Goal: Transaction & Acquisition: Purchase product/service

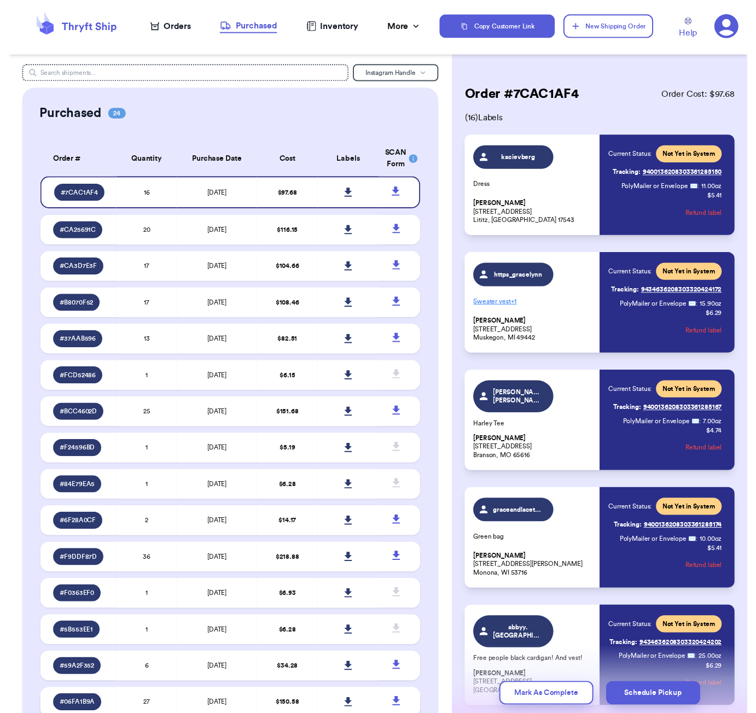
scroll to position [931, 0]
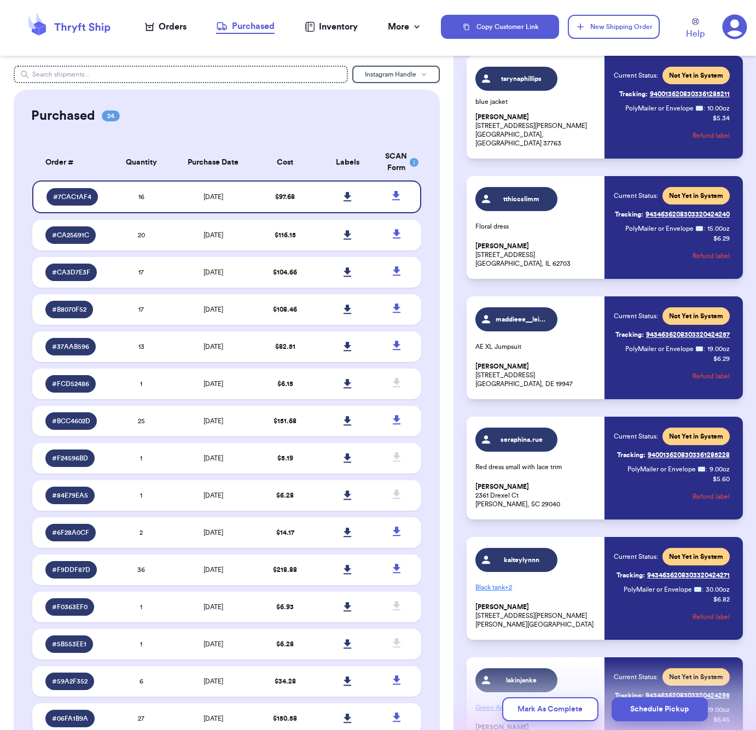
click at [152, 23] on icon at bounding box center [149, 26] width 9 height 9
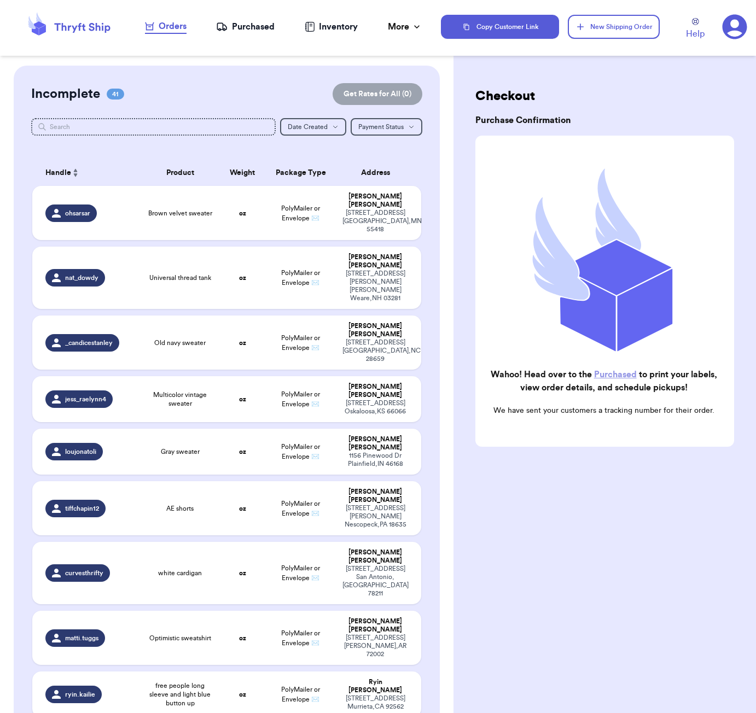
scroll to position [872, 0]
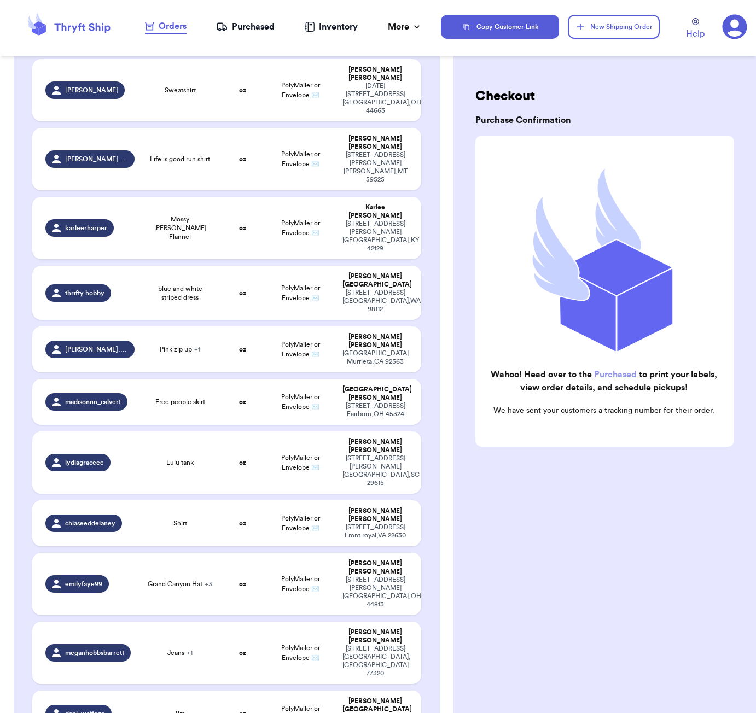
click at [203, 709] on div "Bra" at bounding box center [180, 713] width 65 height 9
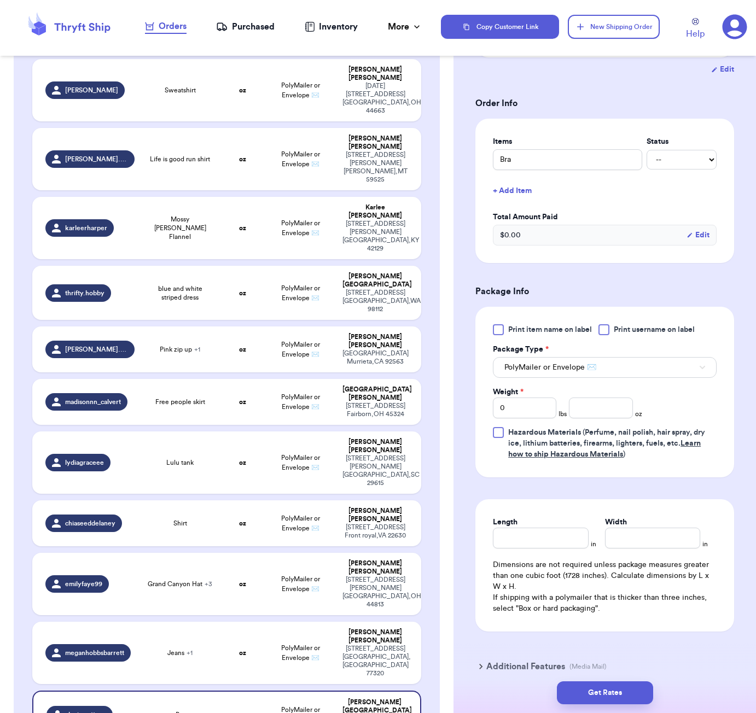
scroll to position [253, 0]
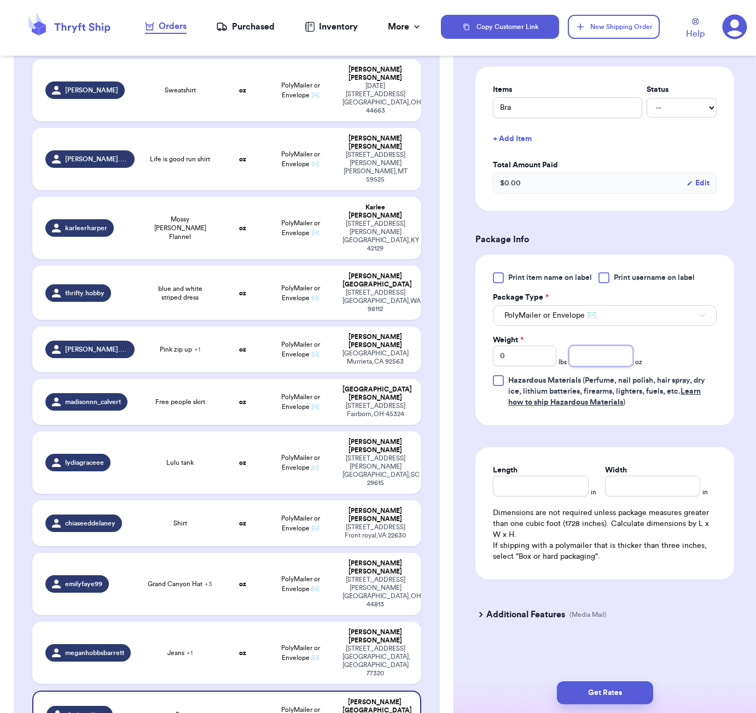
click at [598, 354] on input "number" at bounding box center [600, 356] width 63 height 21
type input "4"
click at [549, 491] on input "Length" at bounding box center [540, 486] width 95 height 21
type input "5"
type input "3"
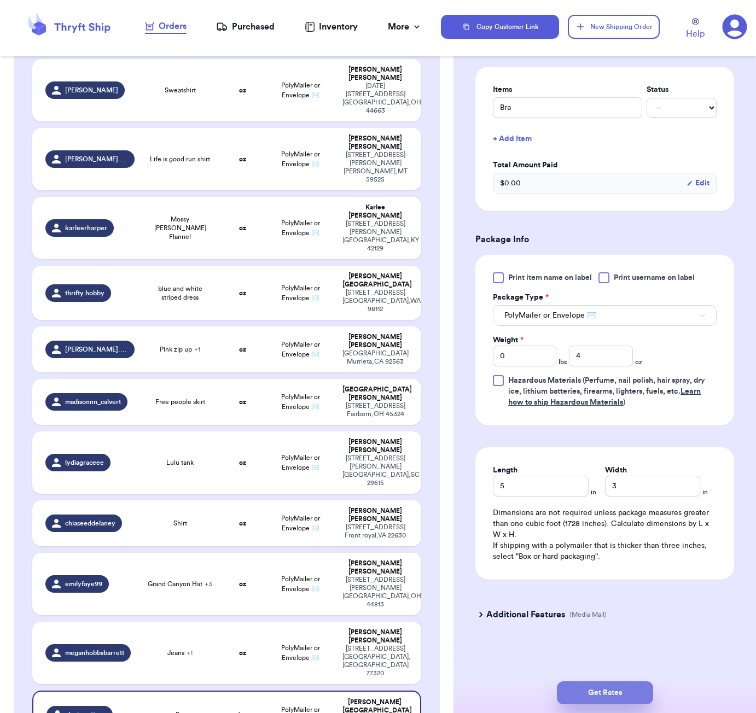
click at [600, 687] on button "Get Rates" at bounding box center [605, 693] width 96 height 23
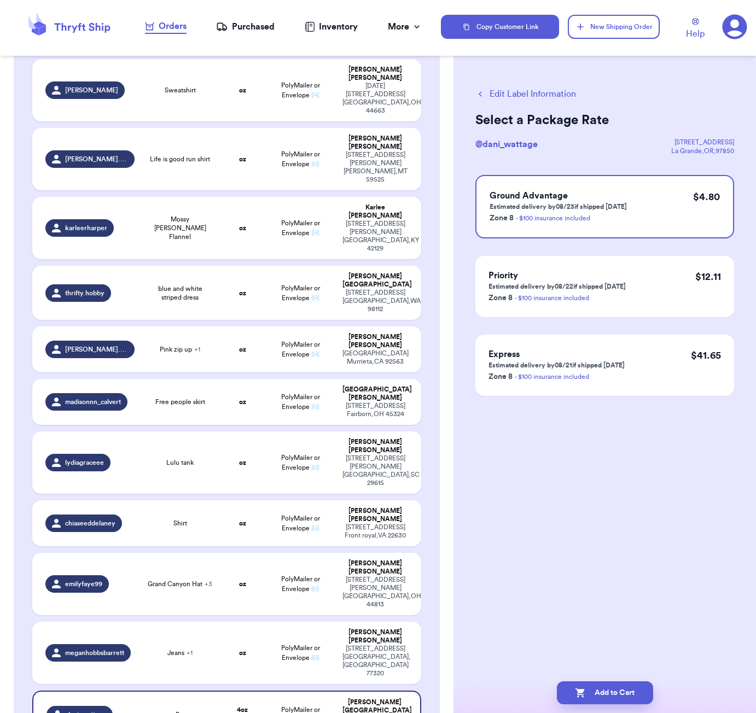
scroll to position [0, 0]
click at [625, 690] on button "Add to Cart" at bounding box center [605, 693] width 96 height 23
checkbox input "true"
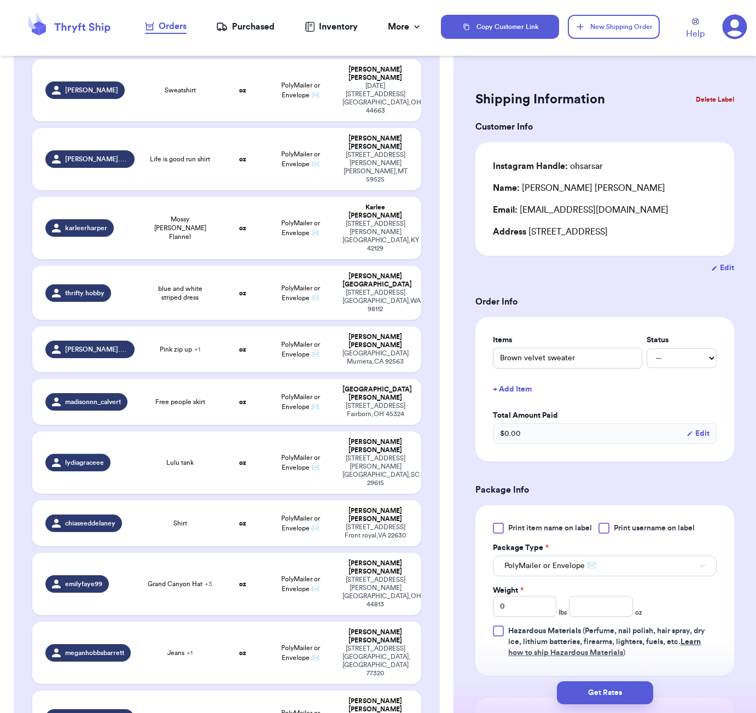
type input "Sailing t-shirt navy blue"
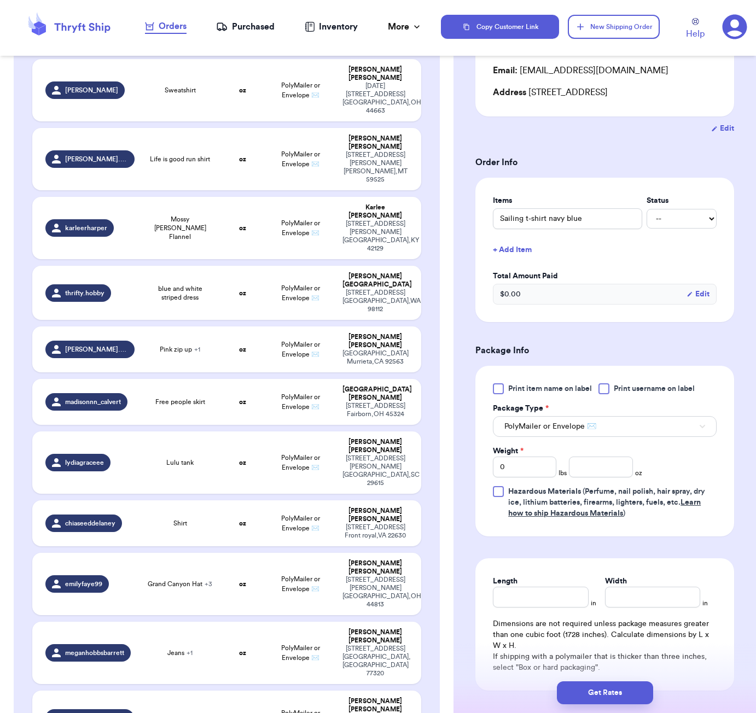
scroll to position [164, 0]
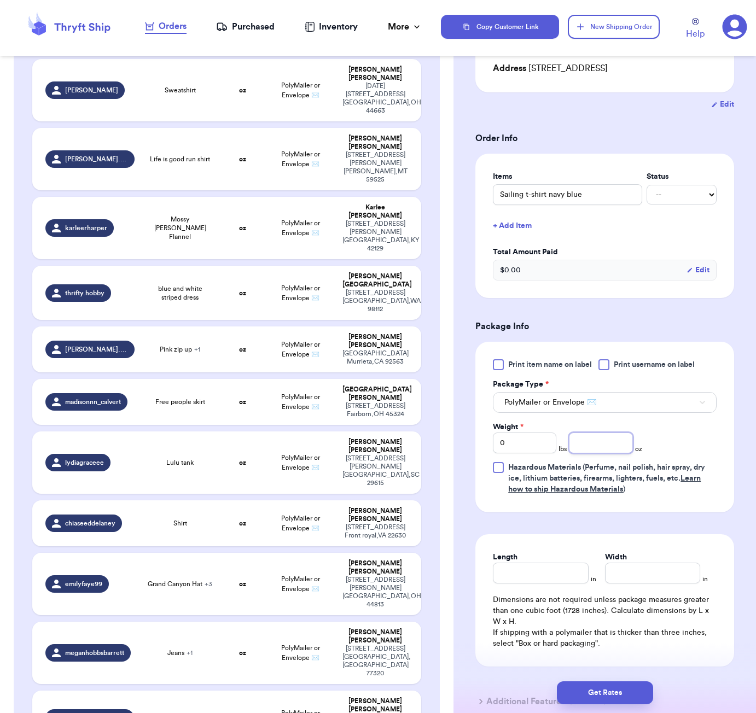
click at [581, 450] on input "number" at bounding box center [600, 443] width 63 height 21
type input "6"
click at [537, 573] on input "Length" at bounding box center [540, 573] width 95 height 21
type input "5"
type input "3"
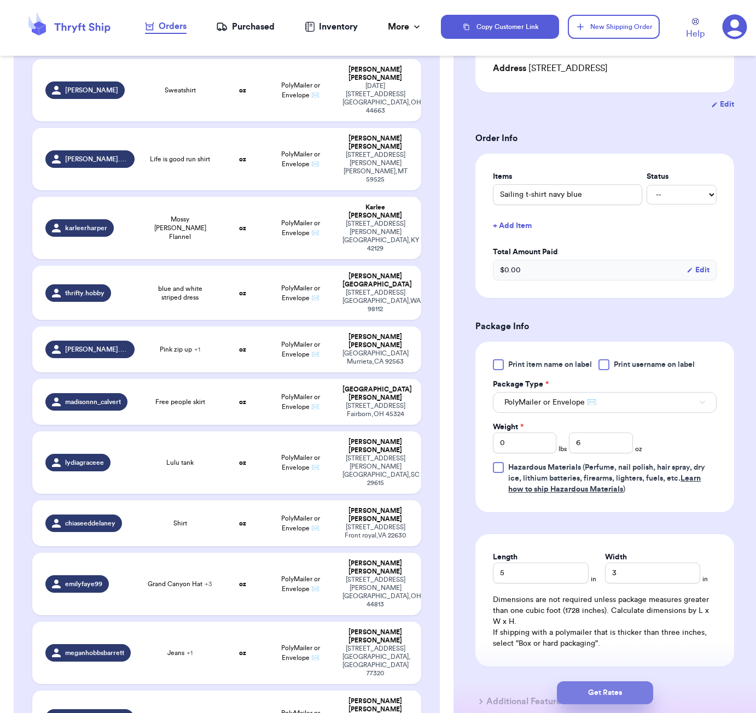
click at [638, 694] on button "Get Rates" at bounding box center [605, 693] width 96 height 23
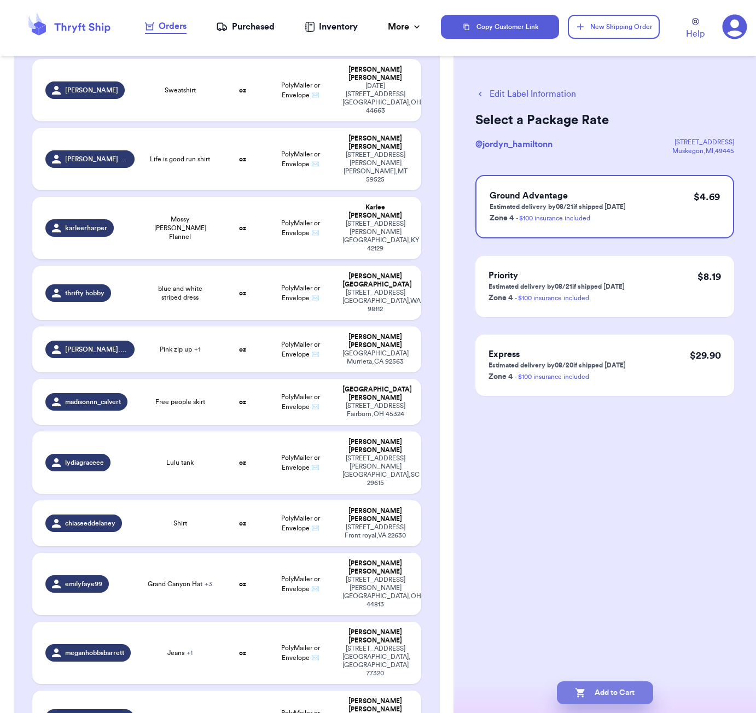
click at [616, 686] on button "Add to Cart" at bounding box center [605, 693] width 96 height 23
checkbox input "true"
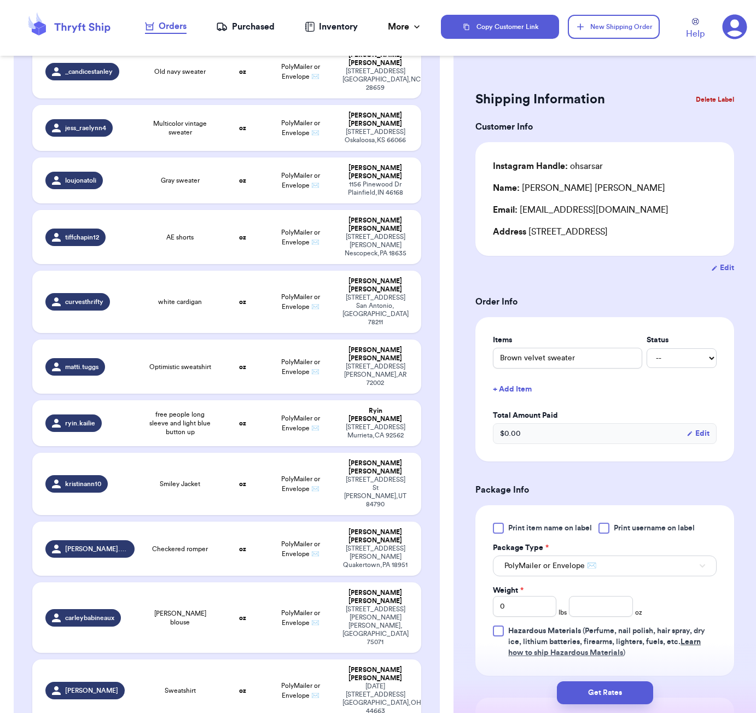
scroll to position [1060, 0]
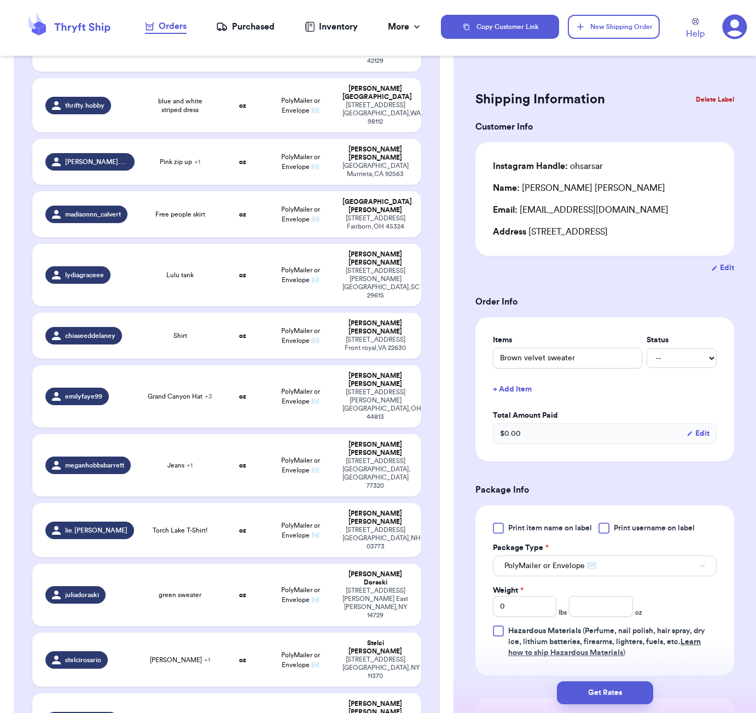
type input "Stay Fresh Tee"
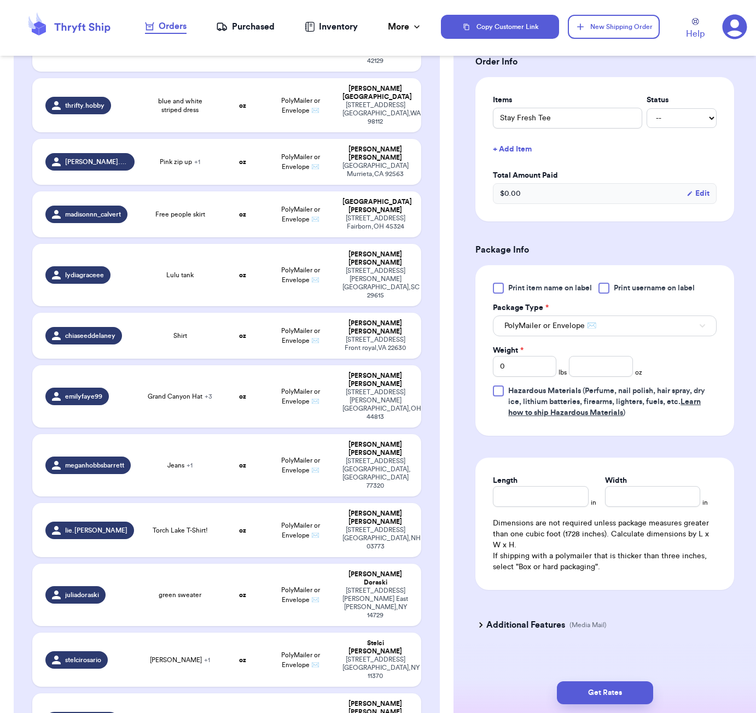
scroll to position [253, 0]
click at [591, 358] on input "number" at bounding box center [600, 367] width 63 height 21
type input "7"
click at [551, 487] on input "Length" at bounding box center [540, 497] width 95 height 21
type input "5"
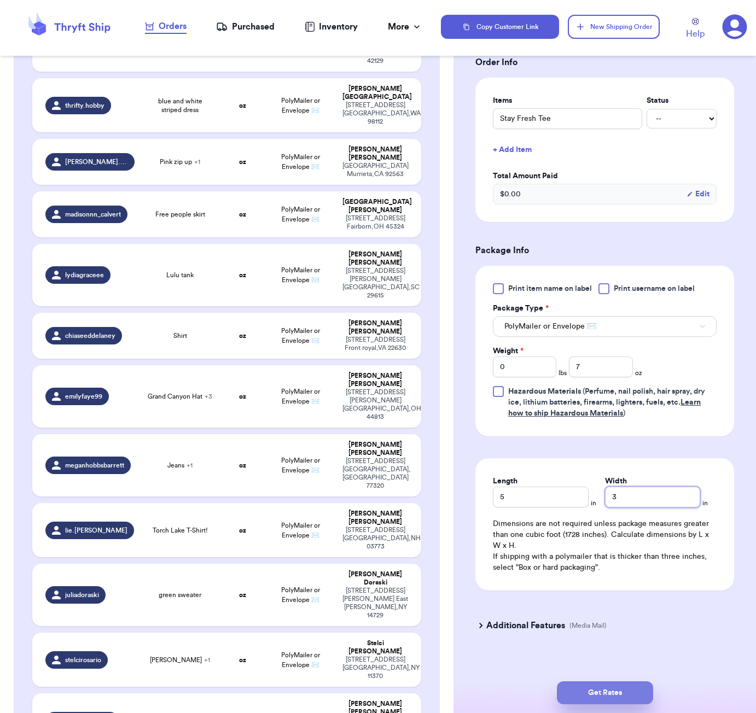
type input "3"
click at [636, 690] on button "Get Rates" at bounding box center [605, 693] width 96 height 23
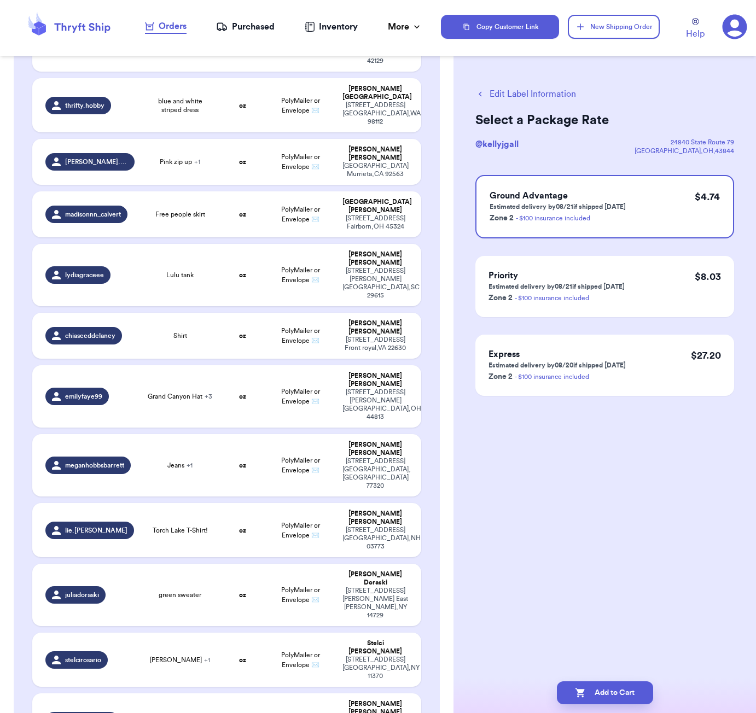
scroll to position [0, 0]
click at [633, 685] on button "Add to Cart" at bounding box center [605, 693] width 96 height 23
checkbox input "true"
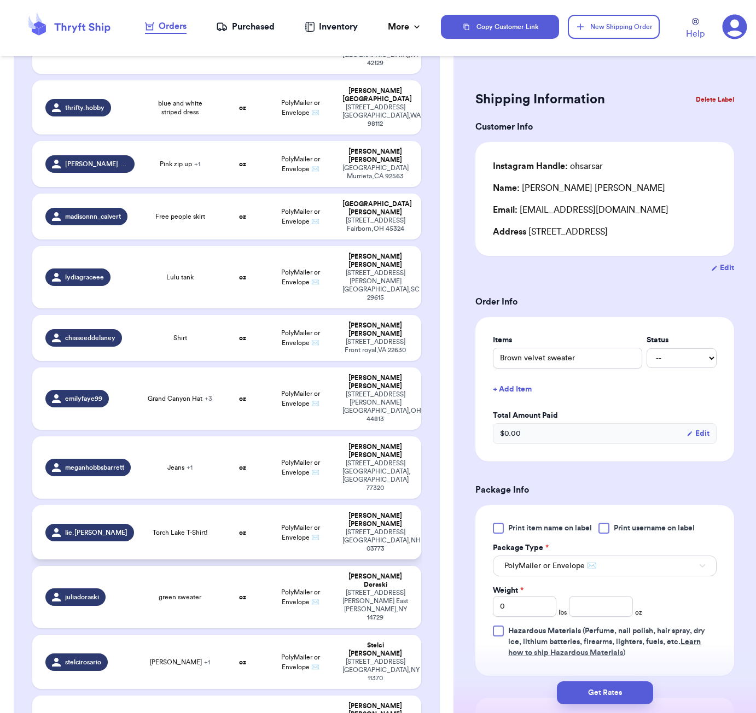
drag, startPoint x: 231, startPoint y: 173, endPoint x: 242, endPoint y: 176, distance: 11.3
click at [231, 505] on td "oz" at bounding box center [242, 532] width 46 height 54
type input "Torch Lake T-Shirt!"
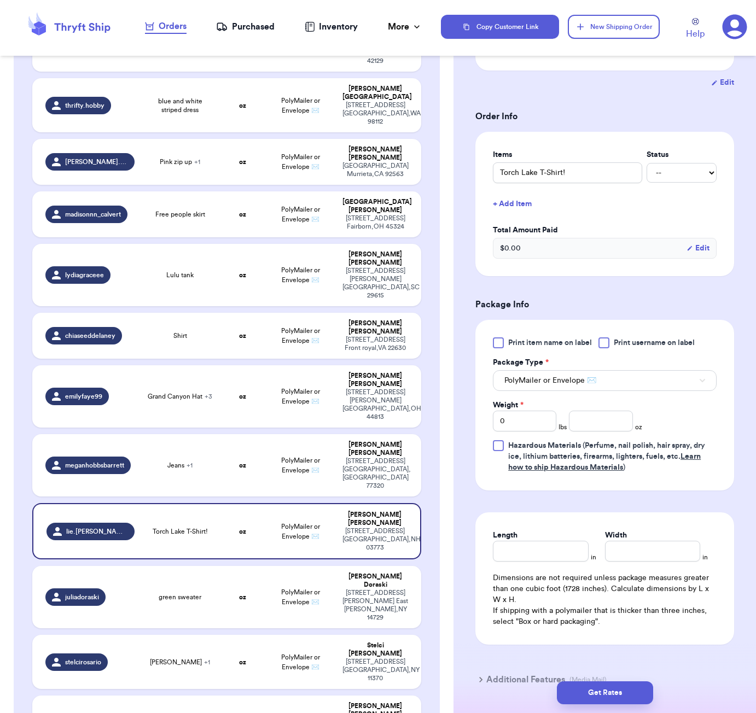
scroll to position [190, 0]
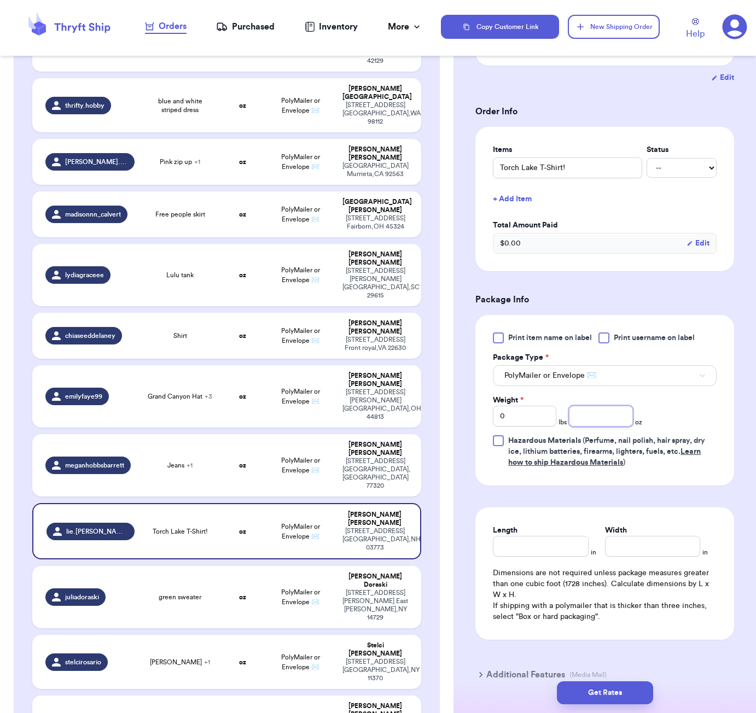
click at [602, 418] on input "number" at bounding box center [600, 416] width 63 height 21
type input "7"
click at [537, 557] on input "Length" at bounding box center [540, 546] width 95 height 21
type input "6"
type input "3"
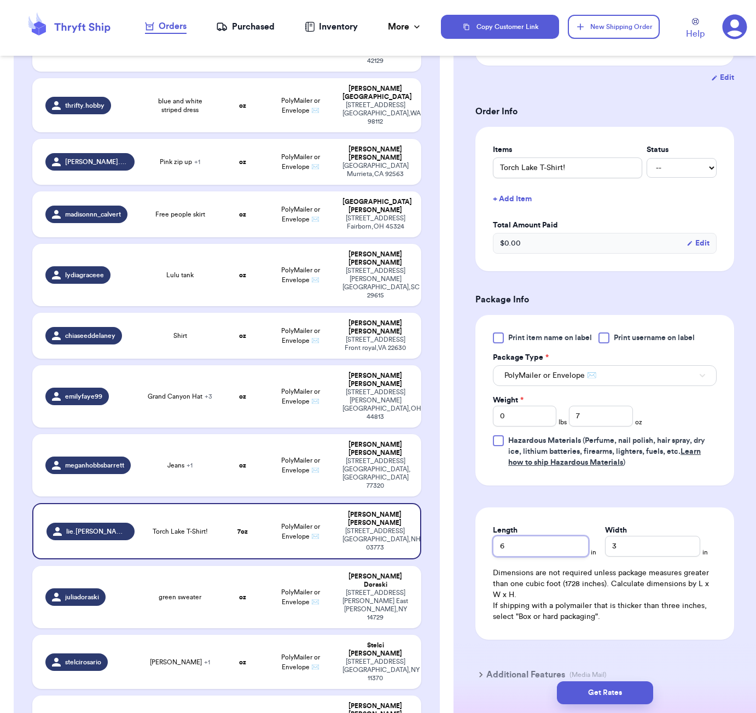
click at [552, 550] on input "6" at bounding box center [540, 546] width 95 height 21
type input "5"
click at [617, 702] on button "Get Rates" at bounding box center [605, 693] width 96 height 23
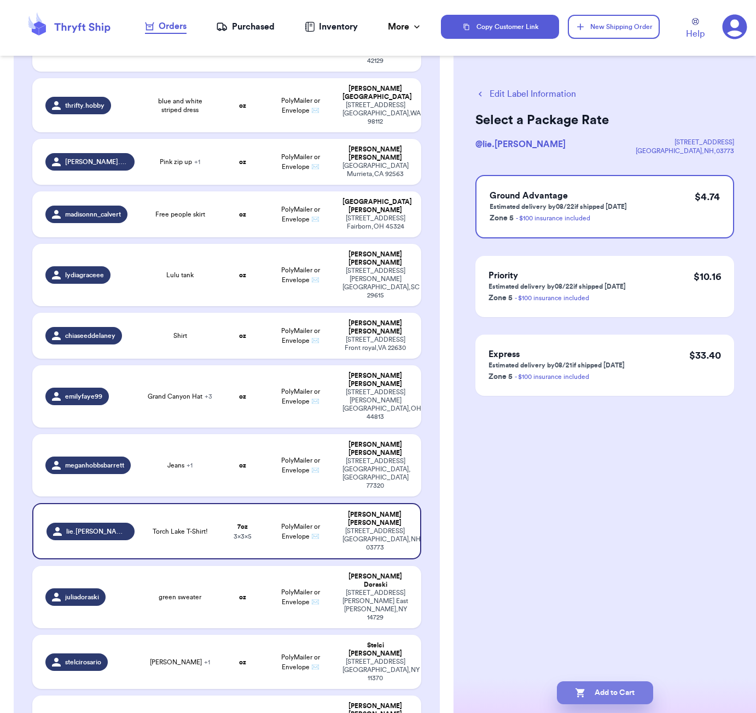
click at [627, 687] on button "Add to Cart" at bounding box center [605, 693] width 96 height 23
checkbox input "true"
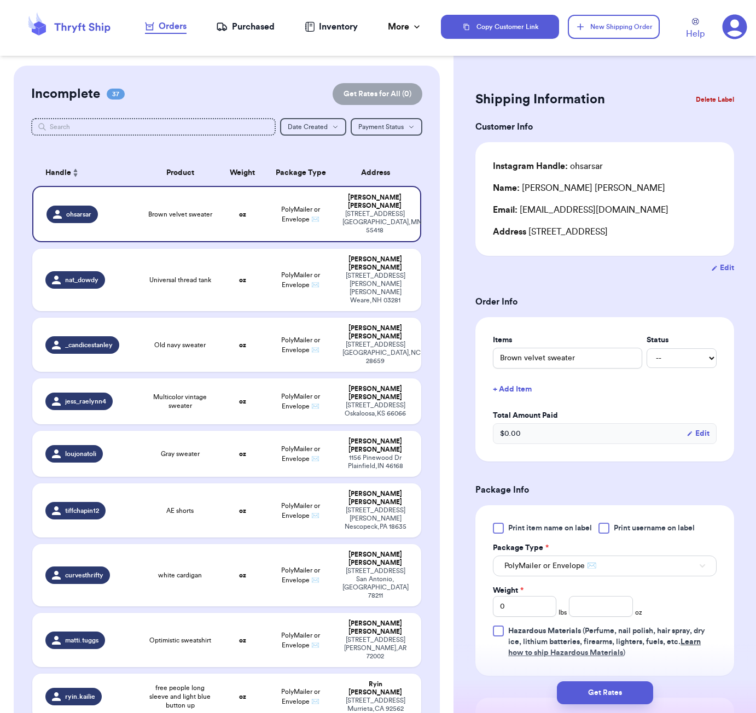
scroll to position [467, 0]
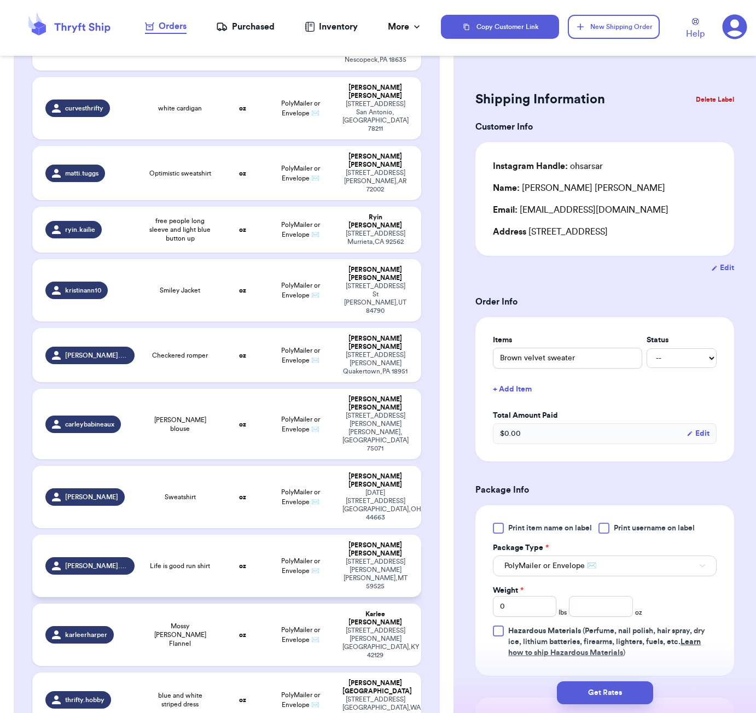
click at [197, 562] on span "Life is good run shirt" at bounding box center [180, 566] width 60 height 9
type input "Life is good run shirt"
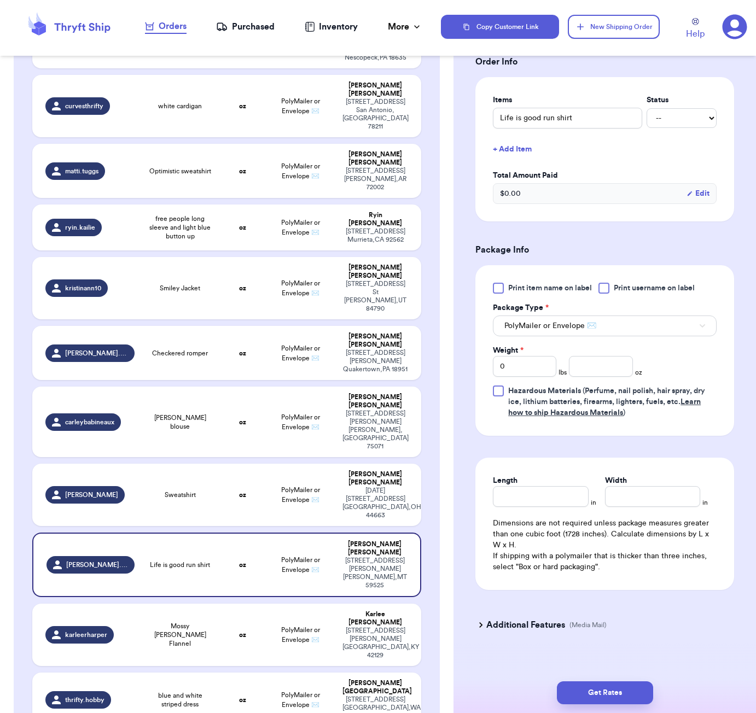
scroll to position [253, 0]
click at [597, 357] on input "number" at bounding box center [600, 367] width 63 height 21
type input "4"
click at [546, 488] on input "Length" at bounding box center [540, 497] width 95 height 21
type input "5"
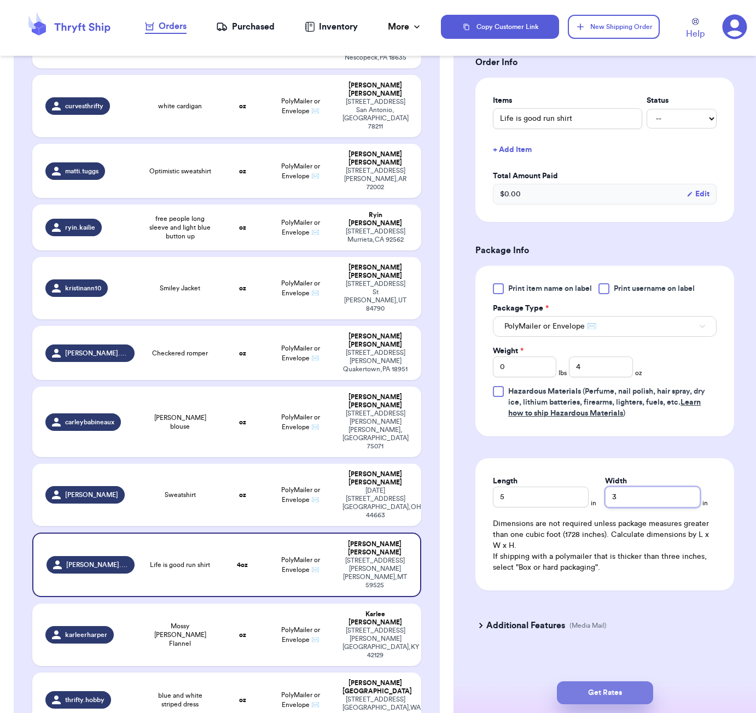
type input "3"
click at [595, 688] on button "Get Rates" at bounding box center [605, 693] width 96 height 23
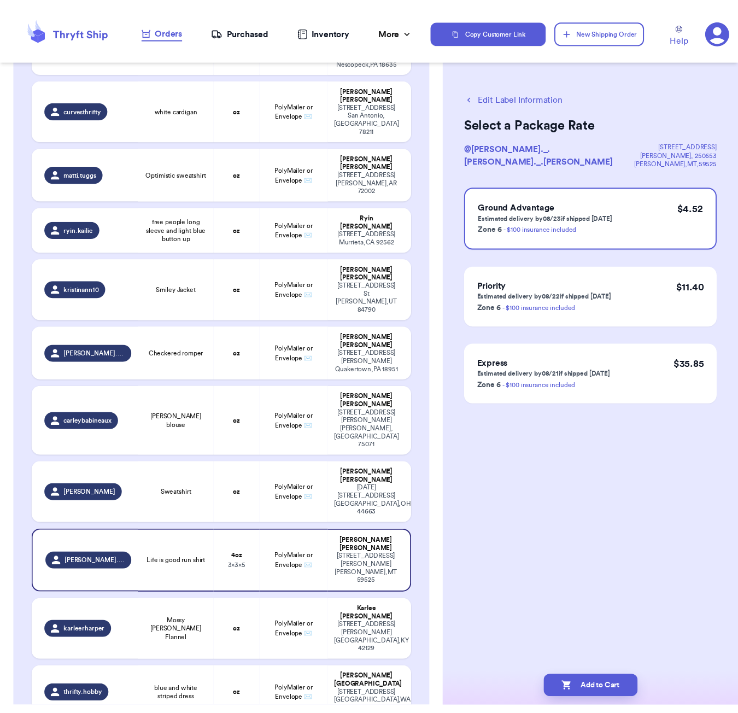
scroll to position [0, 0]
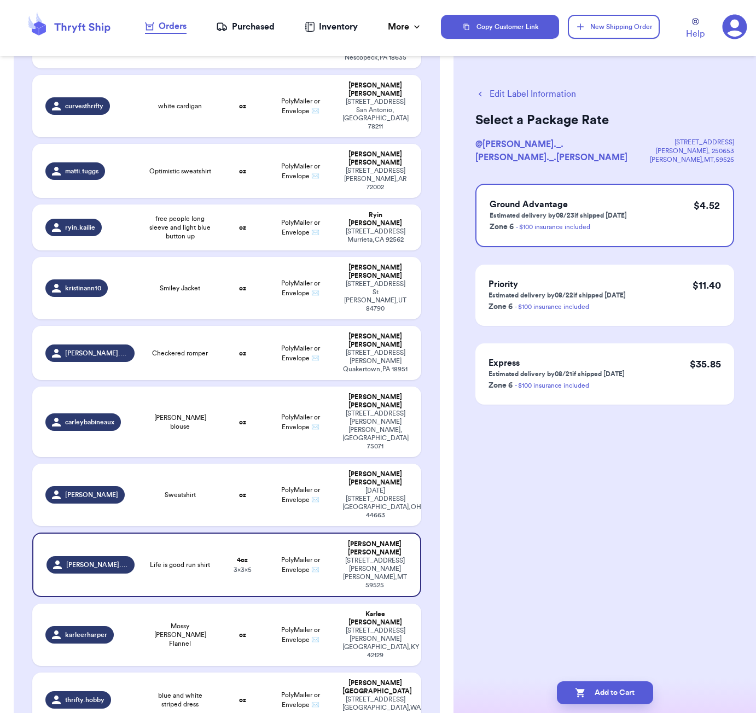
drag, startPoint x: 607, startPoint y: 691, endPoint x: 605, endPoint y: 674, distance: 17.0
click at [607, 691] on button "Add to Cart" at bounding box center [605, 693] width 96 height 23
checkbox input "true"
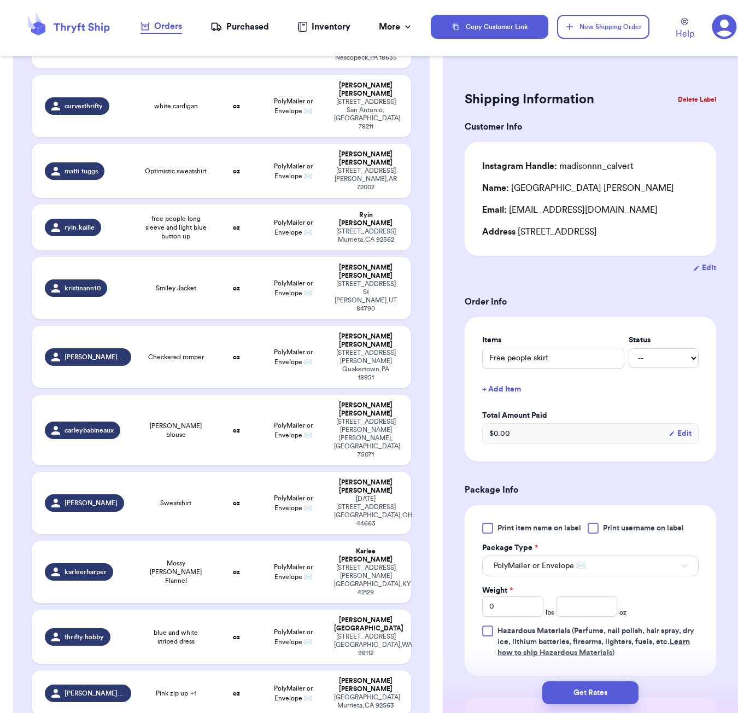
type input "Free people skirt"
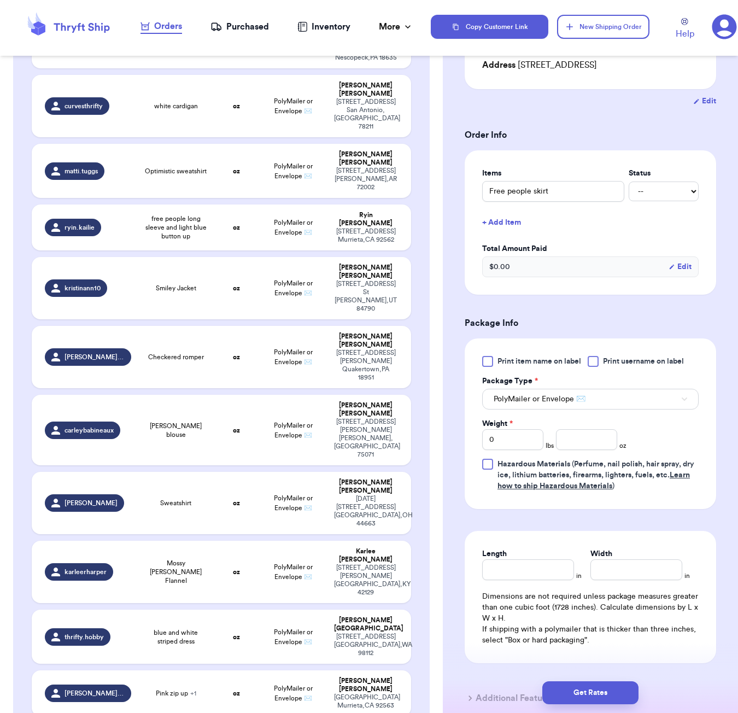
scroll to position [205, 0]
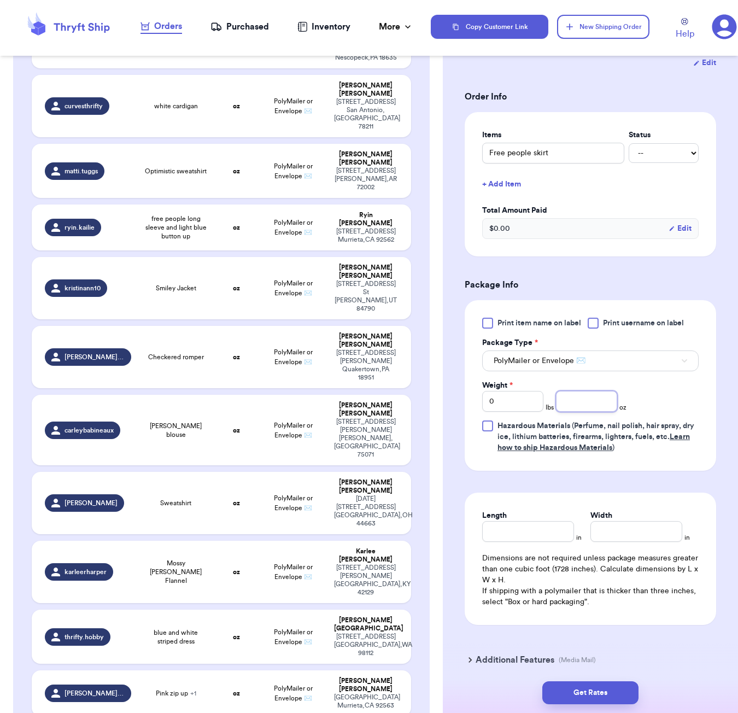
click at [578, 404] on input "number" at bounding box center [586, 401] width 61 height 21
type input "9"
click at [528, 534] on input "Length" at bounding box center [528, 531] width 92 height 21
type input "5"
type input "3"
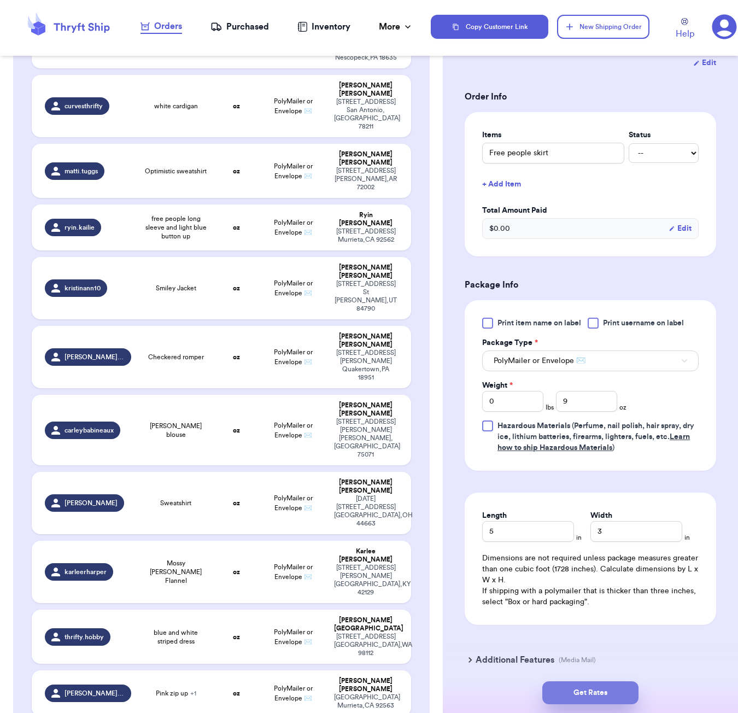
click at [620, 696] on button "Get Rates" at bounding box center [591, 693] width 96 height 23
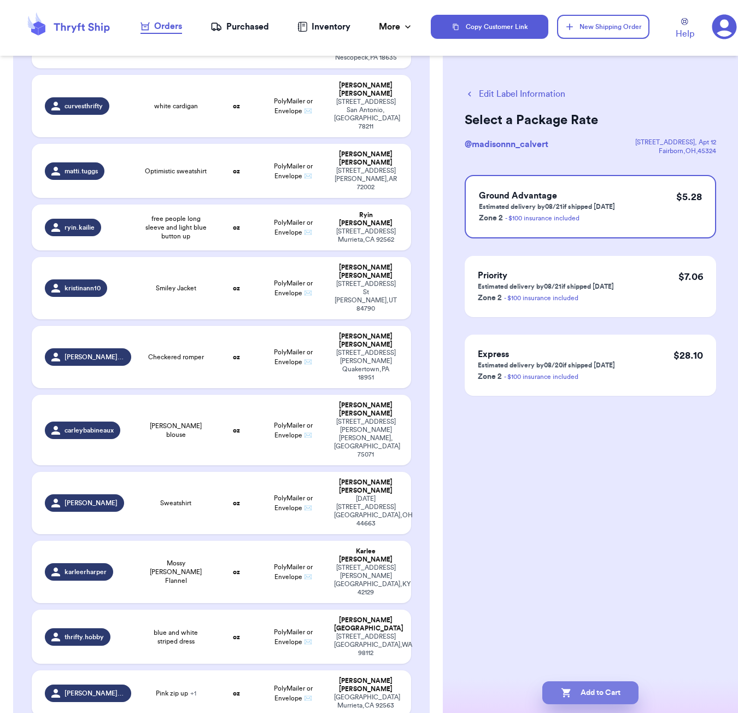
click at [608, 691] on button "Add to Cart" at bounding box center [591, 693] width 96 height 23
checkbox input "true"
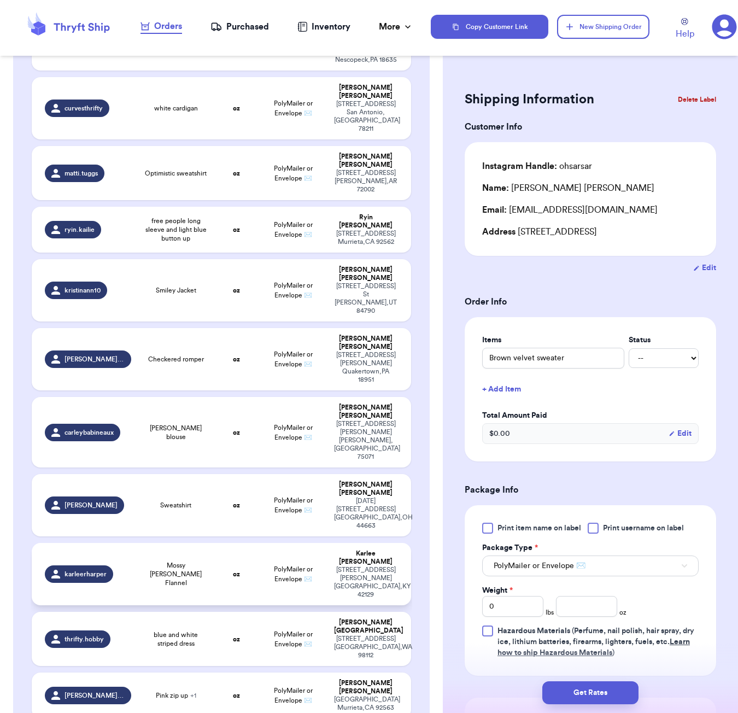
click at [219, 543] on td "oz" at bounding box center [236, 574] width 45 height 62
type input "Mossy [PERSON_NAME] Flannel"
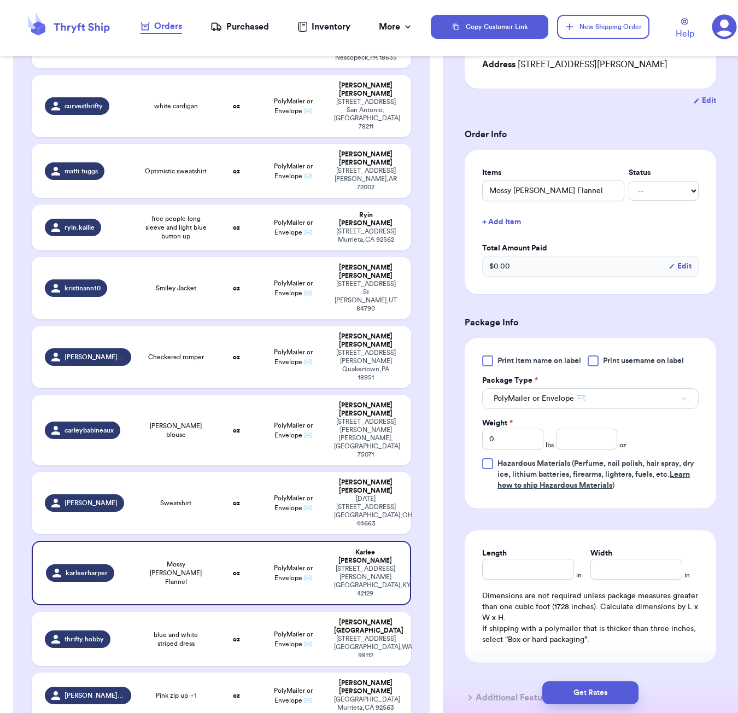
scroll to position [216, 0]
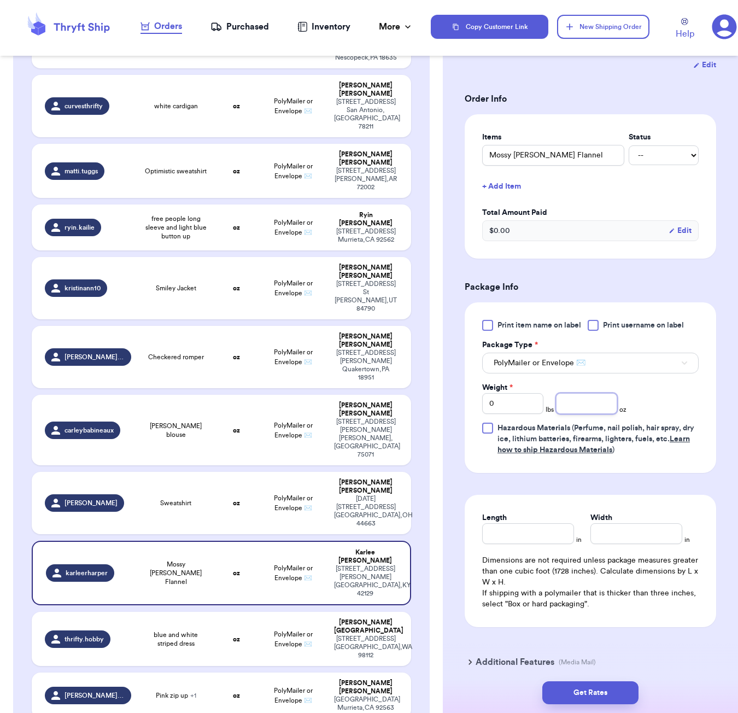
click at [567, 394] on input "number" at bounding box center [586, 403] width 61 height 21
type input "9"
click at [542, 532] on input "Length" at bounding box center [528, 533] width 92 height 21
type input "6"
type input "5"
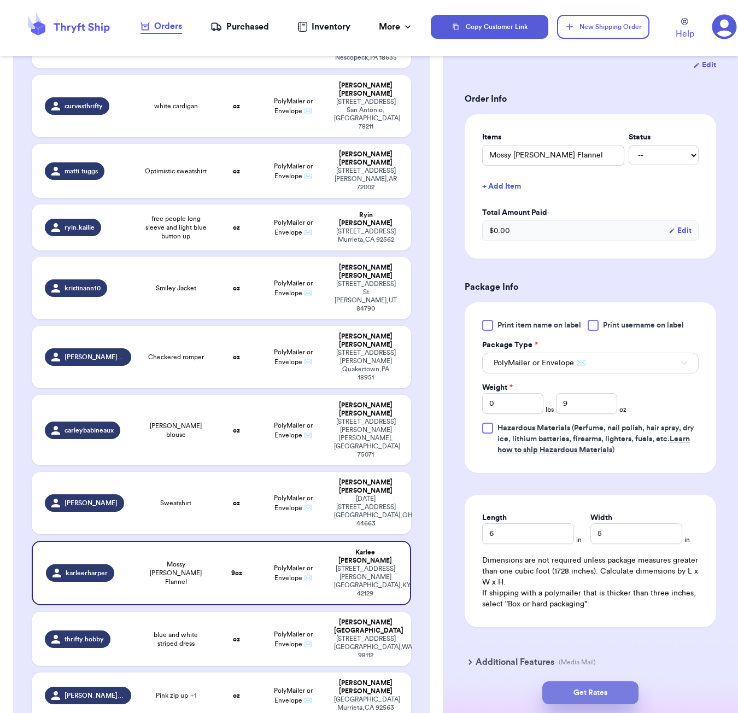
click at [590, 695] on button "Get Rates" at bounding box center [591, 693] width 96 height 23
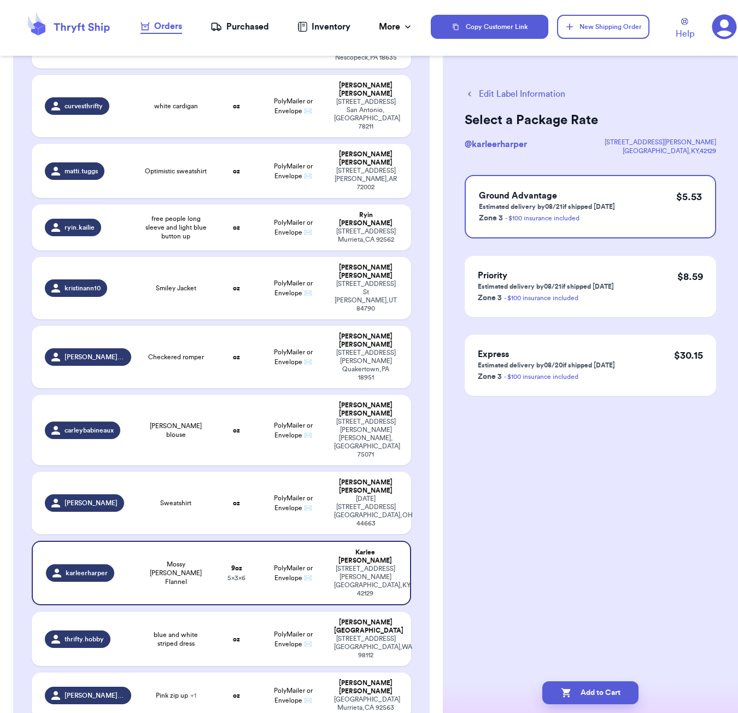
scroll to position [0, 0]
click at [623, 692] on button "Add to Cart" at bounding box center [591, 693] width 96 height 23
checkbox input "true"
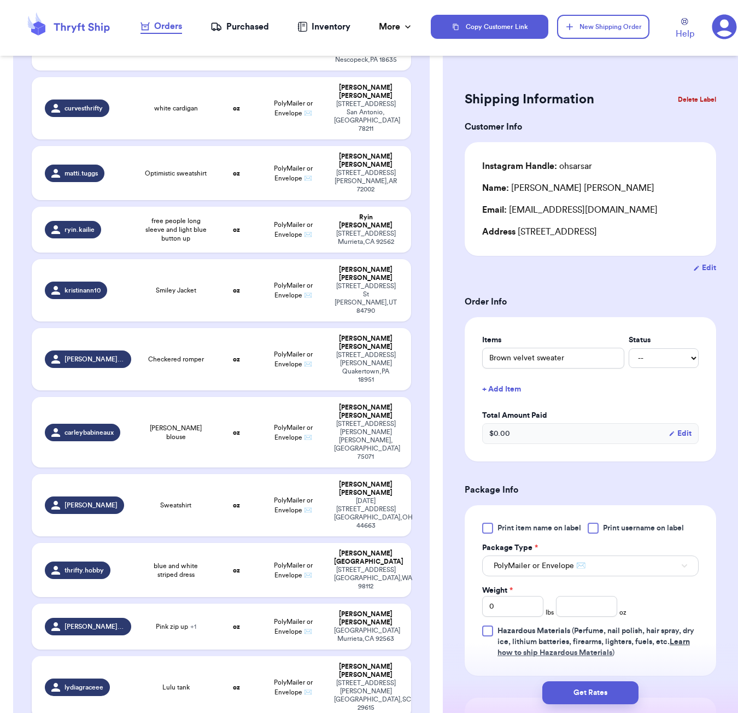
click at [216, 656] on td "oz" at bounding box center [236, 687] width 45 height 62
type input "Lulu tank"
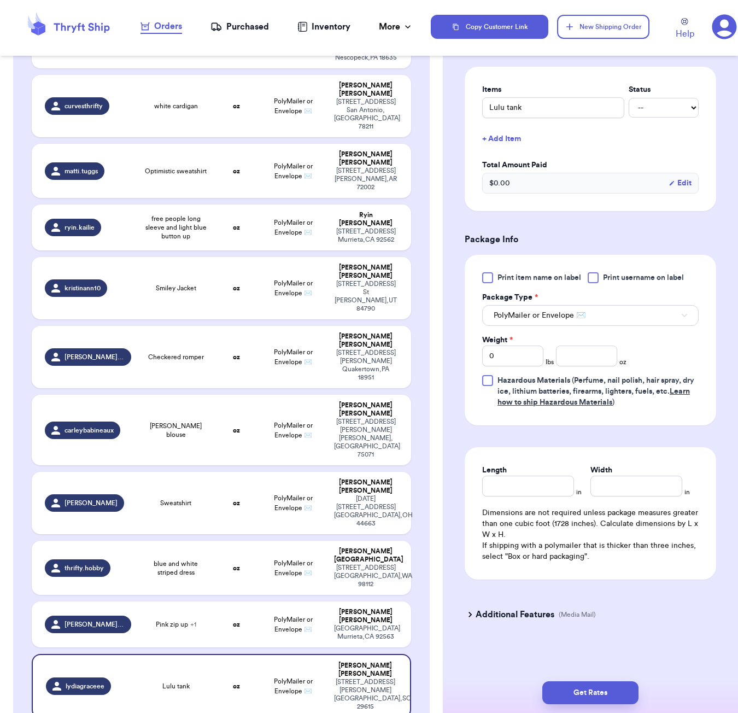
scroll to position [253, 0]
click at [600, 353] on input "number" at bounding box center [586, 356] width 61 height 21
type input "3"
click at [520, 491] on input "Length" at bounding box center [528, 486] width 92 height 21
type input "5"
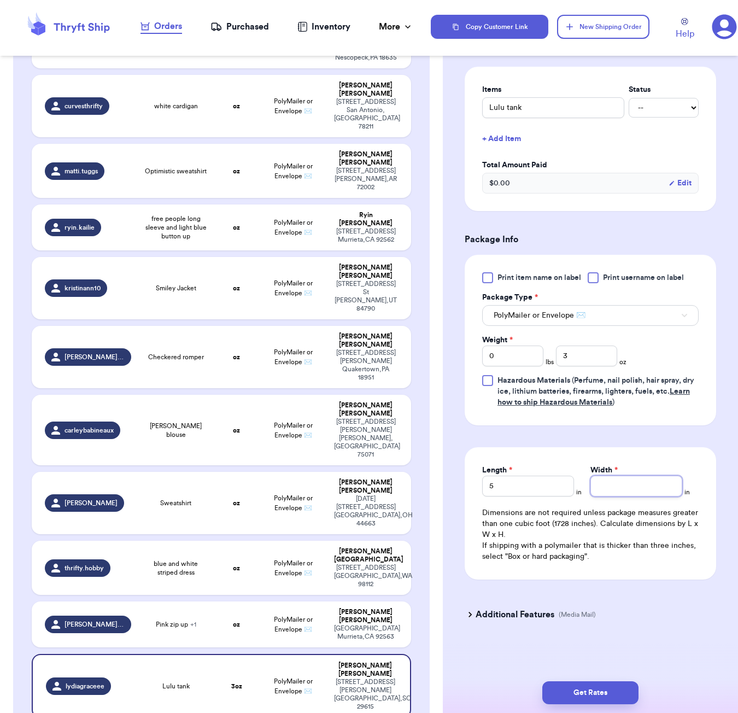
type input "4"
type input "3"
click at [605, 691] on button "Get Rates" at bounding box center [591, 693] width 96 height 23
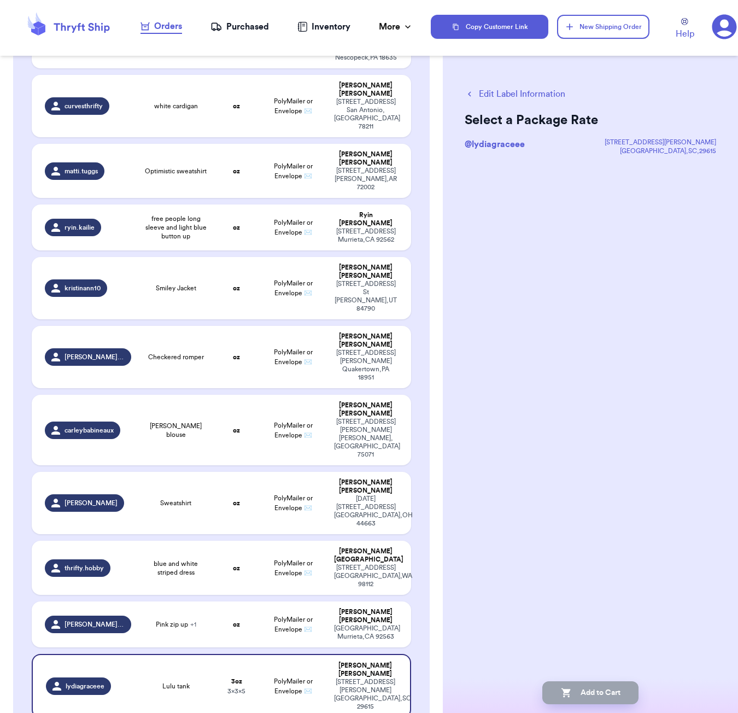
scroll to position [0, 0]
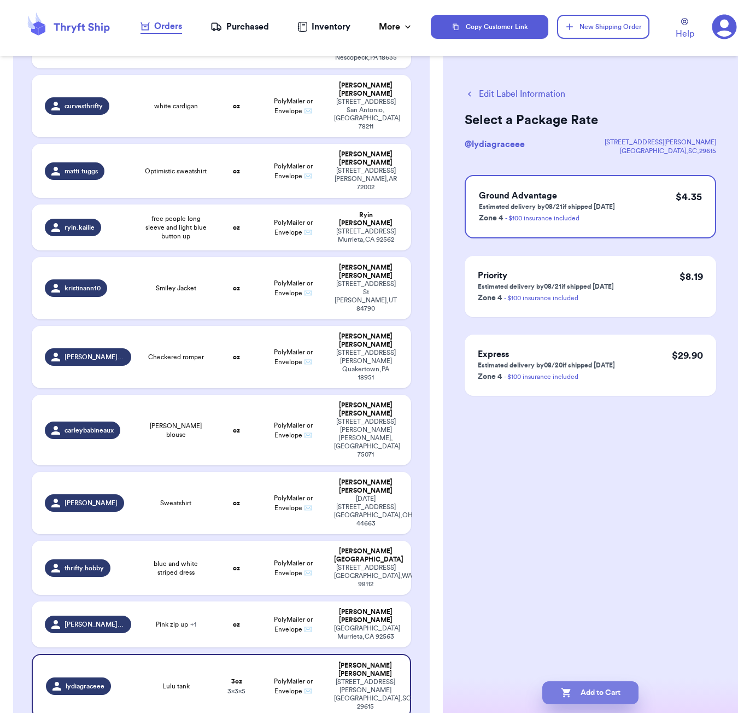
click at [606, 697] on button "Add to Cart" at bounding box center [591, 693] width 96 height 23
checkbox input "true"
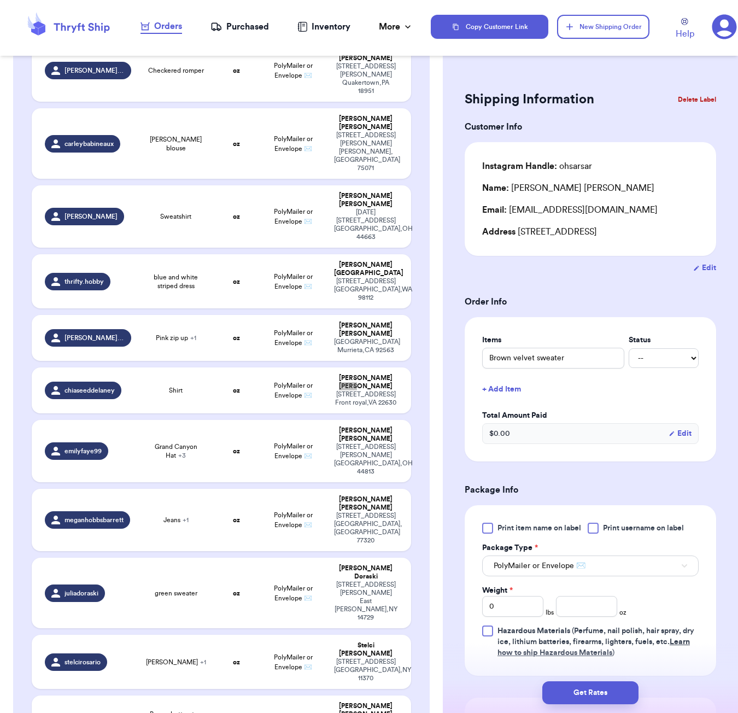
scroll to position [752, 0]
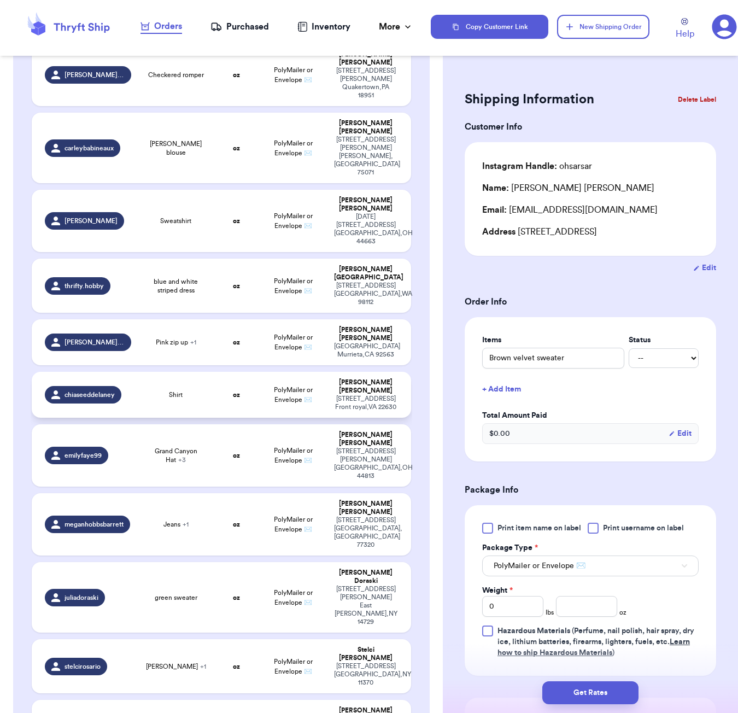
click at [304, 387] on span "PolyMailer or Envelope ✉️" at bounding box center [293, 395] width 39 height 16
type input "Shirt"
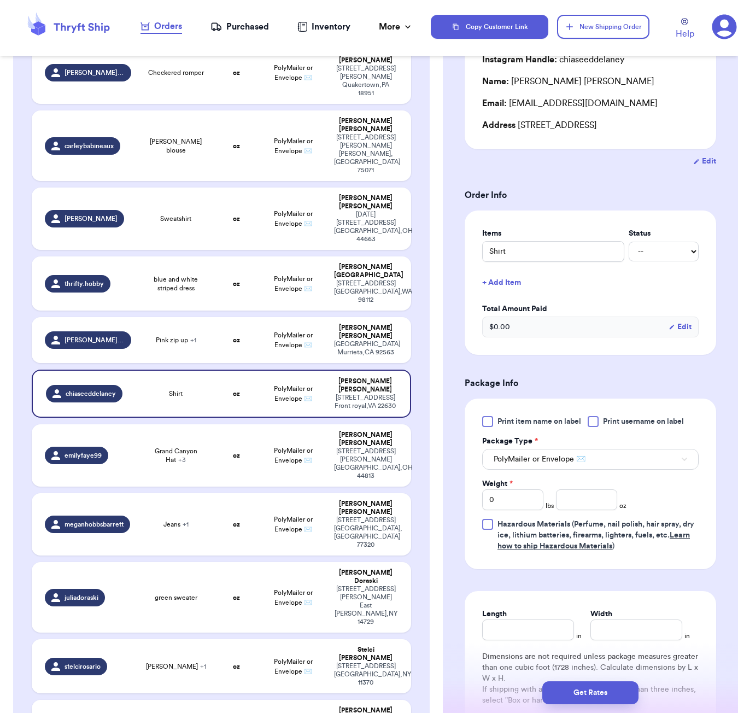
scroll to position [185, 0]
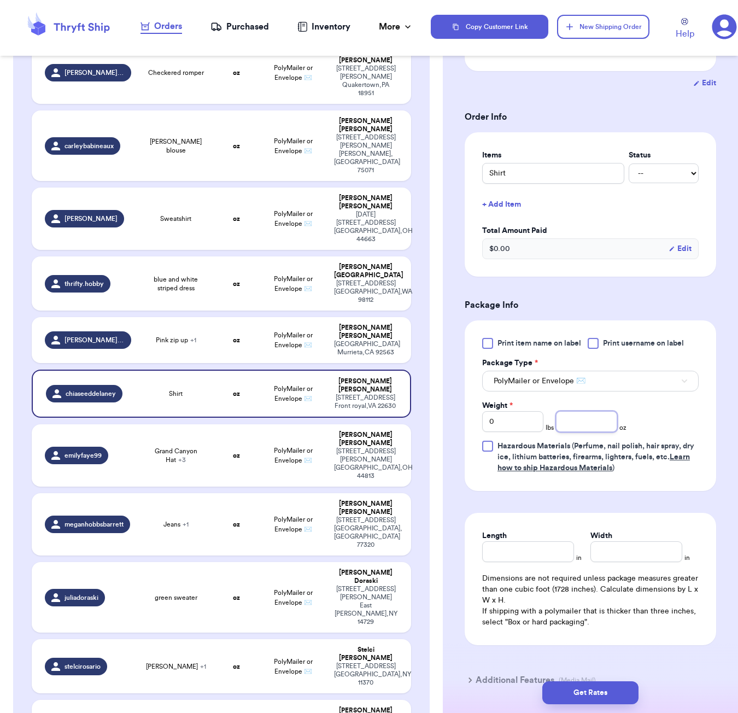
click at [584, 429] on input "number" at bounding box center [586, 421] width 61 height 21
type input "8"
click at [554, 549] on input "Length" at bounding box center [528, 552] width 92 height 21
type input "6"
type input "3"
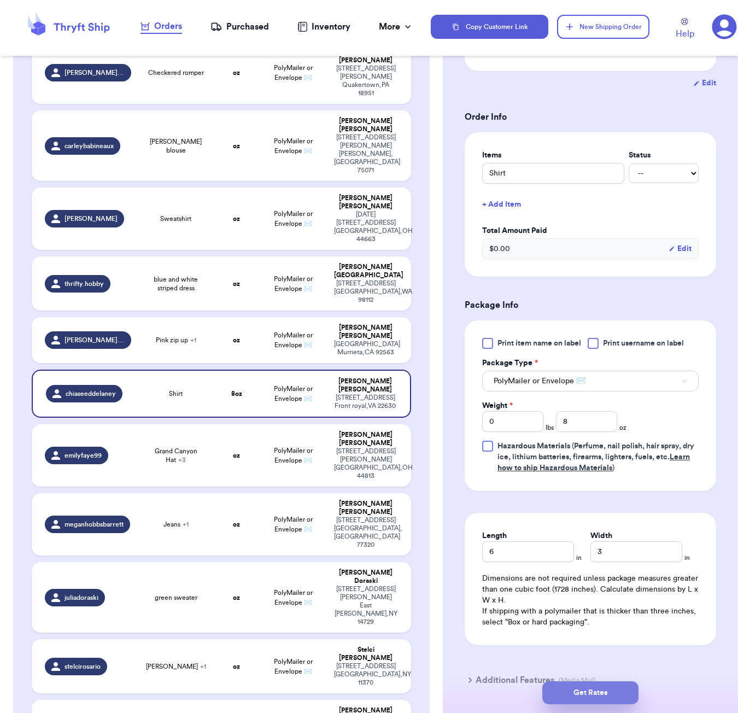
click at [608, 690] on button "Get Rates" at bounding box center [591, 693] width 96 height 23
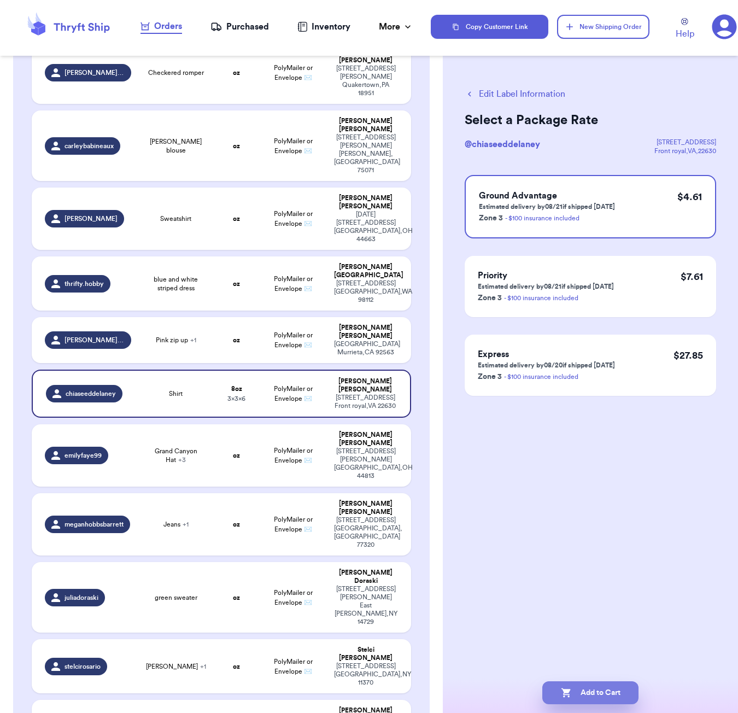
click at [620, 685] on button "Add to Cart" at bounding box center [591, 693] width 96 height 23
checkbox input "true"
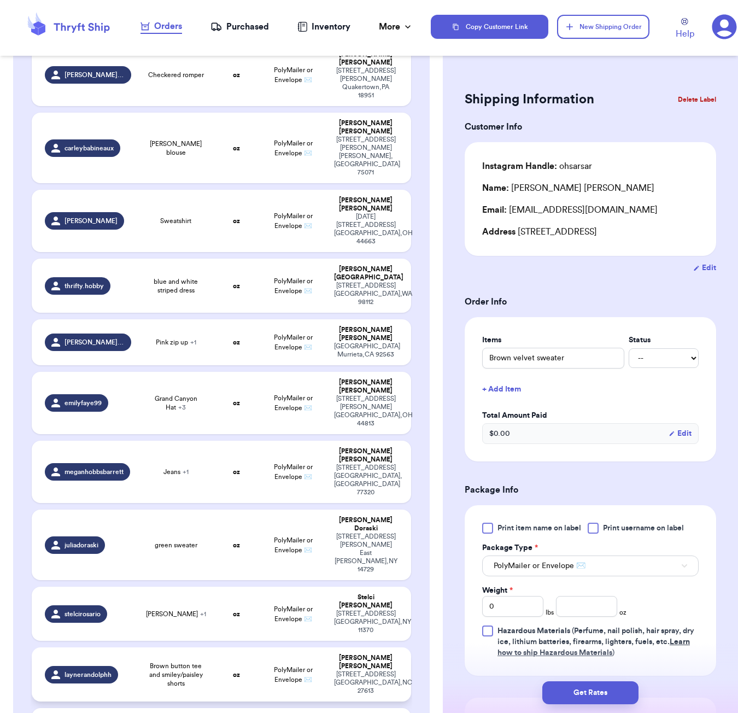
click at [213, 648] on td "Brown button tee and smiley/paisley shorts" at bounding box center [176, 675] width 76 height 54
type input "Brown button tee and smiley/paisley shorts"
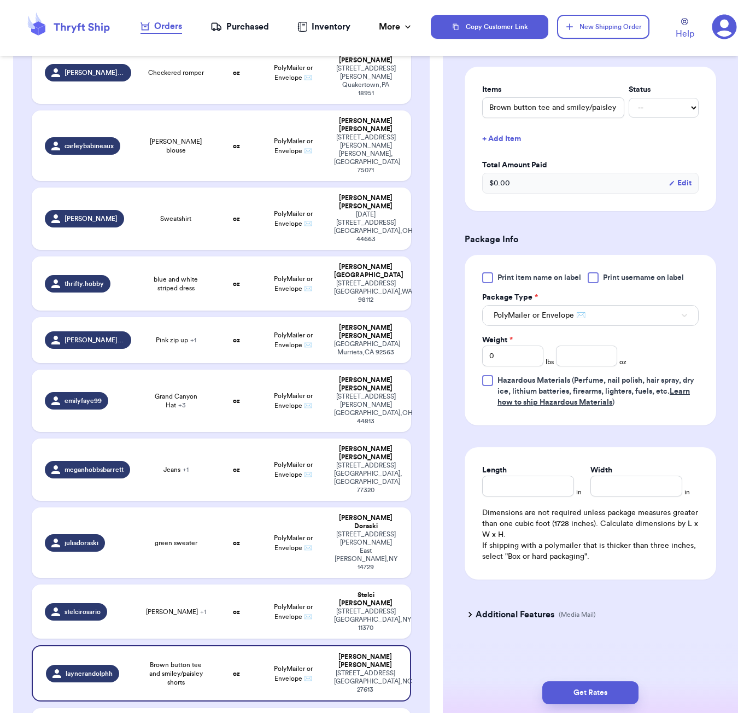
scroll to position [266, 0]
click at [580, 360] on input "number" at bounding box center [586, 356] width 61 height 21
type input "7"
click at [531, 490] on input "Length" at bounding box center [528, 486] width 92 height 21
type input "6"
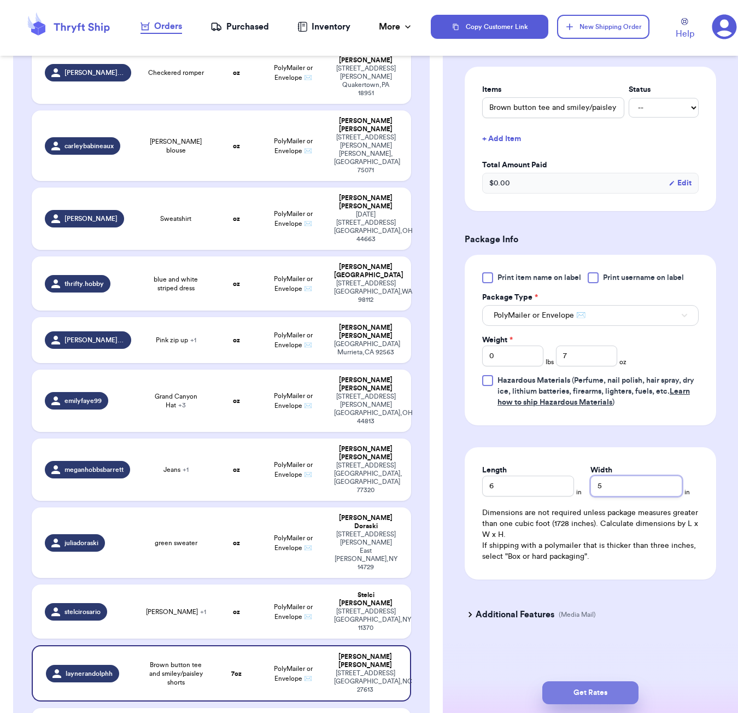
type input "5"
click at [615, 691] on button "Get Rates" at bounding box center [591, 693] width 96 height 23
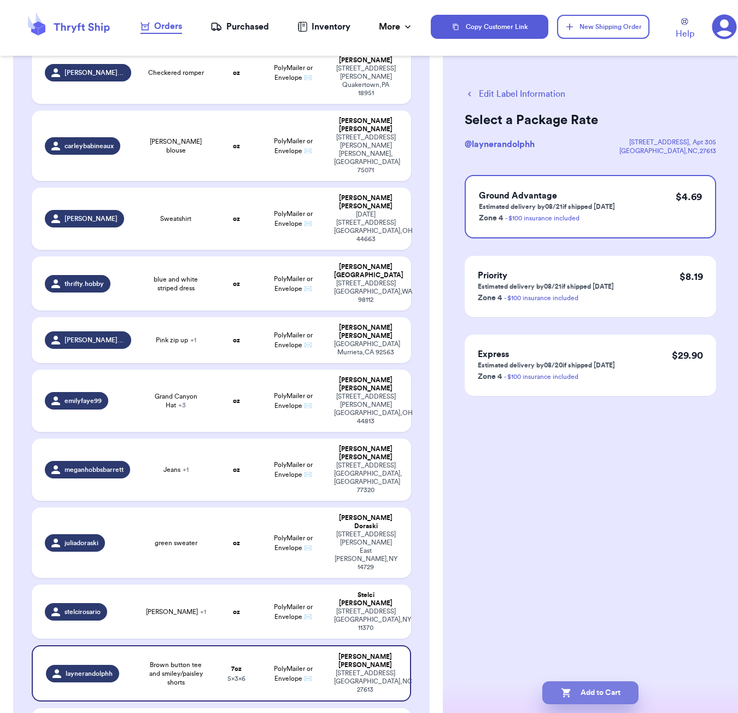
click at [623, 688] on button "Add to Cart" at bounding box center [591, 693] width 96 height 23
checkbox input "true"
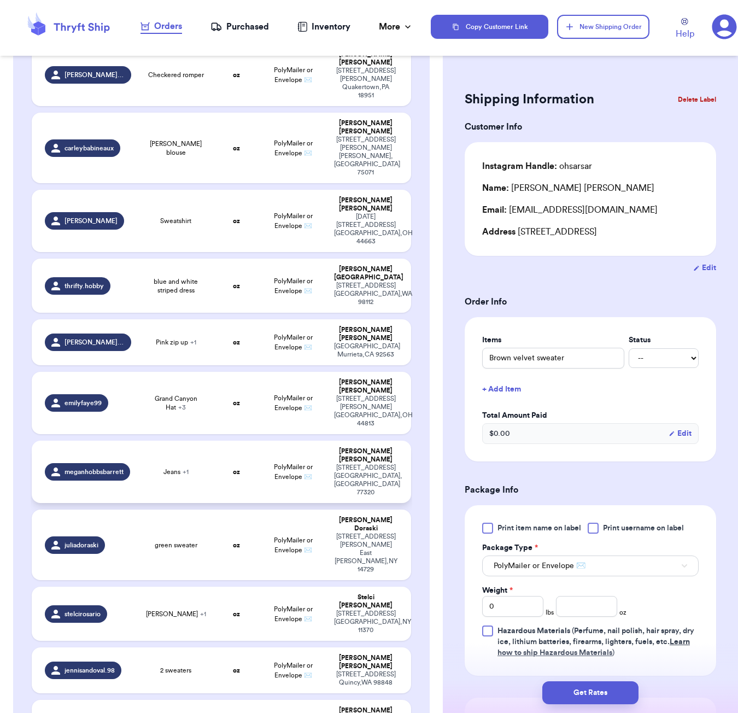
click at [130, 463] on div "meganhobbsbarrett" at bounding box center [88, 472] width 86 height 18
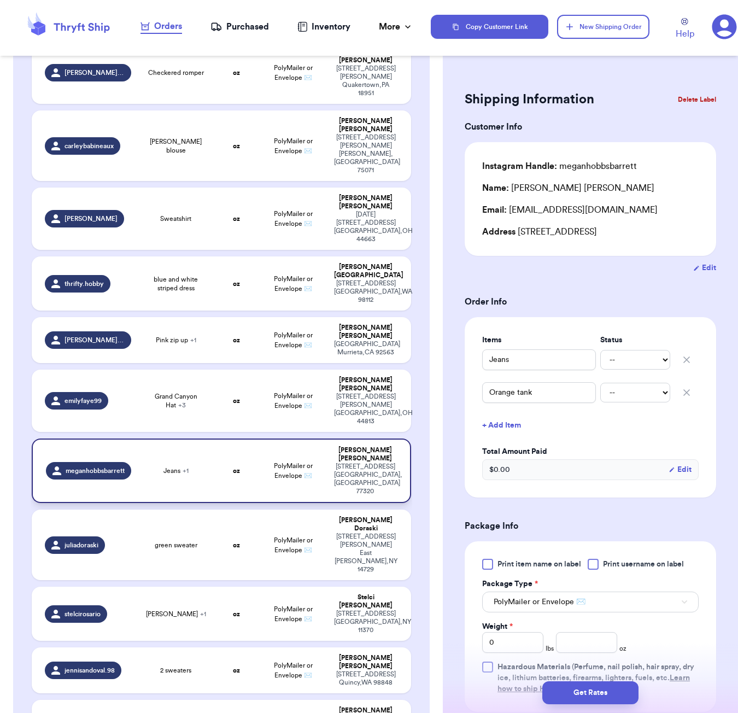
type input "Jeans"
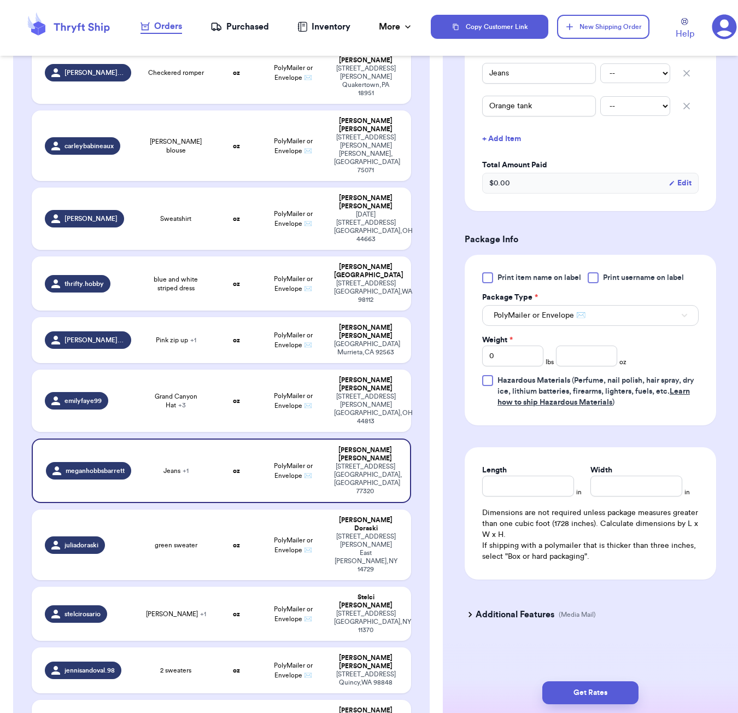
scroll to position [289, 0]
click at [591, 354] on input "number" at bounding box center [586, 356] width 61 height 21
type input "22"
click at [564, 490] on input "Length" at bounding box center [528, 486] width 92 height 21
type input "7"
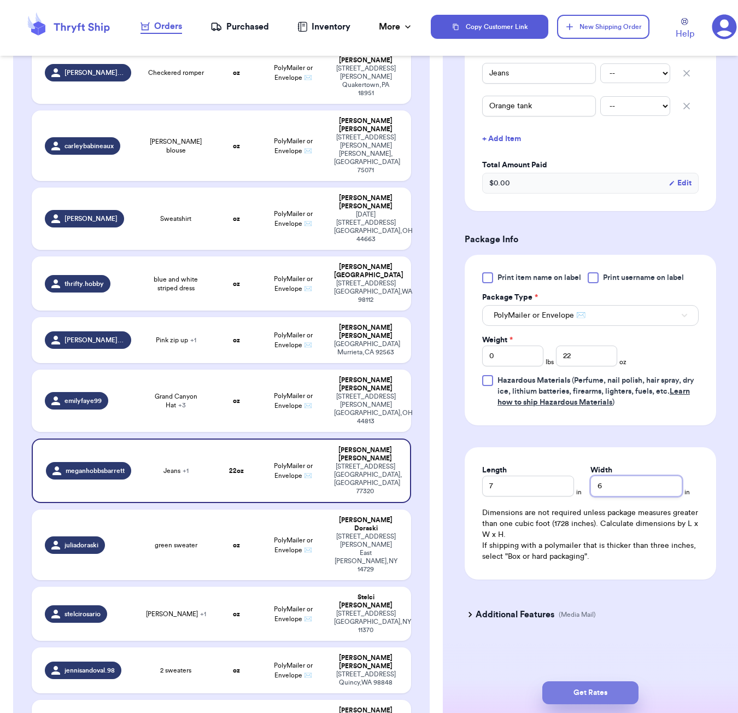
type input "6"
click at [595, 682] on button "Get Rates" at bounding box center [591, 693] width 96 height 23
type input "1"
type input "6"
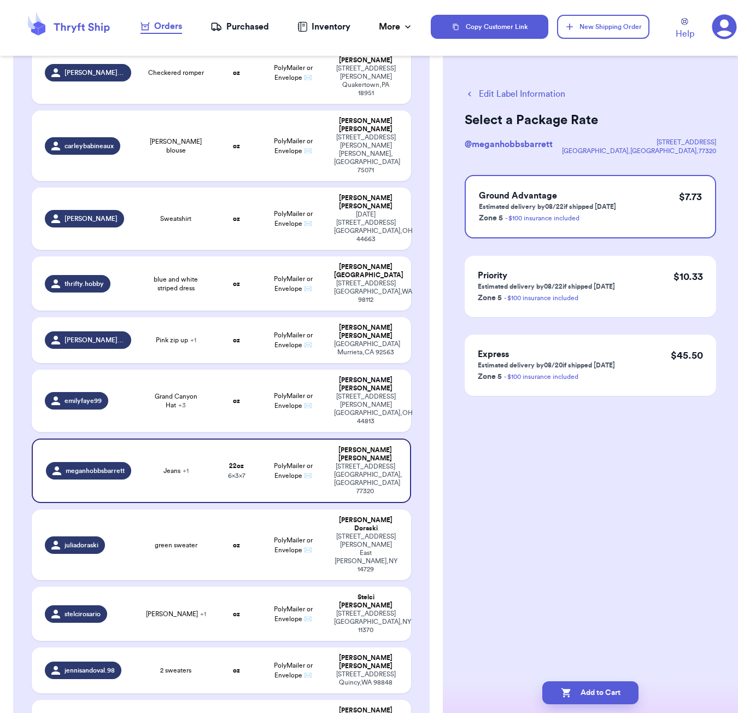
scroll to position [0, 0]
click at [601, 690] on button "Add to Cart" at bounding box center [591, 693] width 96 height 23
checkbox input "true"
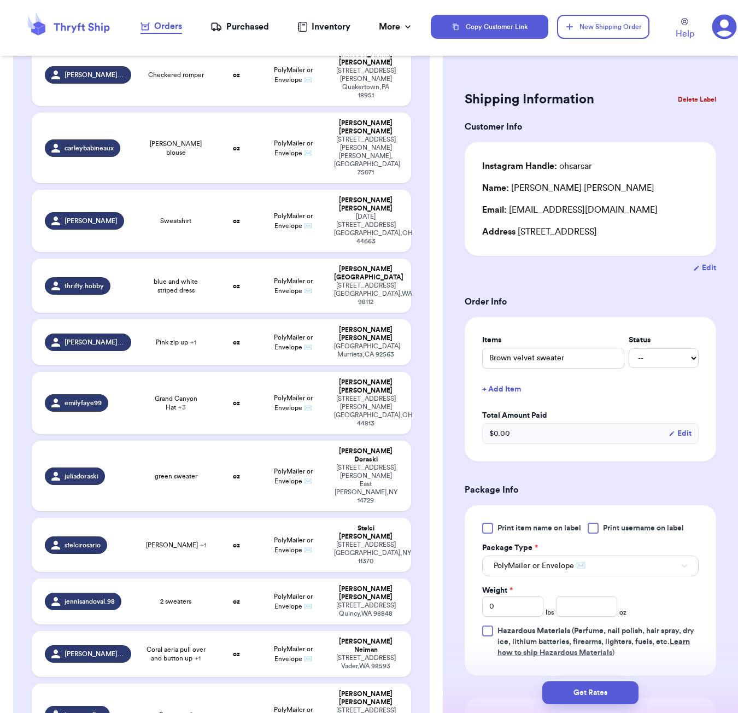
scroll to position [6, 0]
click at [223, 259] on td "oz" at bounding box center [236, 286] width 45 height 54
type input "blue and white striped dress"
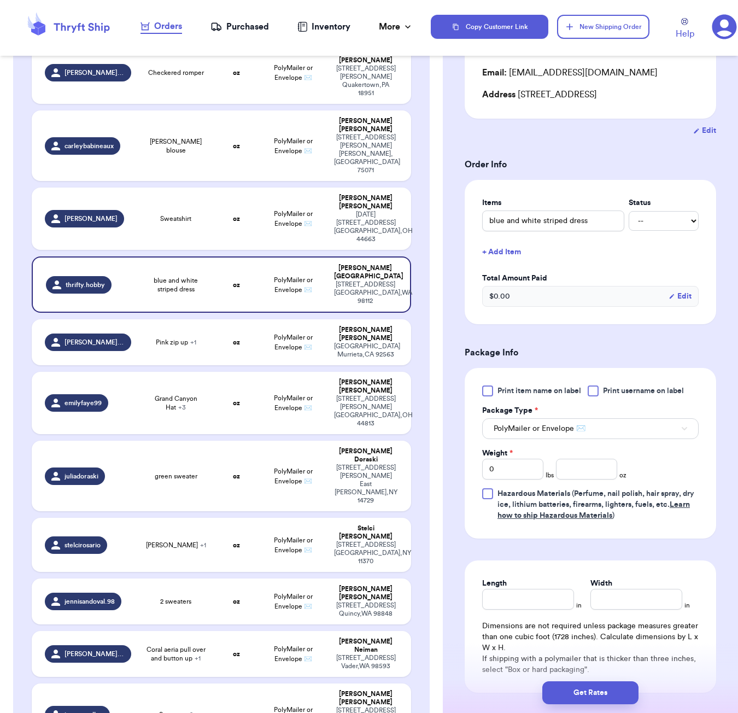
scroll to position [179, 0]
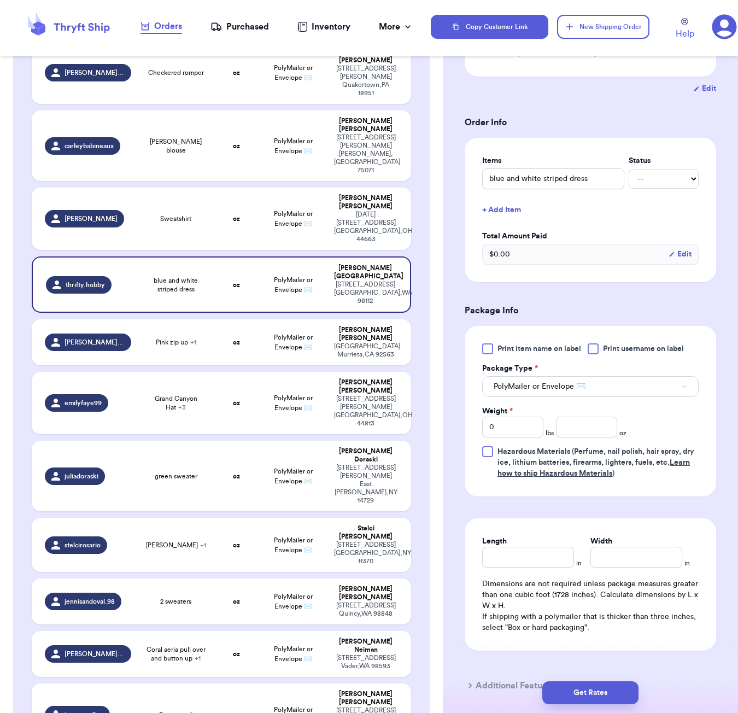
click at [503, 213] on button "+ Add Item" at bounding box center [590, 210] width 225 height 24
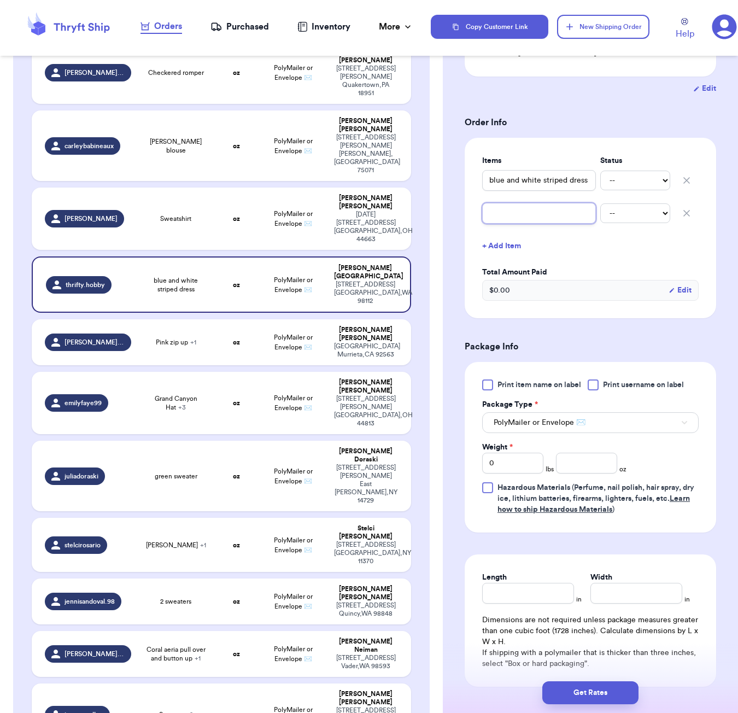
click at [524, 217] on input "text" at bounding box center [539, 213] width 114 height 21
type input "g"
type input "gr"
type input "gre"
type input "gree"
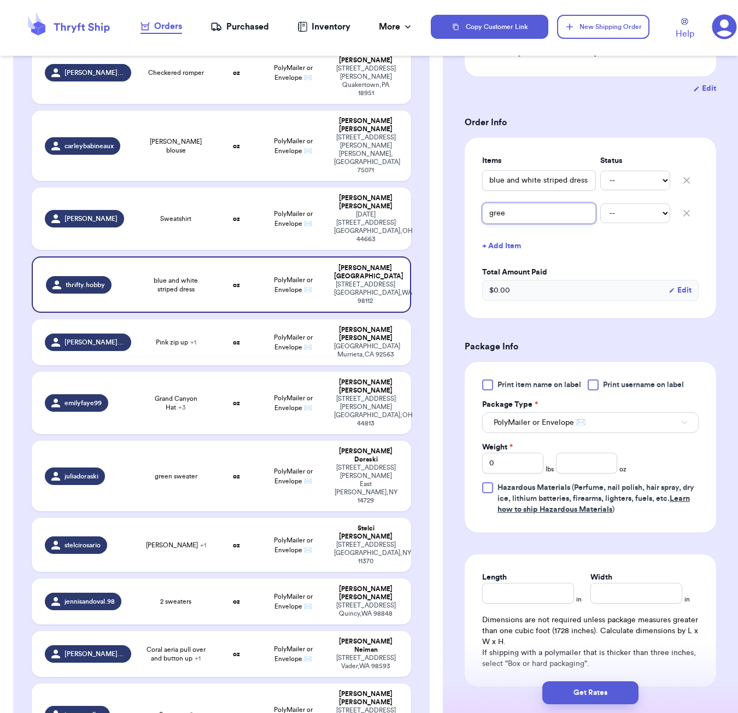
type input "green"
type input "green a"
type input "green an"
type input "green and"
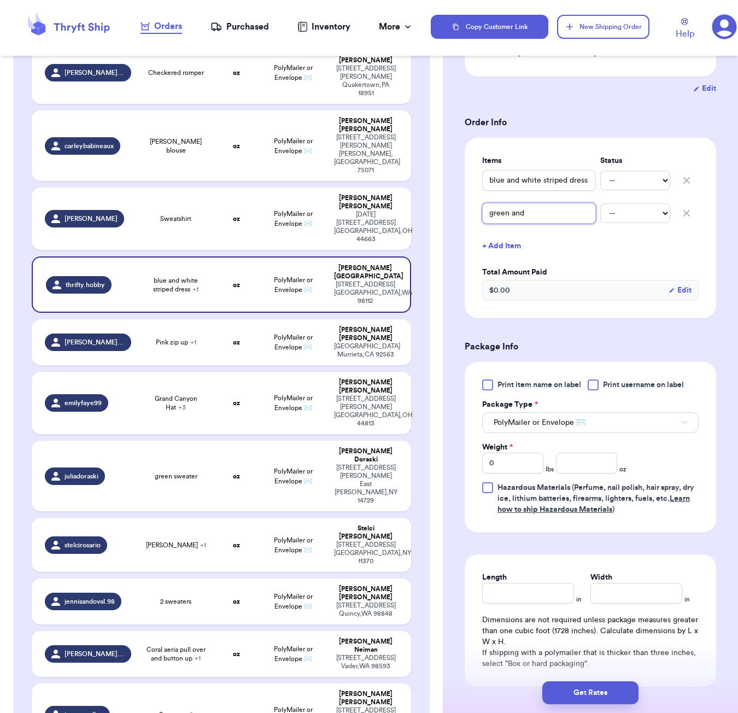
type input "green and"
type input "green and w"
type input "green and wh"
type input "green and whi"
type input "green and whit"
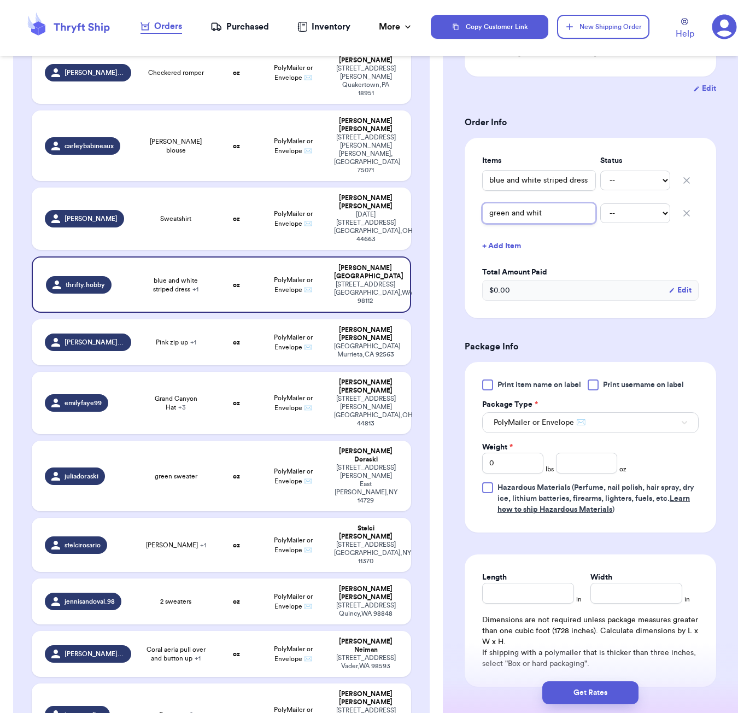
type input "green and white"
type input "green and white t"
type input "green and white te"
type input "green and white tea"
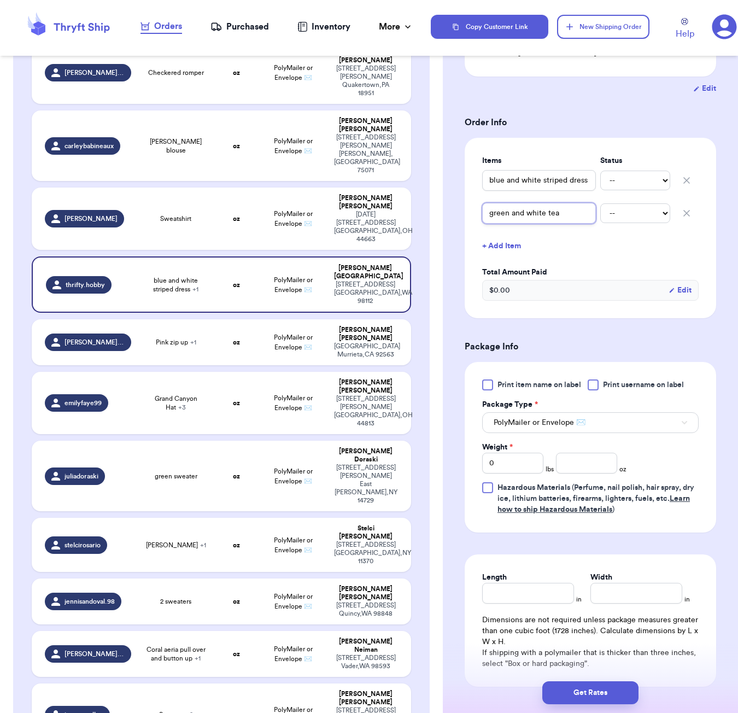
type input "green and white teal"
type input "green and white teal s"
type input "green and white teal sw"
type input "green and white teal swe"
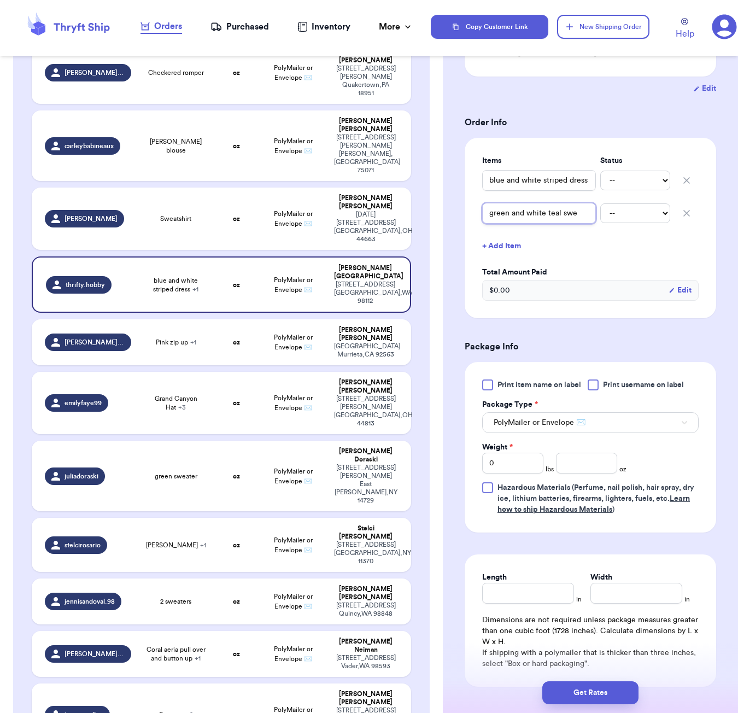
type input "green and white teal swea"
type input "green and white teal sweat"
type input "green and white teal sweate"
type input "green and white teal sweater"
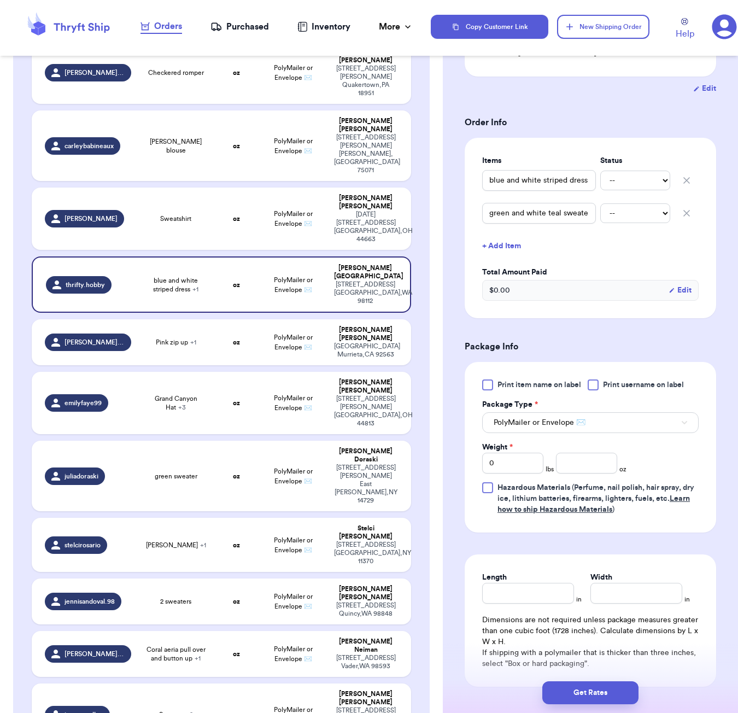
click at [494, 252] on button "+ Add Item" at bounding box center [590, 246] width 225 height 24
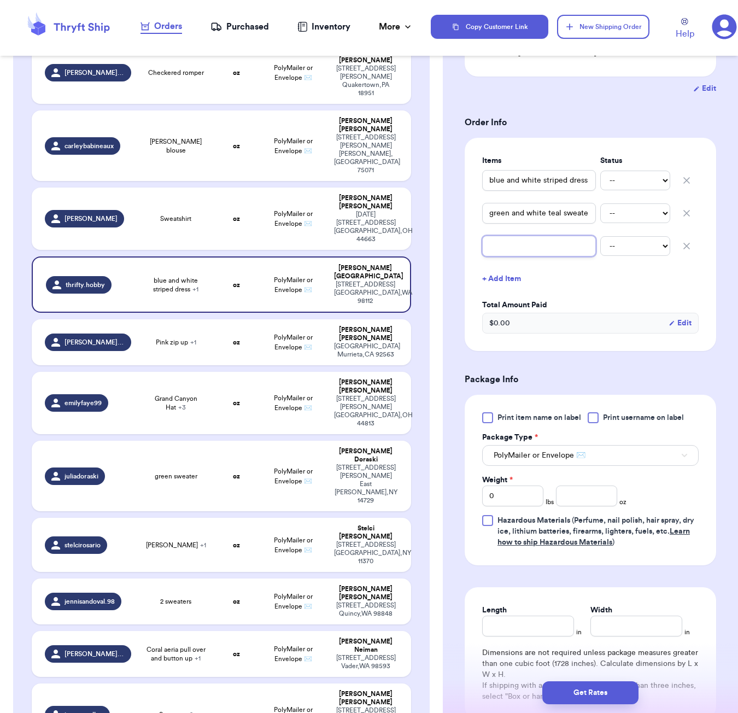
click at [510, 251] on input "text" at bounding box center [539, 246] width 114 height 21
type input "m"
type input "ma"
type input "mar"
type input "maro"
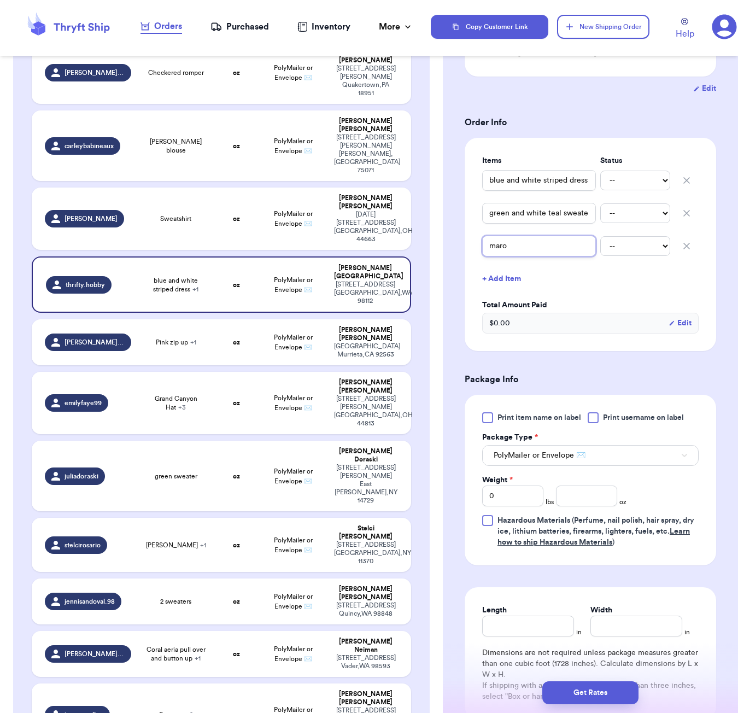
type input "[PERSON_NAME]"
type input "maroon"
type input "maroon g"
type input "maroon ga"
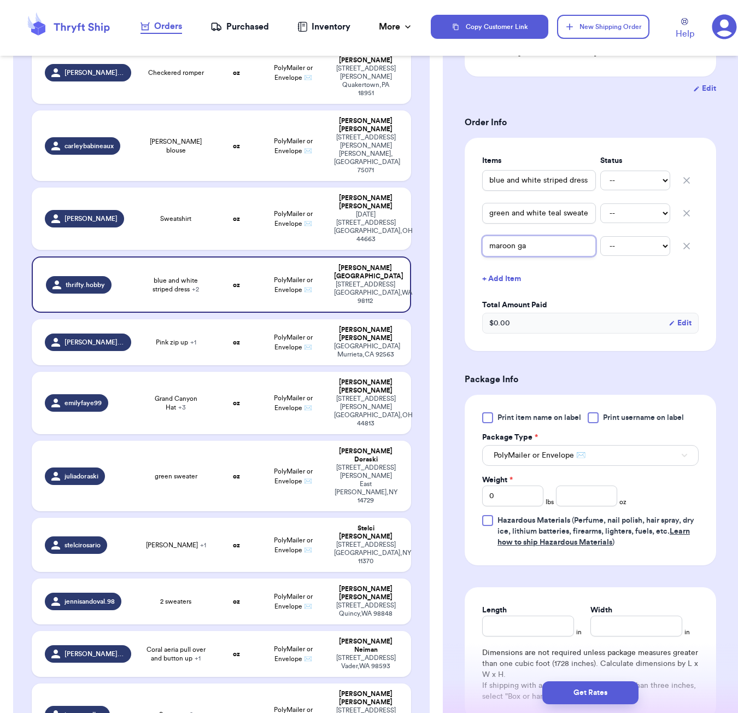
type input "maroon gap"
type input "maroon gap s"
type input "maroon gap sw"
type input "maroon gap swe"
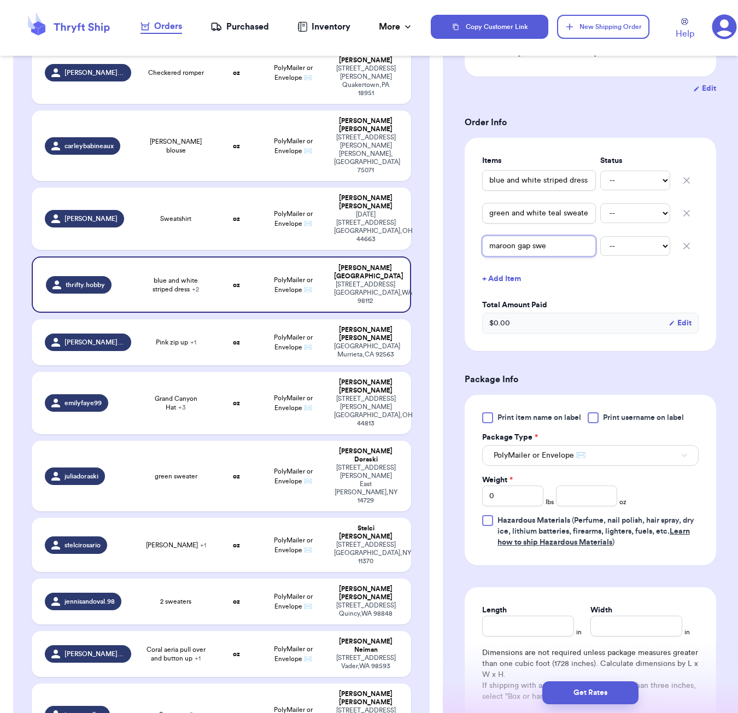
type input "maroon gap swea"
type input "maroon gap sweat"
type input "maroon gap sweate"
type input "maroon gap sweater"
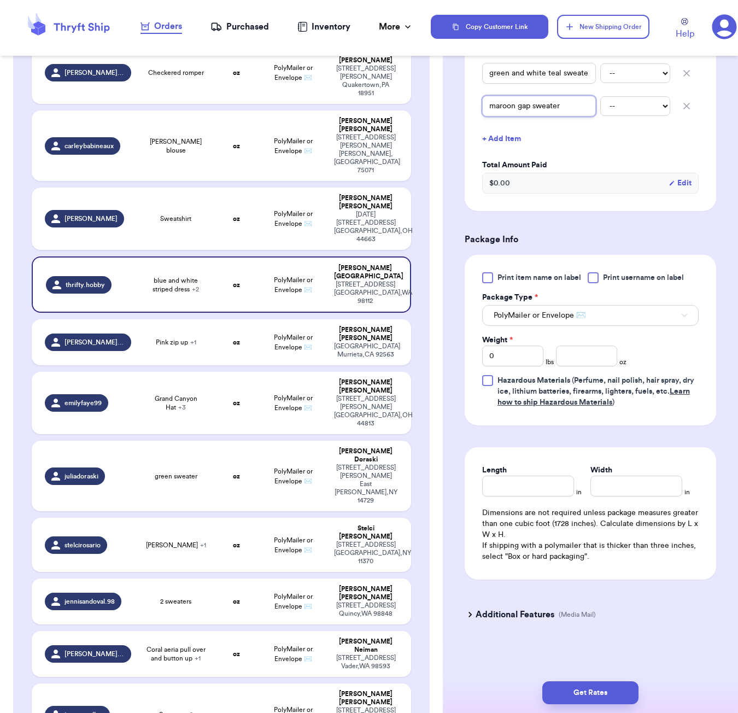
scroll to position [0, 0]
type input "maroon gap sweater"
click at [583, 358] on input "number" at bounding box center [586, 356] width 61 height 21
type input "68"
click at [558, 489] on input "Length" at bounding box center [528, 486] width 92 height 21
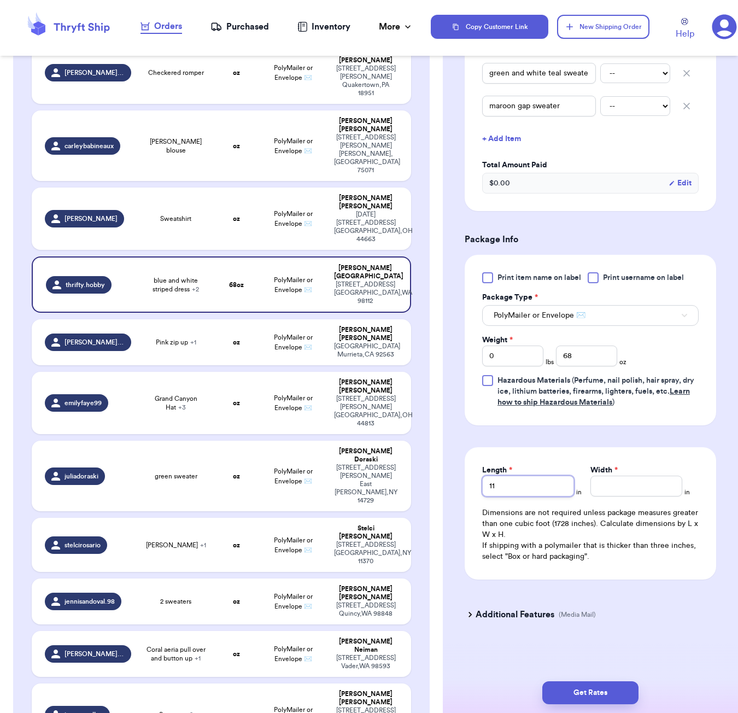
type input "11"
type input "9"
click at [613, 702] on button "Get Rates" at bounding box center [591, 693] width 96 height 23
type input "4"
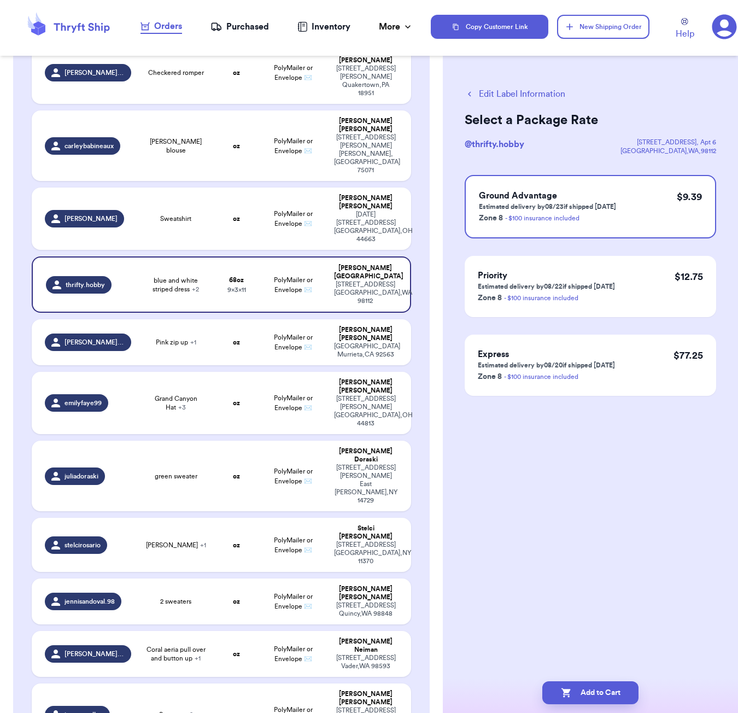
click at [625, 680] on div "Add to Cart" at bounding box center [590, 693] width 295 height 40
click at [630, 685] on button "Add to Cart" at bounding box center [591, 693] width 96 height 23
checkbox input "true"
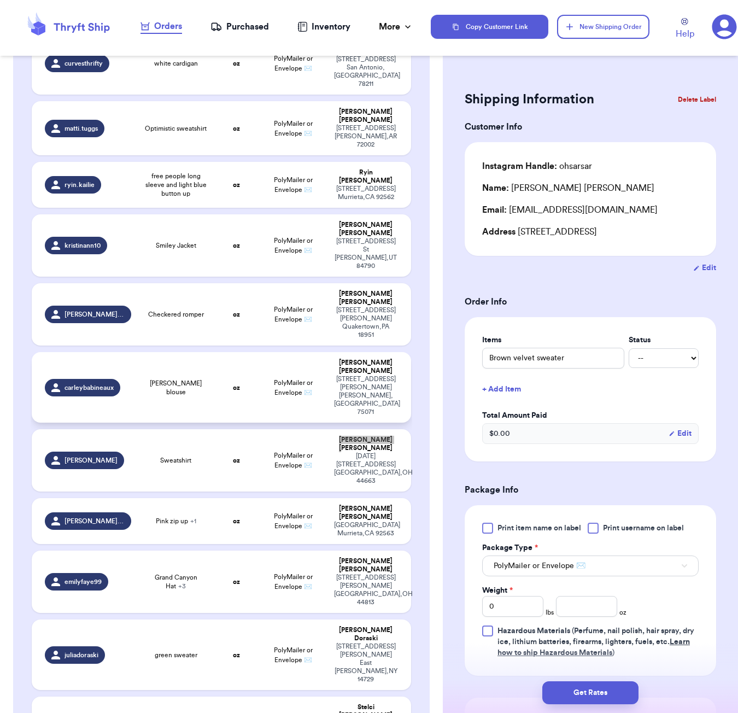
scroll to position [494, 0]
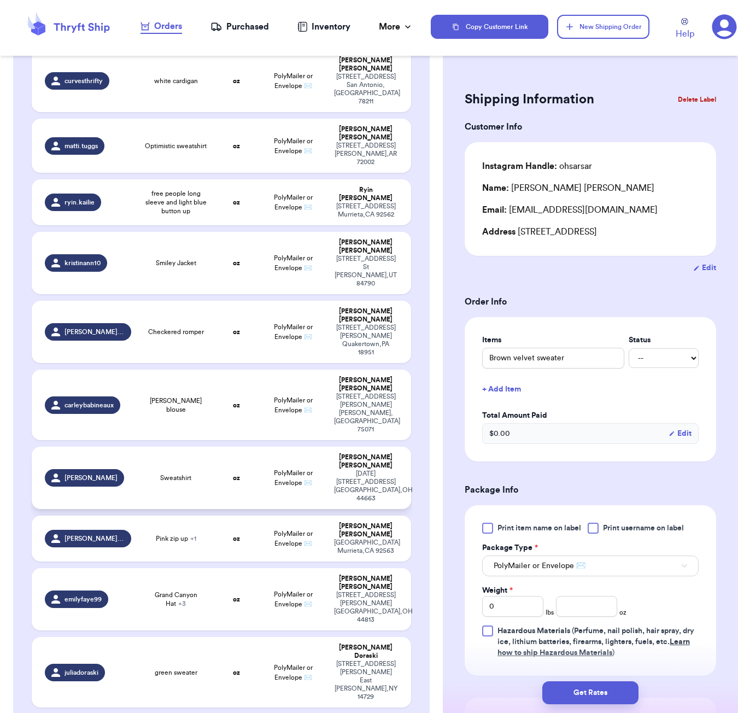
click at [235, 475] on strong "oz" at bounding box center [236, 478] width 7 height 7
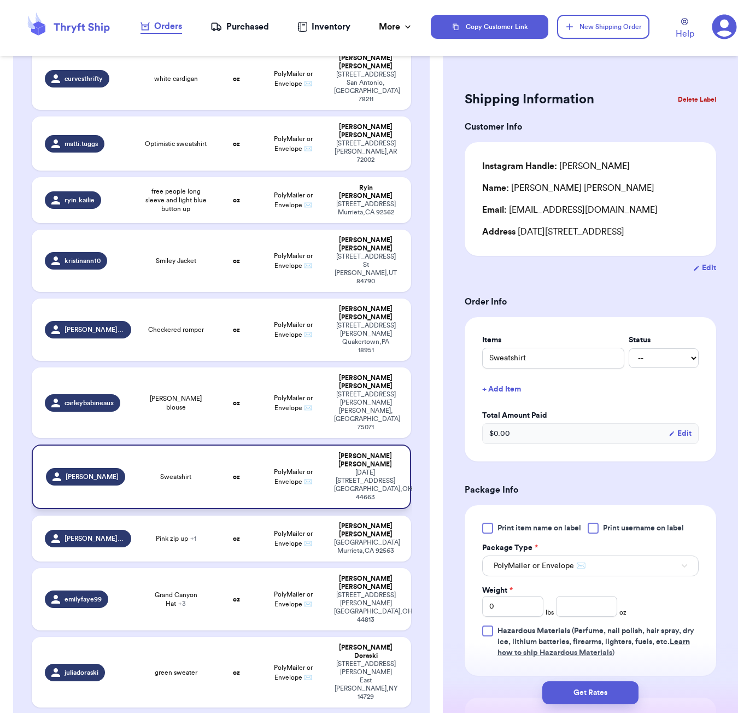
type input "Sweatshirt"
click at [503, 401] on button "+ Add Item" at bounding box center [590, 389] width 225 height 24
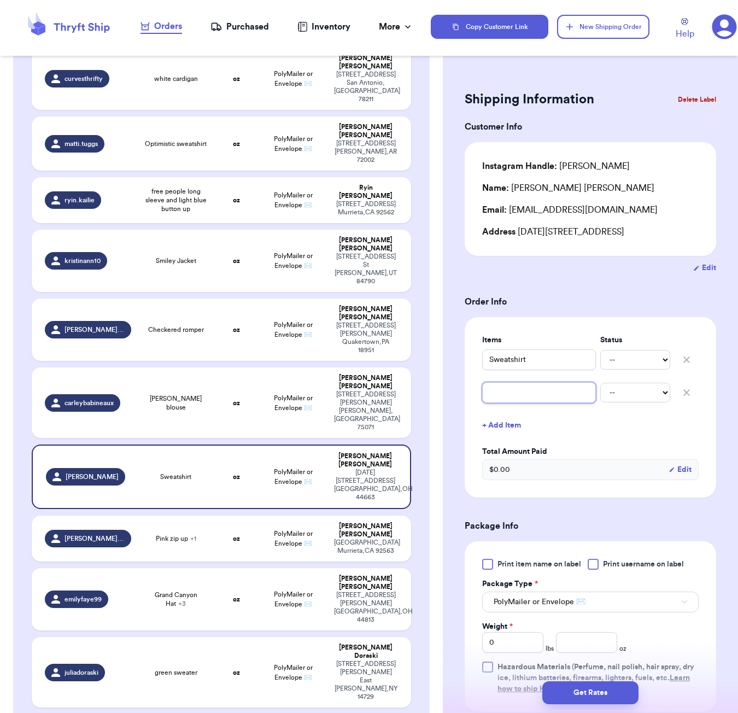
click at [509, 403] on input "text" at bounding box center [539, 392] width 114 height 21
type input "a"
type input "ah"
type input "[PERSON_NAME]"
type input "ahor"
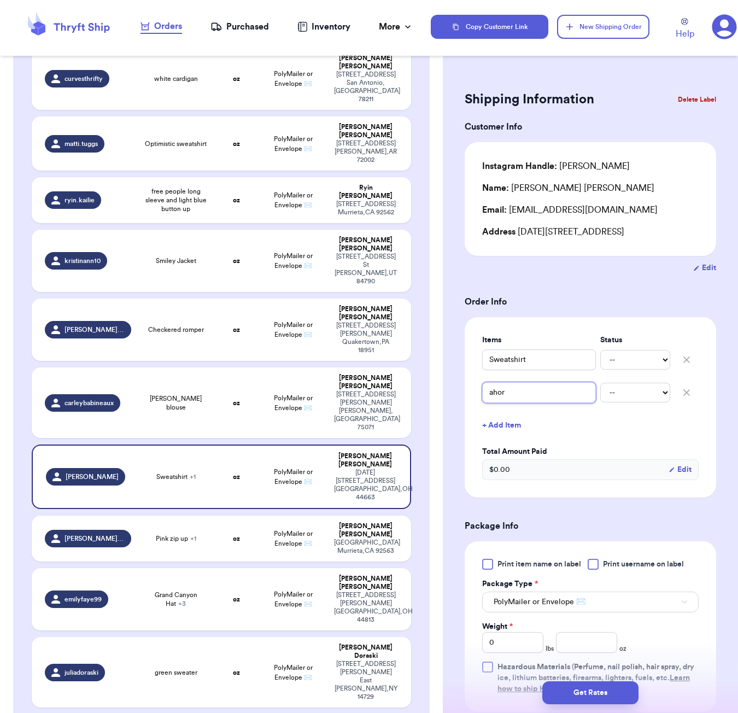
type input "ahort"
type input "ahorts"
type input "ahorts="
type input "ahorts"
type input "ahort"
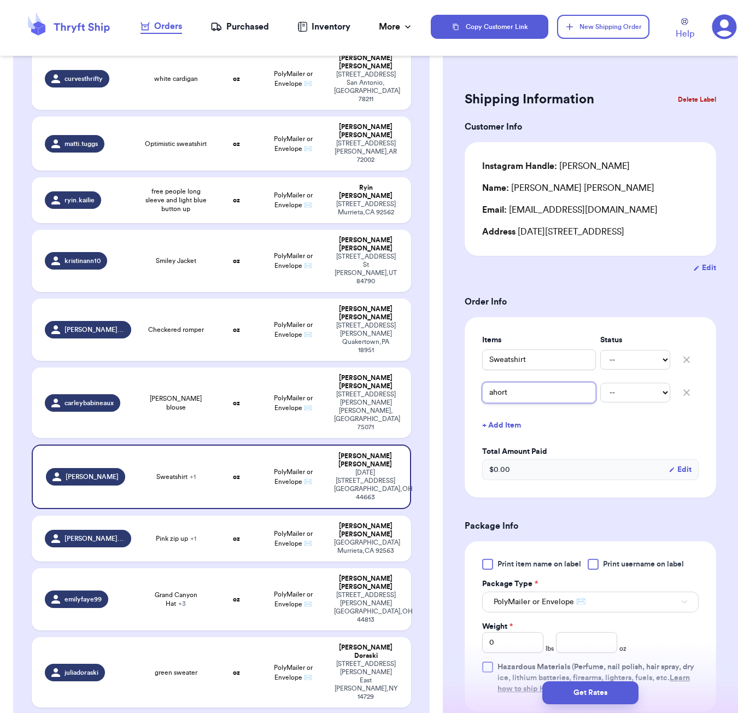
type input "ahor"
type input "[PERSON_NAME]"
type input "ah"
type input "a"
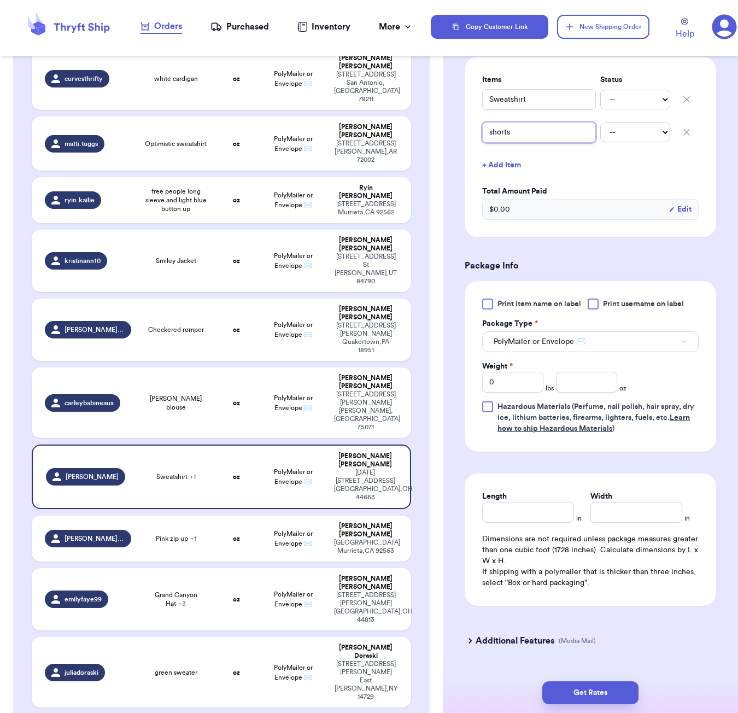
scroll to position [302, 0]
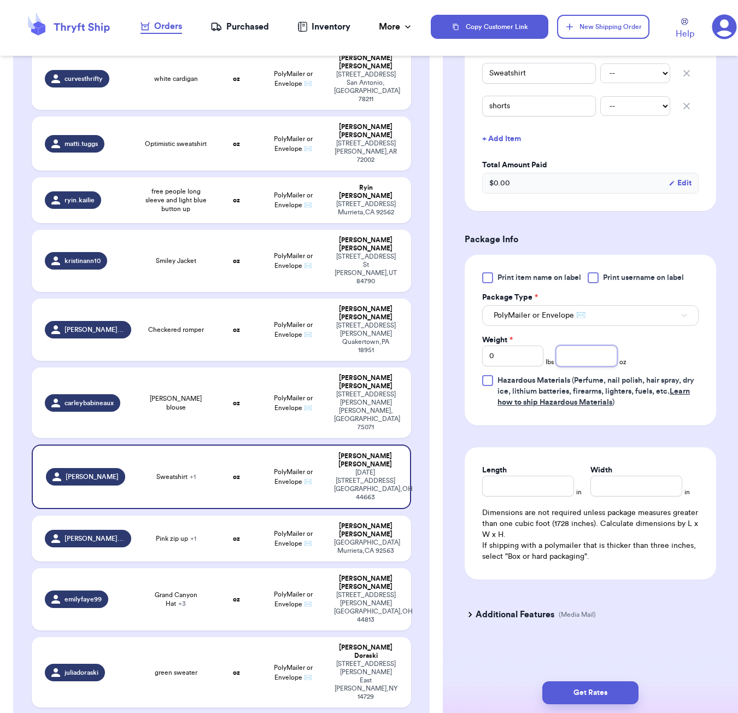
click at [591, 352] on input "number" at bounding box center [586, 356] width 61 height 21
click at [546, 489] on input "Length" at bounding box center [528, 486] width 92 height 21
click at [601, 697] on button "Get Rates" at bounding box center [591, 693] width 96 height 23
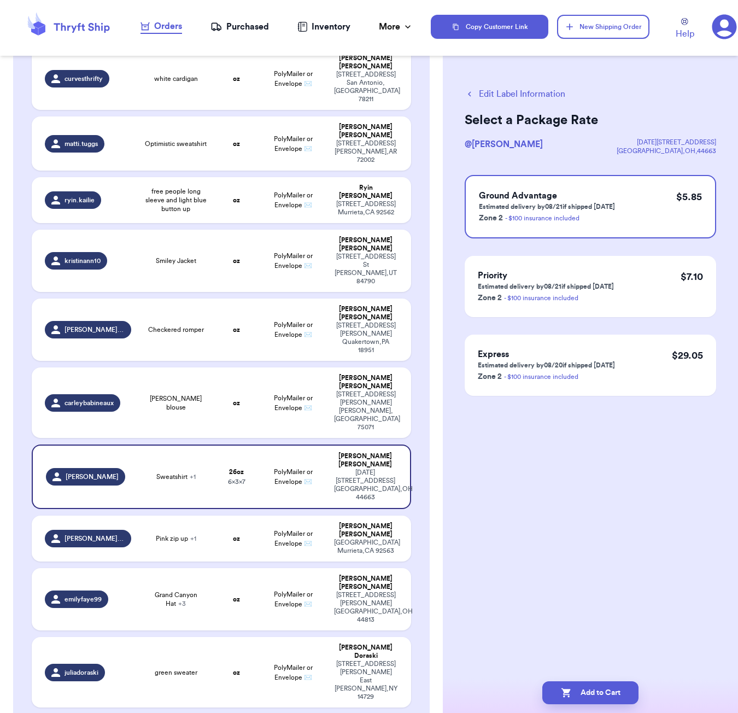
drag, startPoint x: 610, startPoint y: 696, endPoint x: 614, endPoint y: 634, distance: 62.4
click at [610, 696] on button "Add to Cart" at bounding box center [591, 693] width 96 height 23
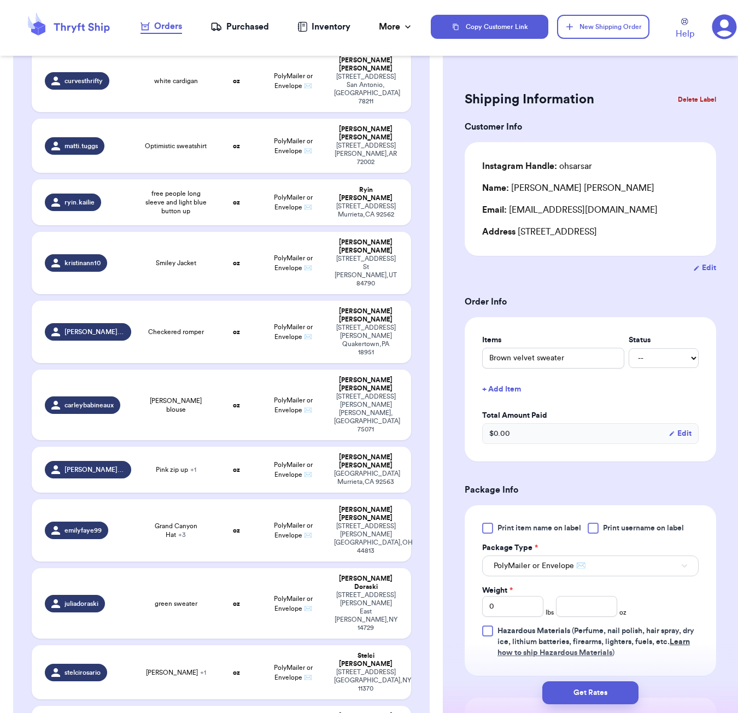
scroll to position [95, 0]
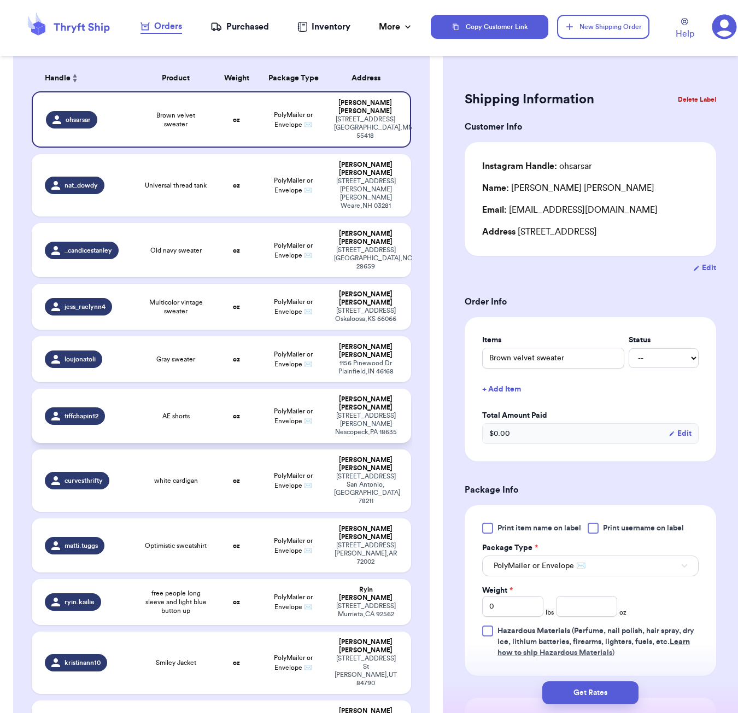
click at [244, 389] on td "oz" at bounding box center [236, 416] width 45 height 54
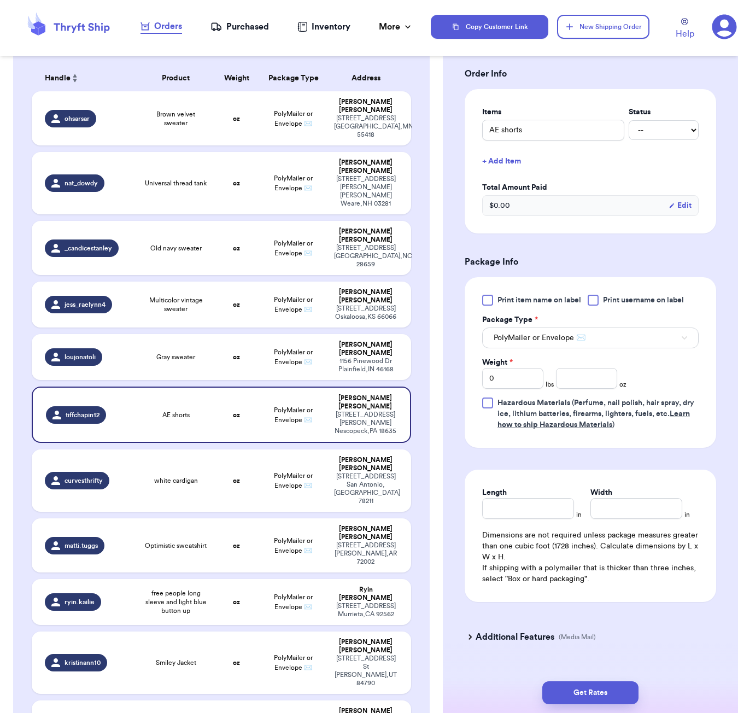
scroll to position [234, 0]
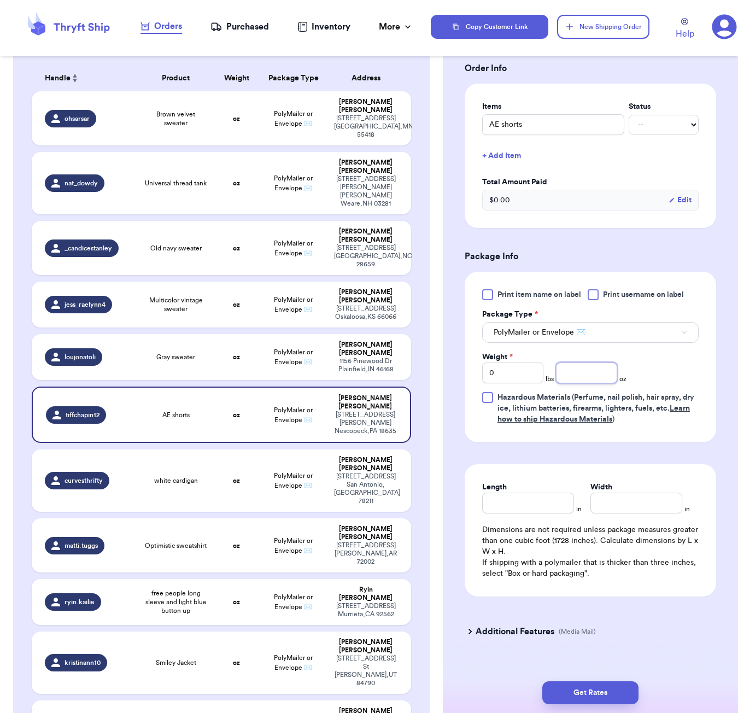
click at [576, 379] on input "number" at bounding box center [586, 373] width 61 height 21
click at [535, 508] on input "Length" at bounding box center [528, 503] width 92 height 21
click at [583, 684] on button "Get Rates" at bounding box center [591, 693] width 96 height 23
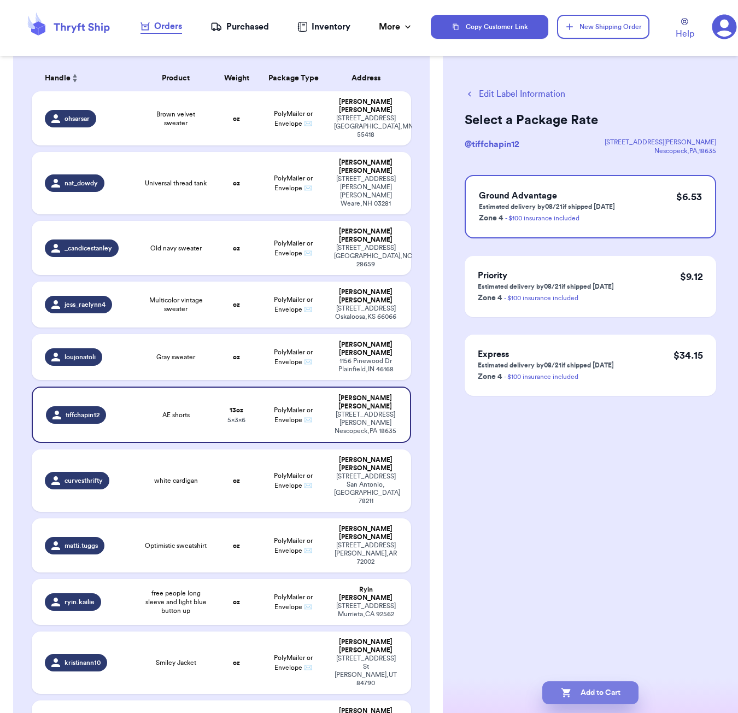
click at [620, 691] on button "Add to Cart" at bounding box center [591, 693] width 96 height 23
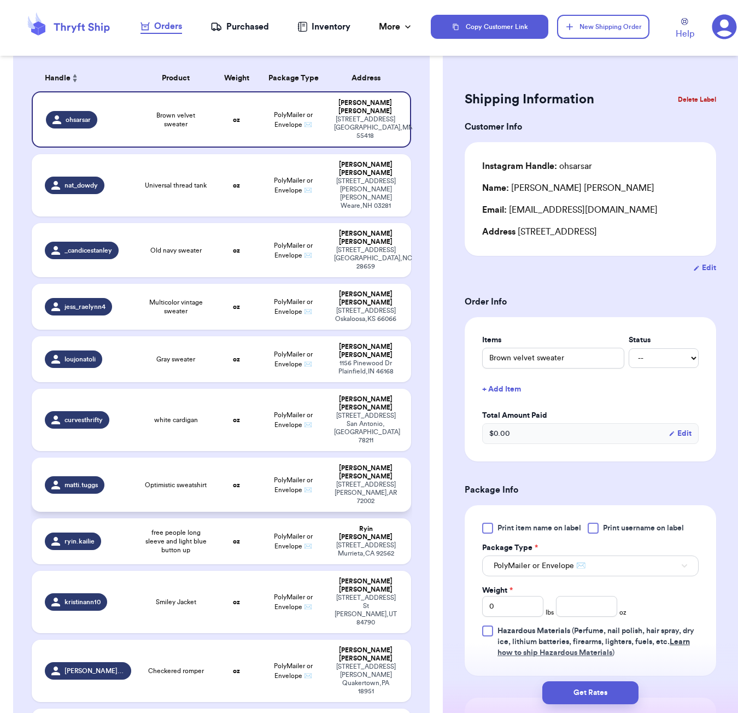
click at [260, 458] on td "PolyMailer or Envelope ✉️" at bounding box center [293, 485] width 68 height 54
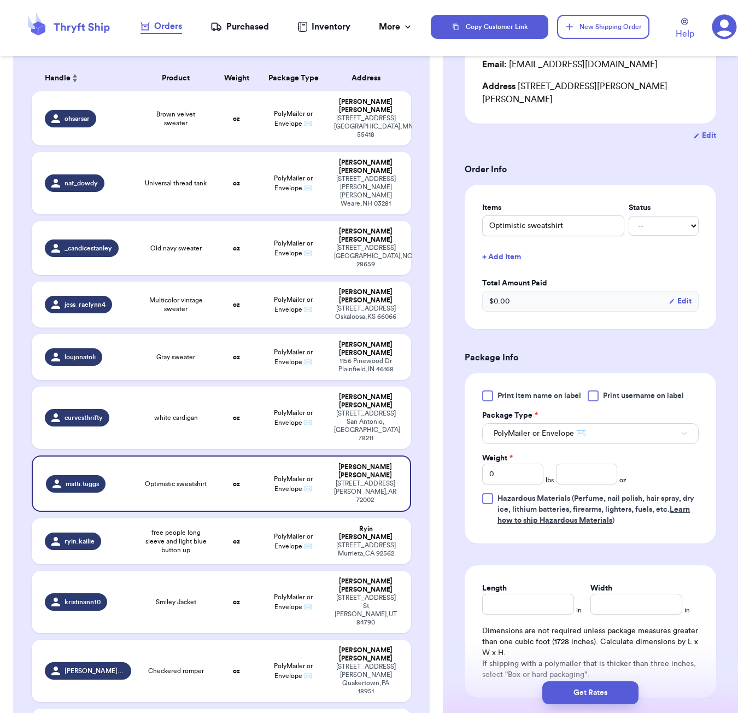
scroll to position [157, 0]
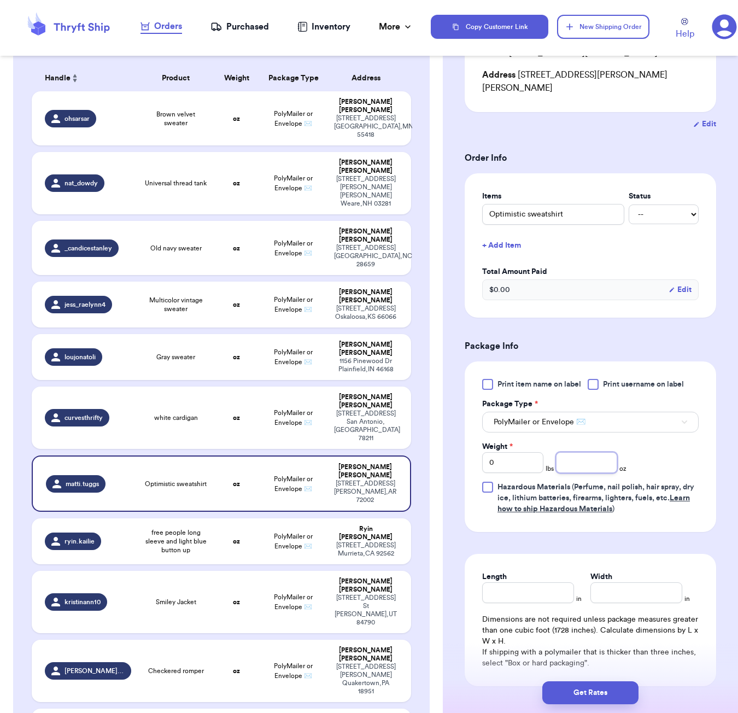
click at [595, 455] on input "number" at bounding box center [586, 462] width 61 height 21
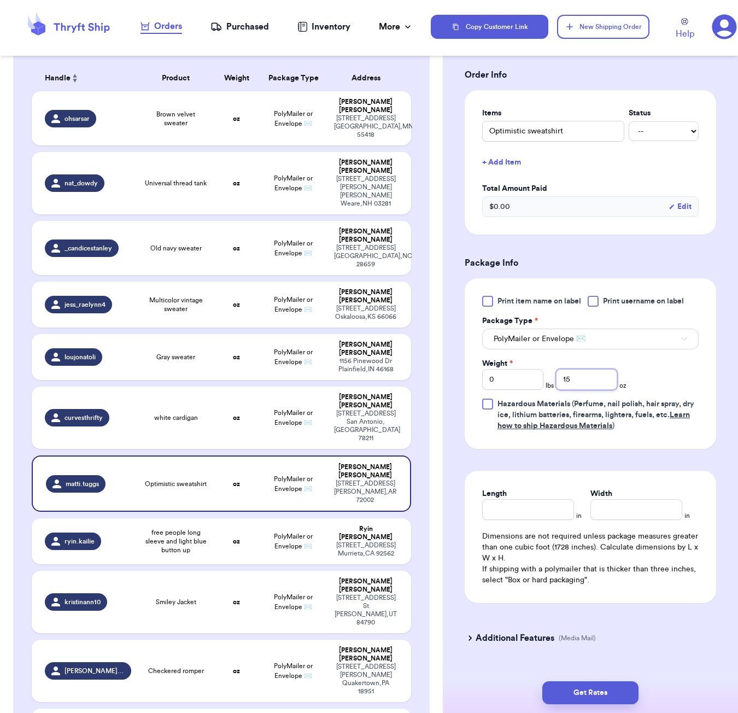
scroll to position [253, 0]
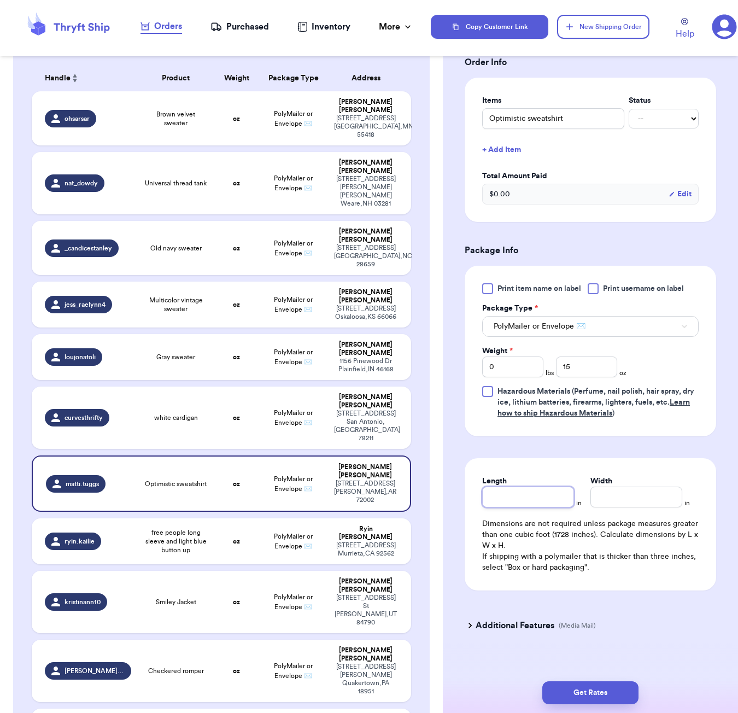
click at [521, 492] on input "Length" at bounding box center [528, 497] width 92 height 21
click at [616, 487] on input "Width *" at bounding box center [637, 497] width 92 height 21
click at [627, 692] on button "Get Rates" at bounding box center [591, 693] width 96 height 23
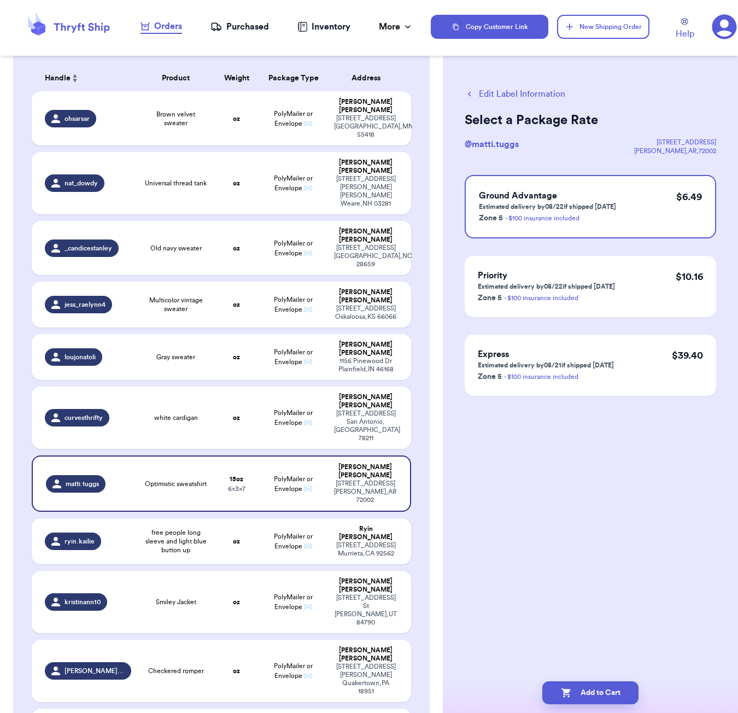
scroll to position [0, 0]
click at [603, 697] on button "Add to Cart" at bounding box center [591, 693] width 96 height 23
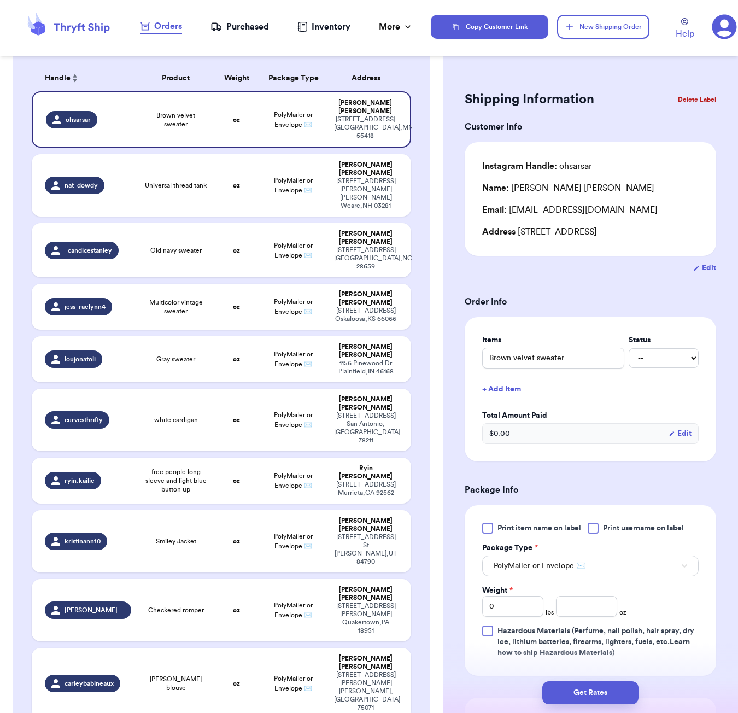
scroll to position [482, 0]
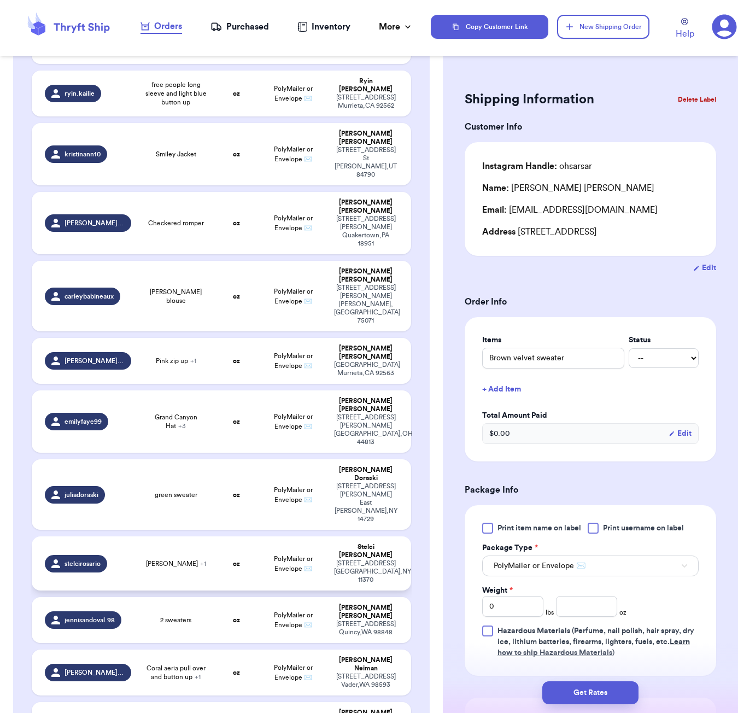
click at [219, 537] on td "oz" at bounding box center [236, 564] width 45 height 54
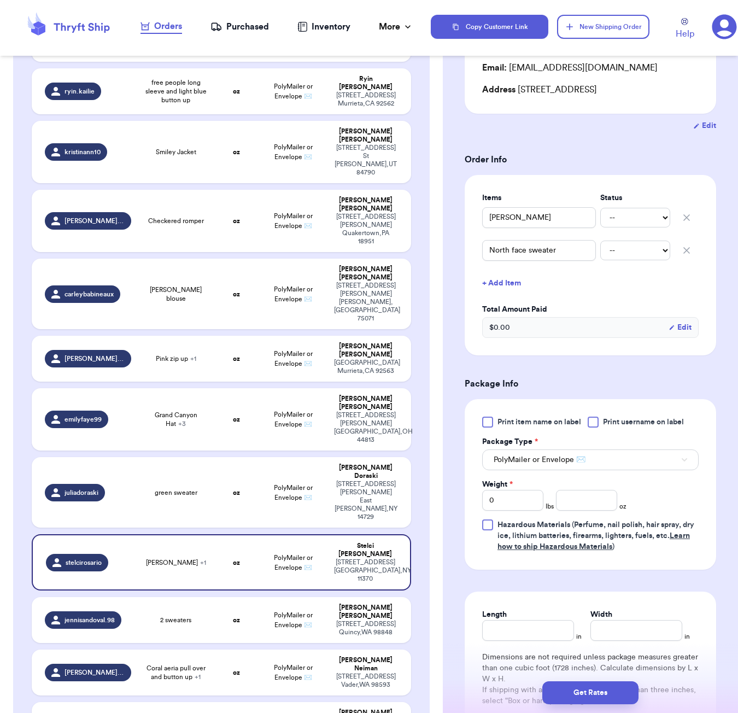
scroll to position [152, 0]
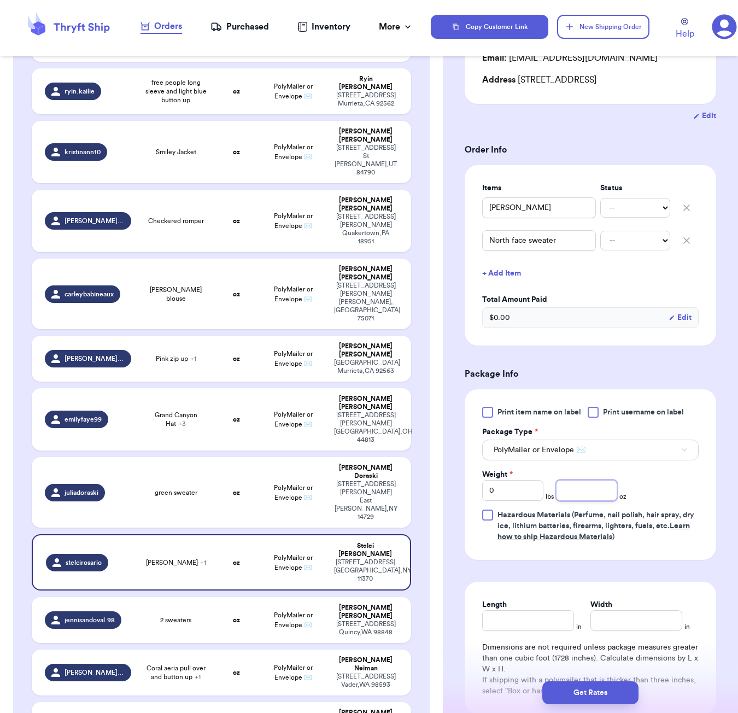
click at [589, 494] on input "number" at bounding box center [586, 490] width 61 height 21
click at [543, 631] on input "Length" at bounding box center [528, 620] width 92 height 21
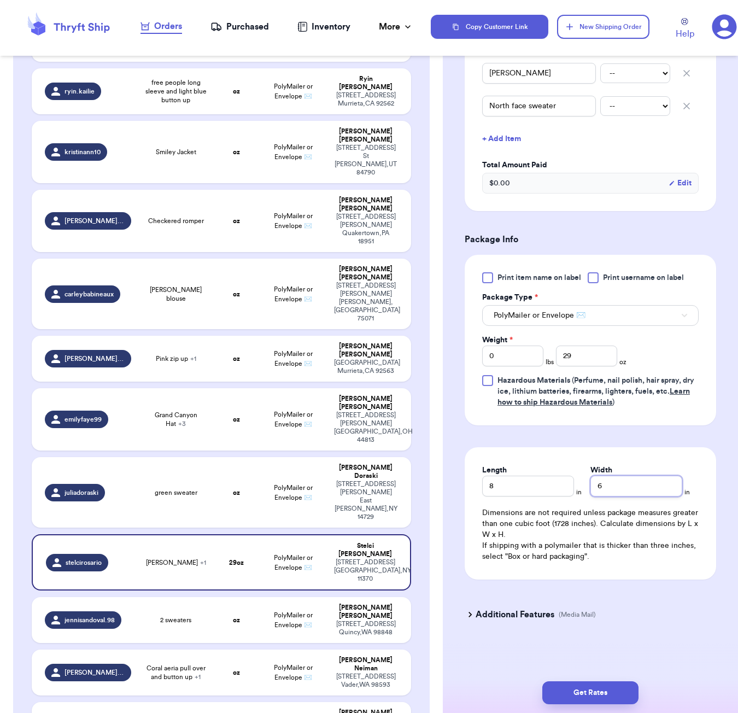
scroll to position [289, 0]
click at [607, 690] on button "Get Rates" at bounding box center [591, 693] width 96 height 23
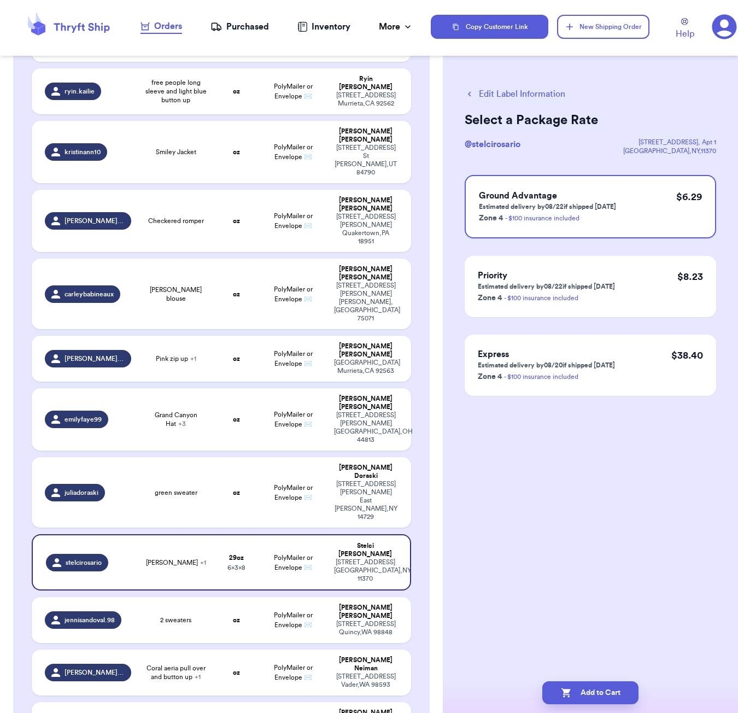
scroll to position [0, 0]
click at [554, 462] on div "Edit Label Information Select a Package Rate @ stelcirosario [STREET_ADDRESS] G…" at bounding box center [590, 269] width 295 height 407
click at [615, 685] on button "Add to Cart" at bounding box center [591, 693] width 96 height 23
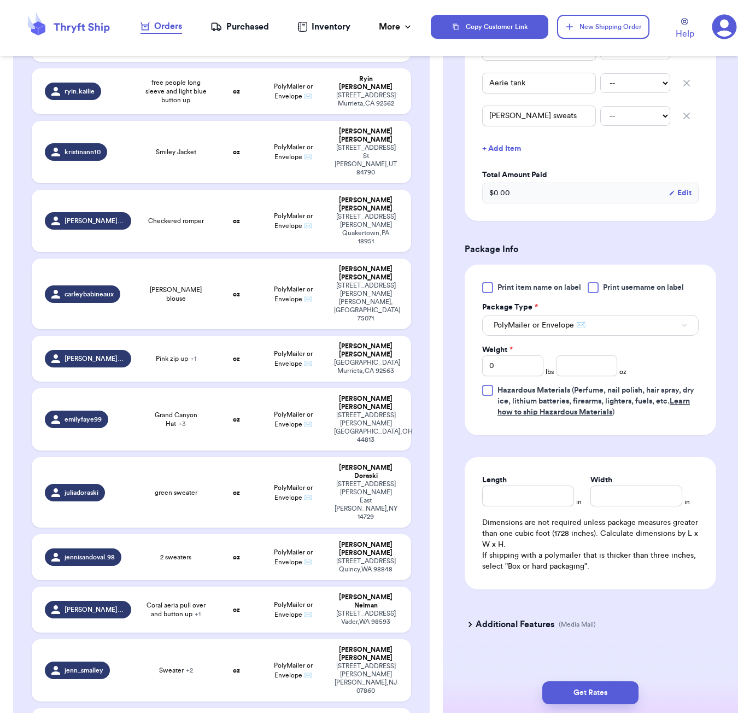
scroll to position [322, 0]
click at [582, 357] on input "number" at bounding box center [586, 367] width 61 height 21
click at [542, 487] on input "Length" at bounding box center [528, 497] width 92 height 21
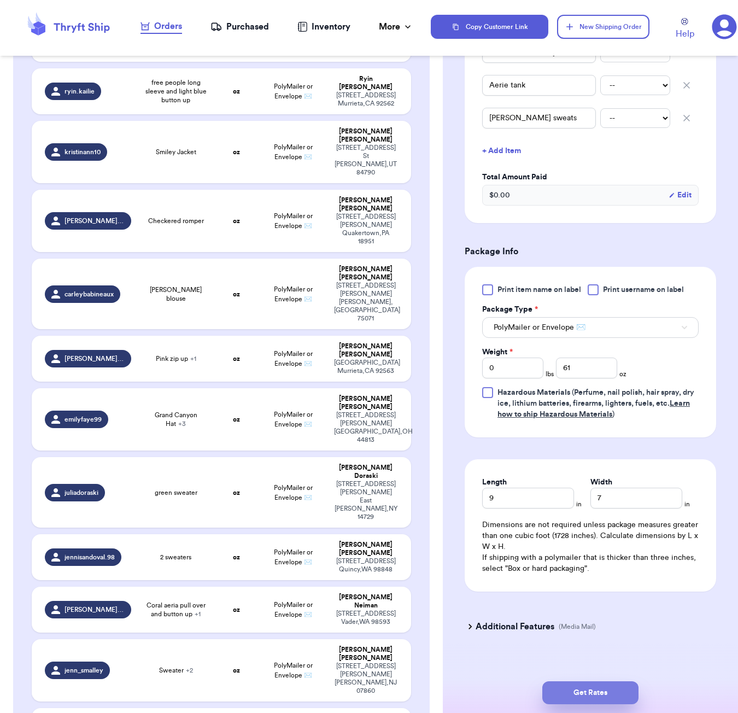
click at [623, 688] on button "Get Rates" at bounding box center [591, 693] width 96 height 23
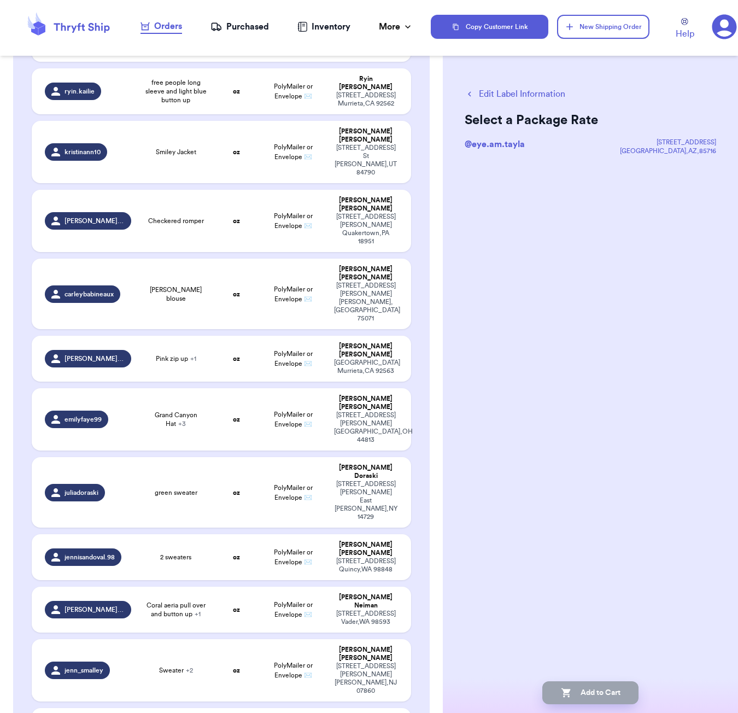
scroll to position [0, 0]
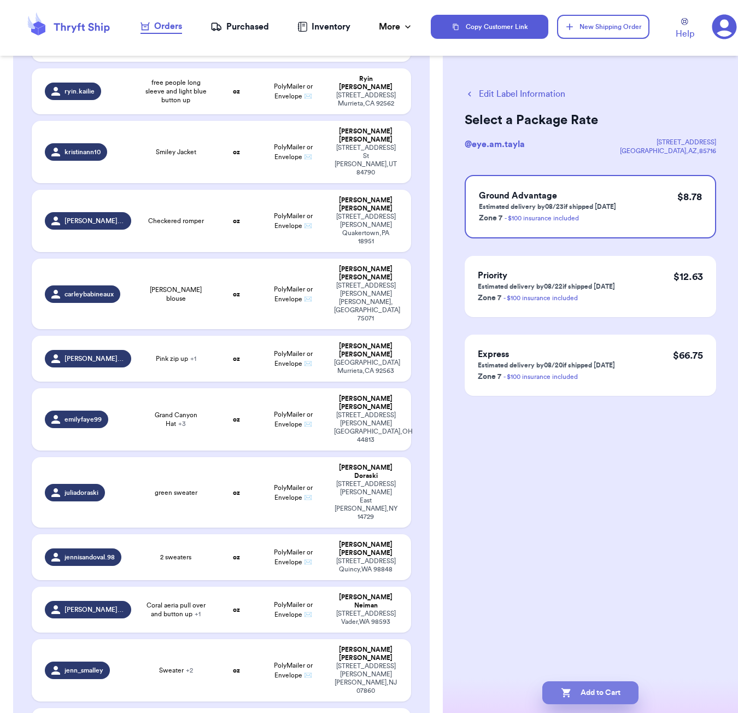
click at [613, 689] on button "Add to Cart" at bounding box center [591, 693] width 96 height 23
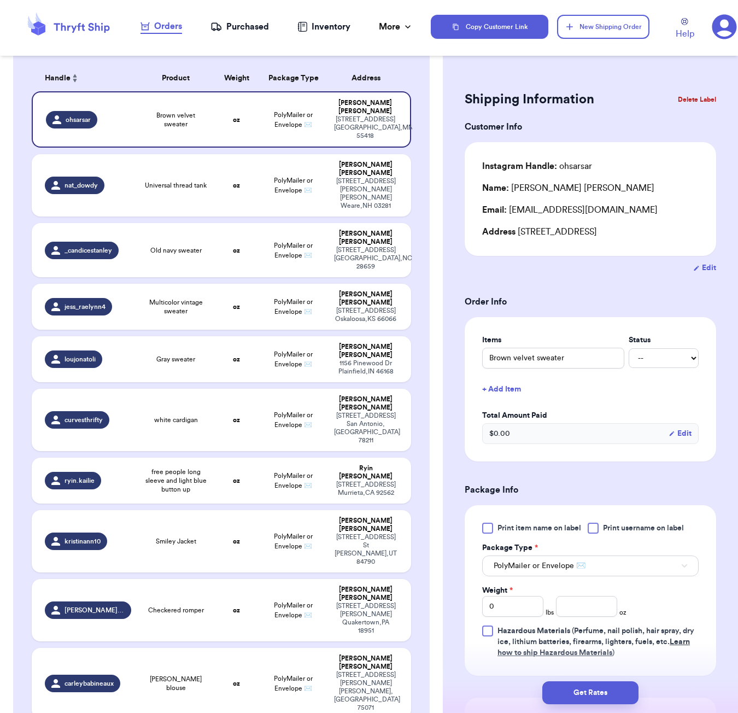
scroll to position [748, 0]
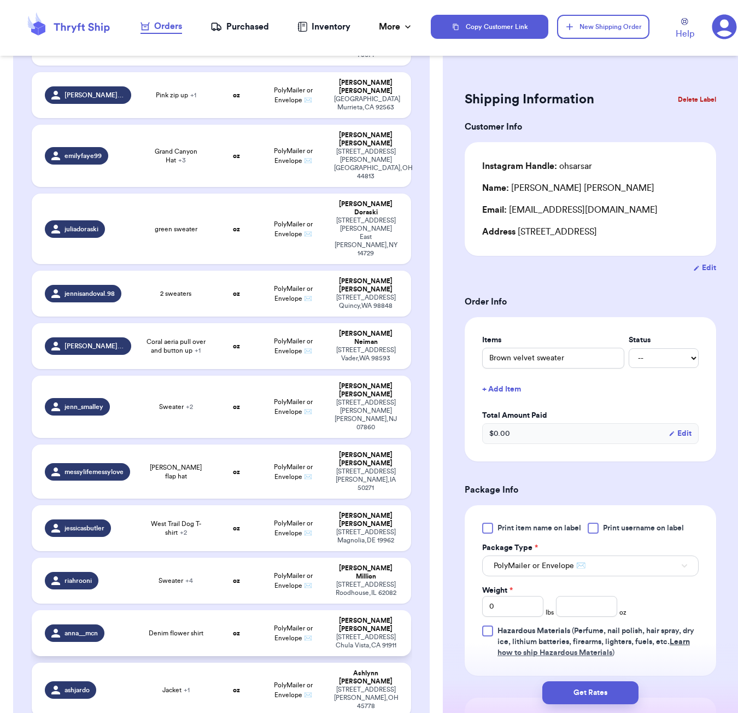
click at [216, 610] on td "oz" at bounding box center [236, 633] width 45 height 46
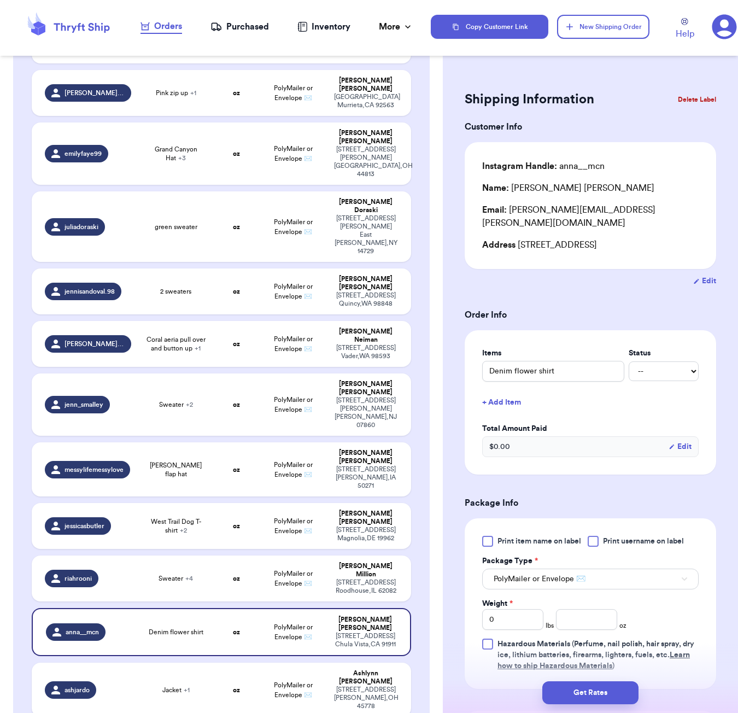
click at [510, 393] on button "+ Add Item" at bounding box center [590, 403] width 225 height 24
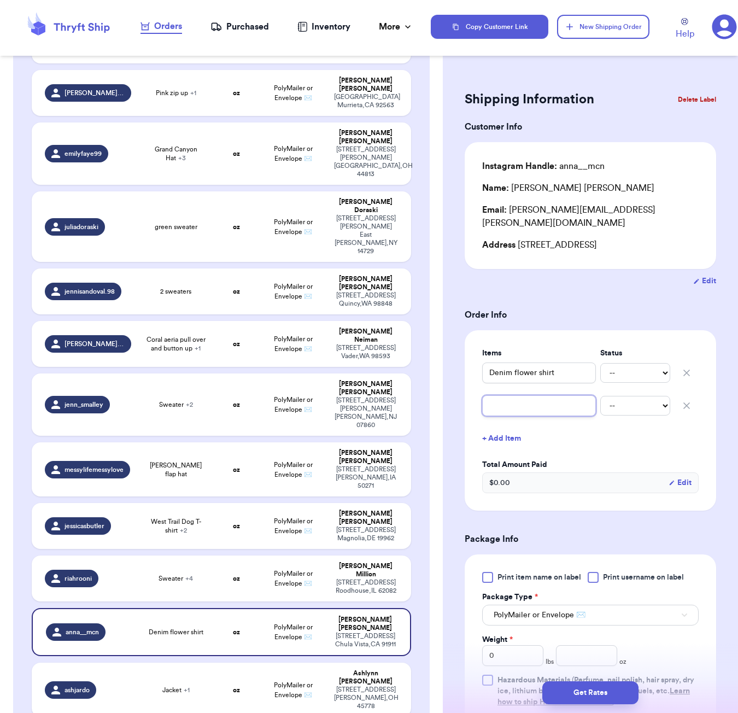
click at [531, 398] on input "text" at bounding box center [539, 405] width 114 height 21
click at [503, 395] on input "altered state" at bounding box center [539, 405] width 114 height 21
click at [551, 399] on input "altared state" at bounding box center [539, 405] width 114 height 21
click at [509, 395] on input "altared state" at bounding box center [539, 405] width 114 height 21
click at [545, 396] on input "altard state" at bounding box center [539, 405] width 114 height 21
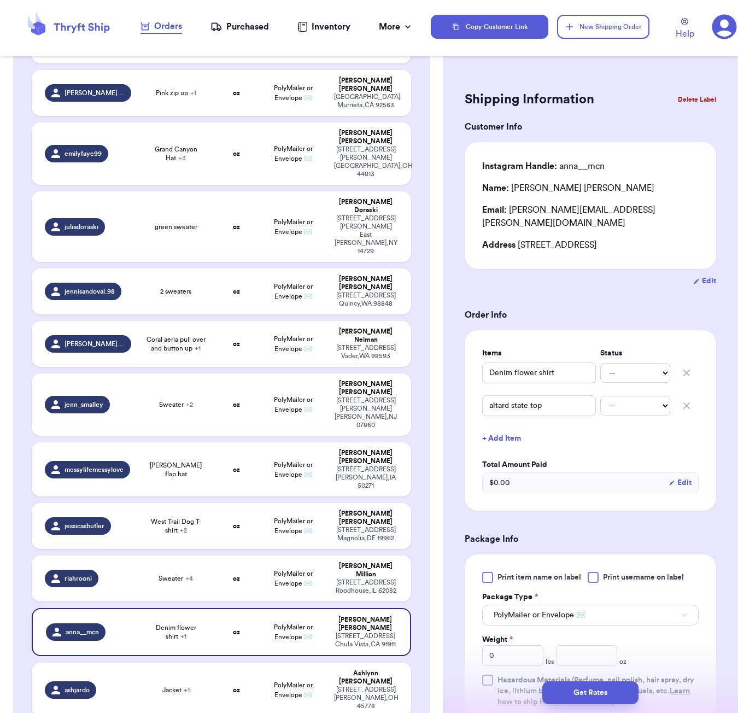
click at [512, 427] on button "+ Add Item" at bounding box center [590, 439] width 225 height 24
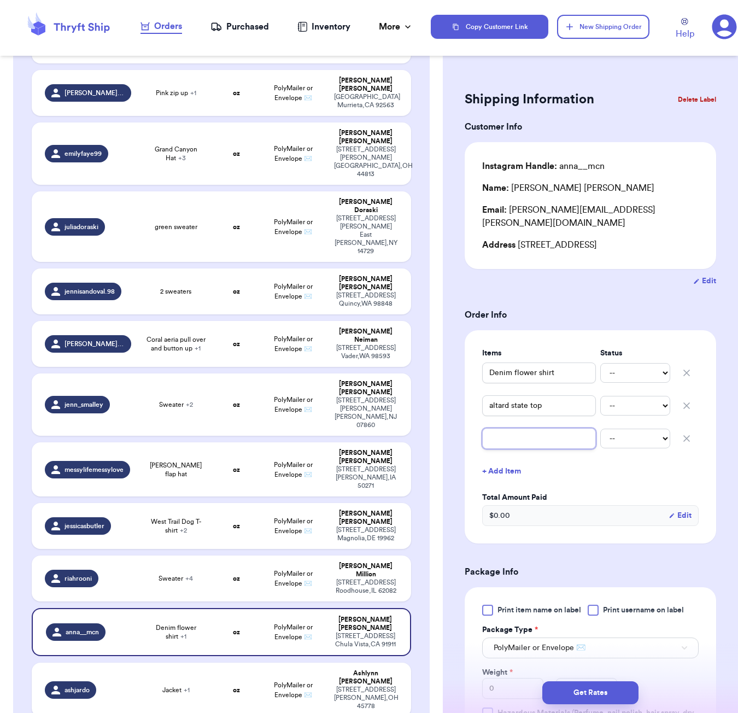
drag, startPoint x: 512, startPoint y: 424, endPoint x: 510, endPoint y: 434, distance: 10.1
click at [510, 434] on input "text" at bounding box center [539, 438] width 114 height 21
click at [564, 285] on form "Shipping Information Delete Label Customer Info Instagram Handle: anna__mcn Nam…" at bounding box center [591, 529] width 252 height 882
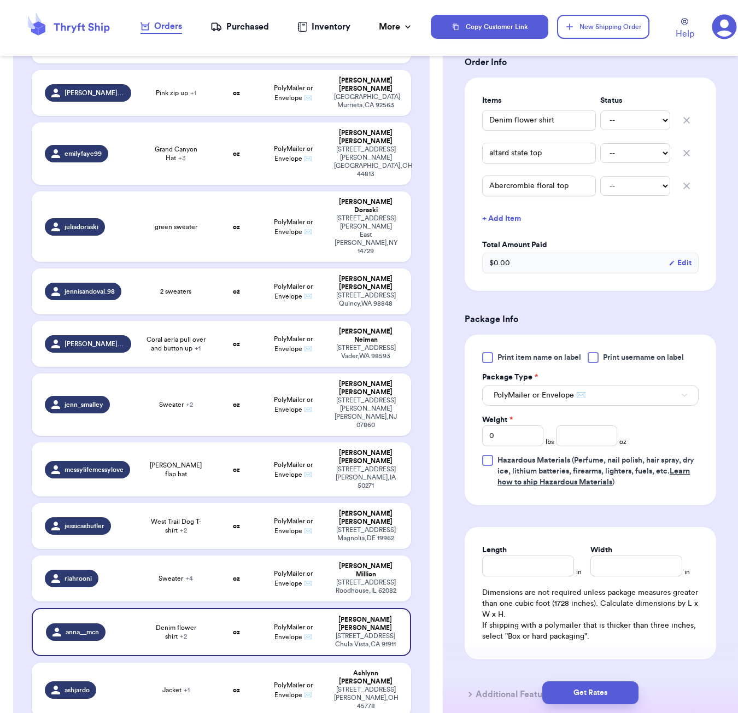
scroll to position [270, 0]
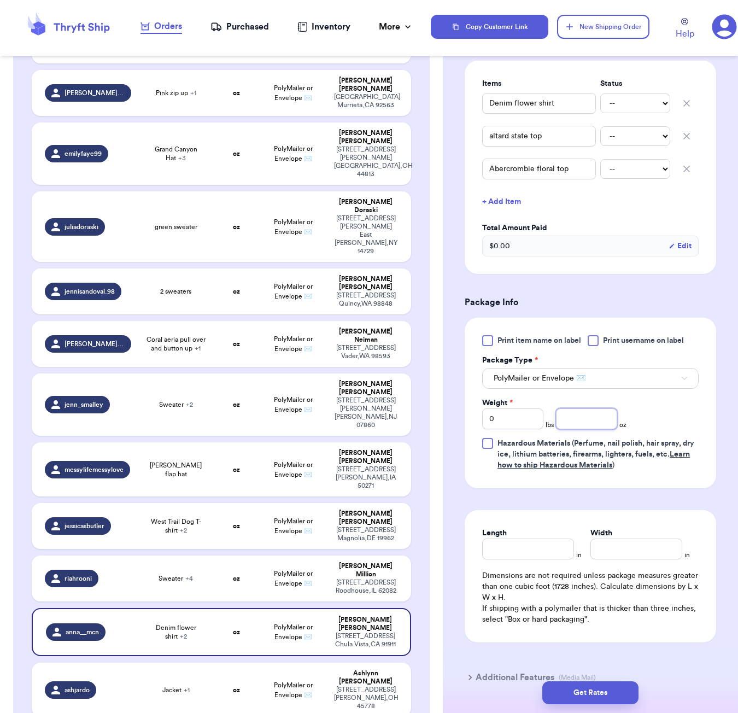
drag, startPoint x: 577, startPoint y: 400, endPoint x: 582, endPoint y: 404, distance: 6.4
click at [577, 409] on input "number" at bounding box center [586, 419] width 61 height 21
click at [521, 539] on input "Length" at bounding box center [528, 549] width 92 height 21
click at [627, 699] on button "Get Rates" at bounding box center [591, 693] width 96 height 23
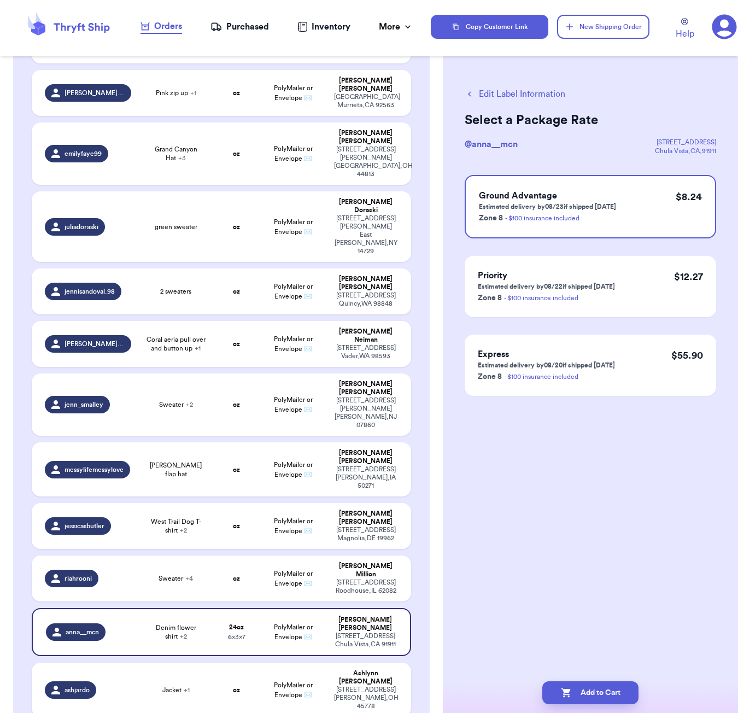
click at [510, 91] on button "Edit Label Information" at bounding box center [515, 94] width 101 height 13
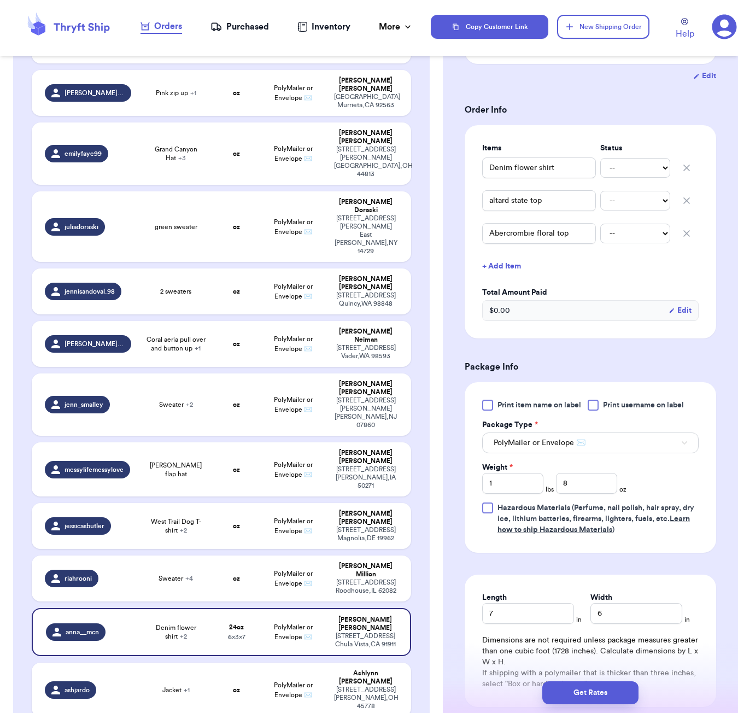
scroll to position [235, 0]
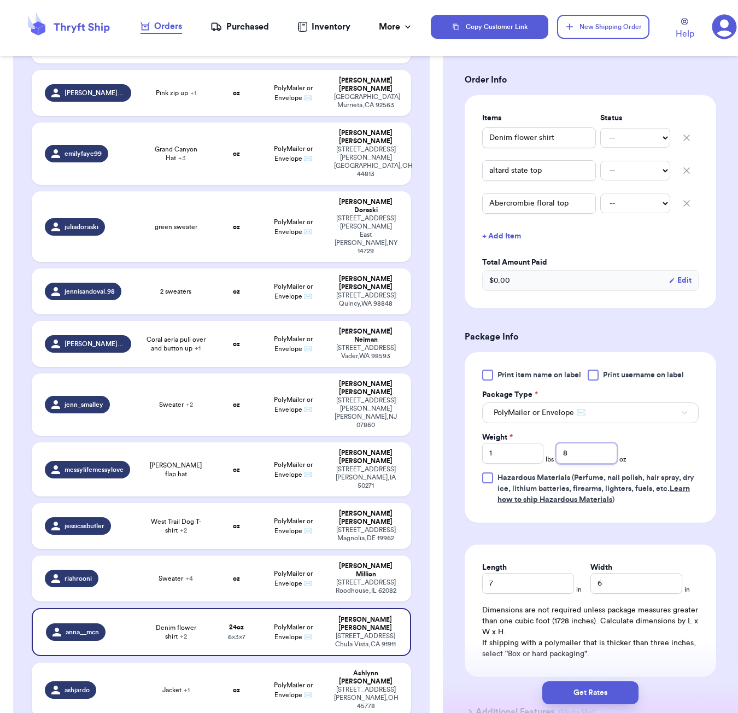
click at [578, 443] on input "8" at bounding box center [586, 453] width 61 height 21
click at [528, 443] on input "1" at bounding box center [512, 453] width 61 height 21
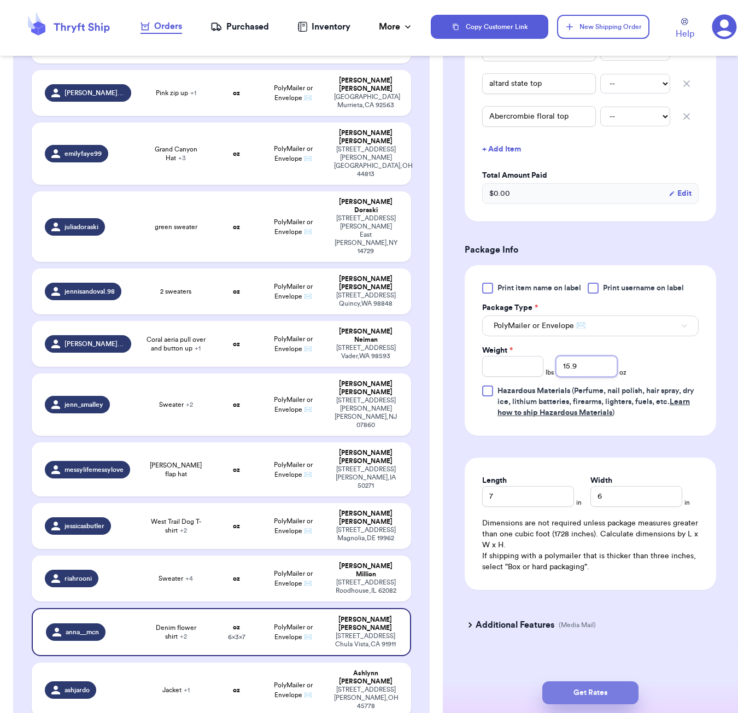
scroll to position [322, 0]
click at [620, 695] on button "Get Rates" at bounding box center [591, 693] width 96 height 23
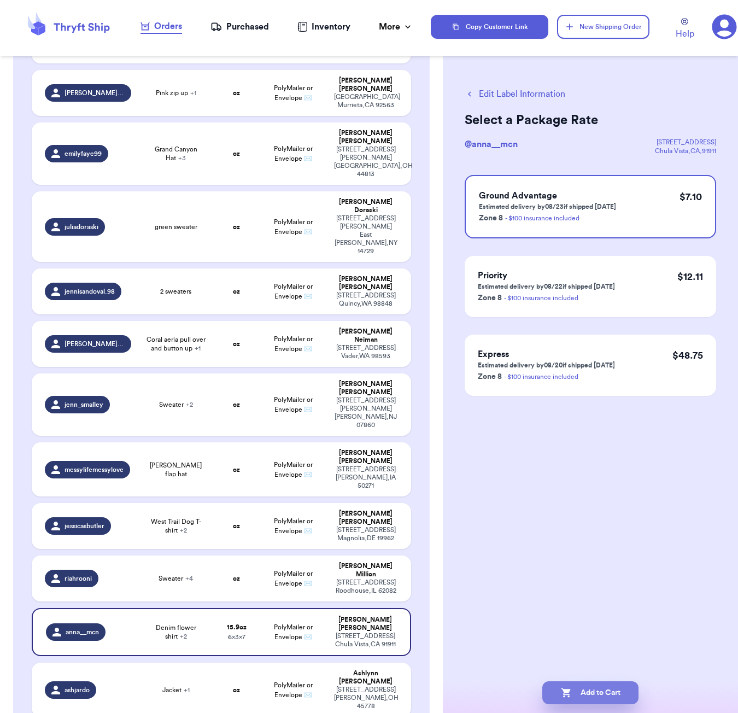
click at [613, 685] on button "Add to Cart" at bounding box center [591, 693] width 96 height 23
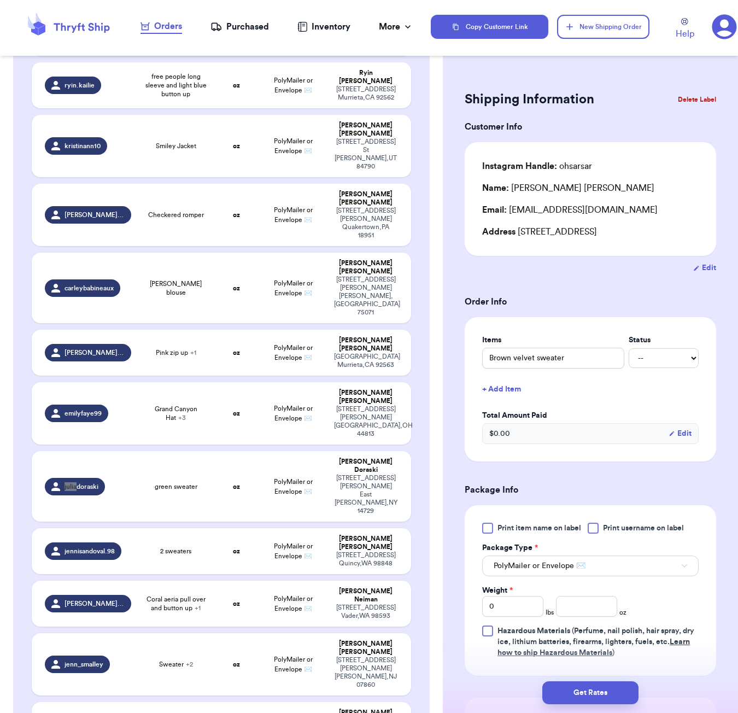
scroll to position [444, 0]
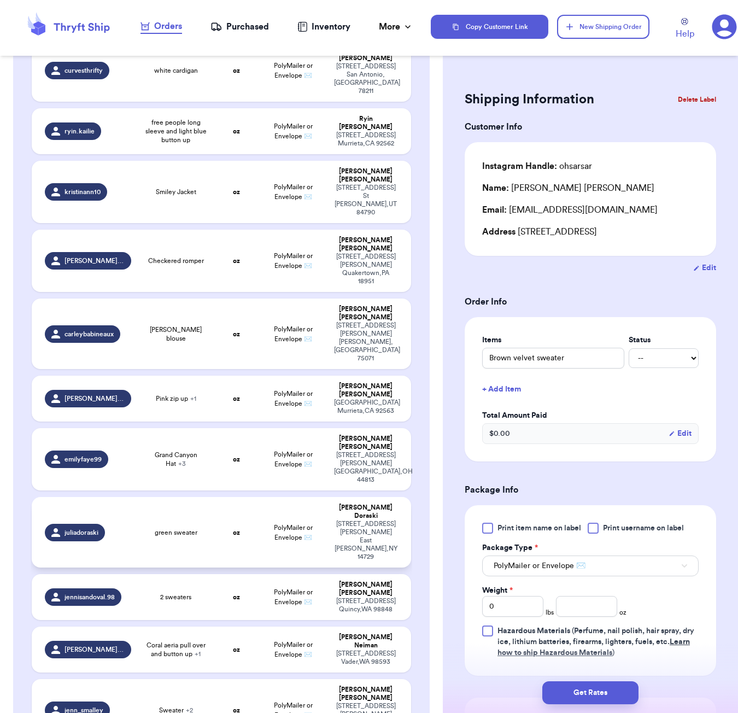
click at [224, 497] on td "oz" at bounding box center [236, 532] width 45 height 71
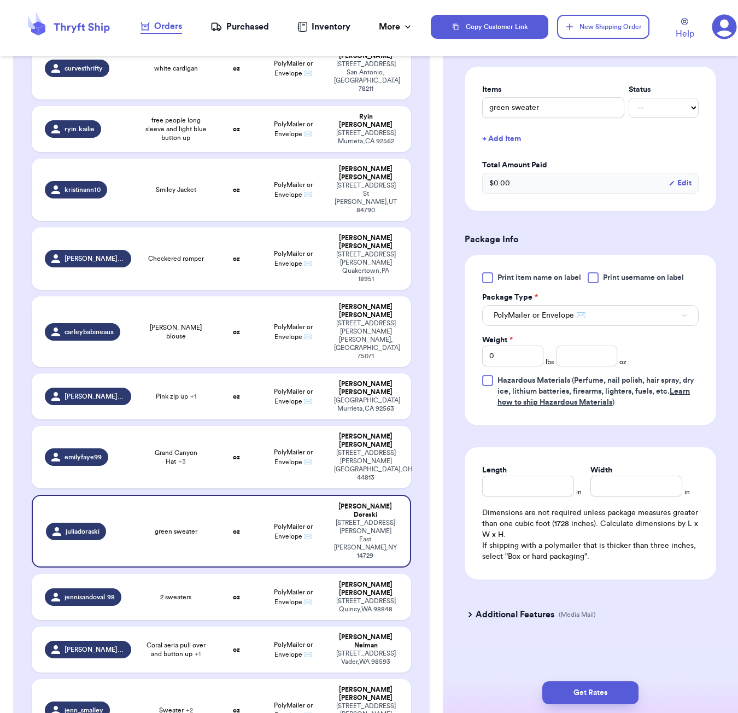
scroll to position [266, 0]
click at [586, 360] on input "number" at bounding box center [586, 356] width 61 height 21
click at [531, 487] on input "Length" at bounding box center [528, 486] width 92 height 21
click at [626, 689] on button "Get Rates" at bounding box center [591, 693] width 96 height 23
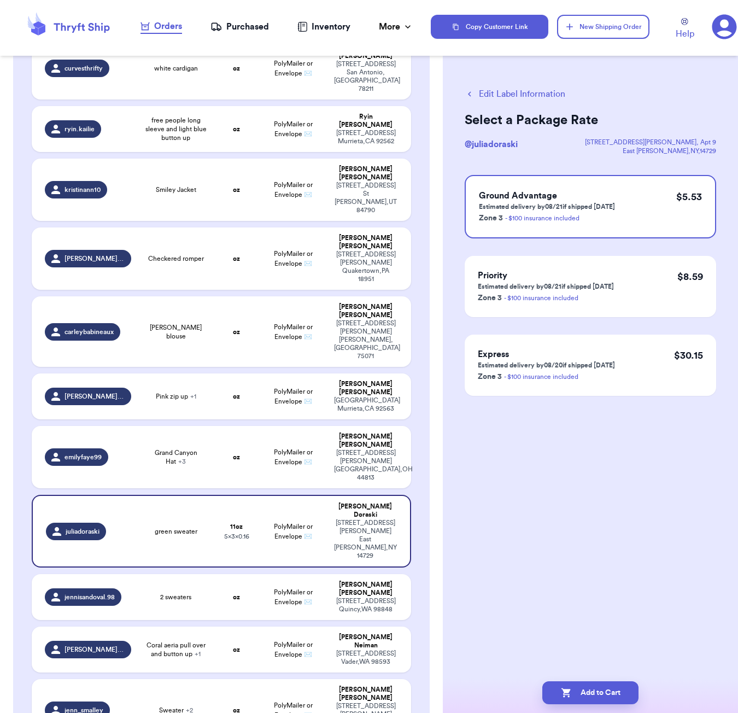
scroll to position [0, 0]
click at [578, 694] on button "Add to Cart" at bounding box center [591, 693] width 96 height 23
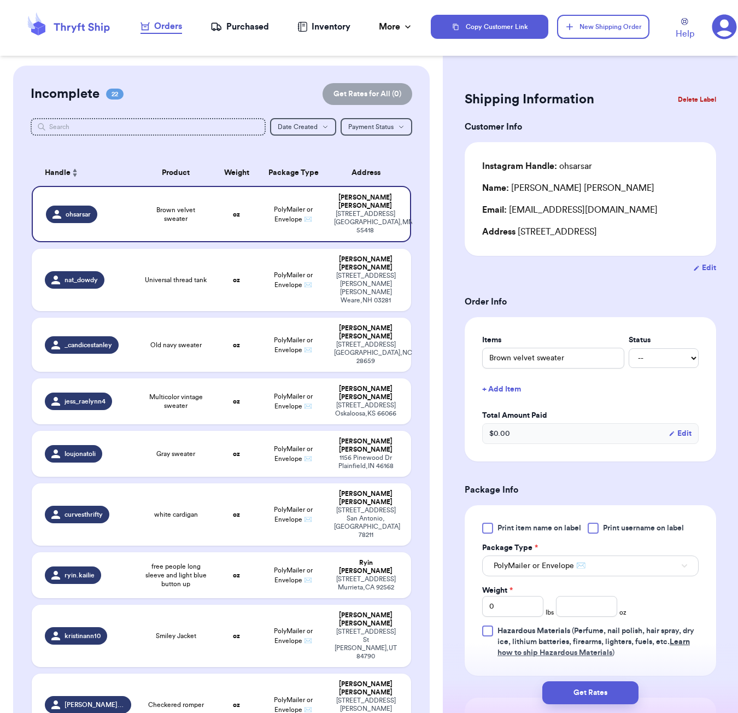
scroll to position [607, 0]
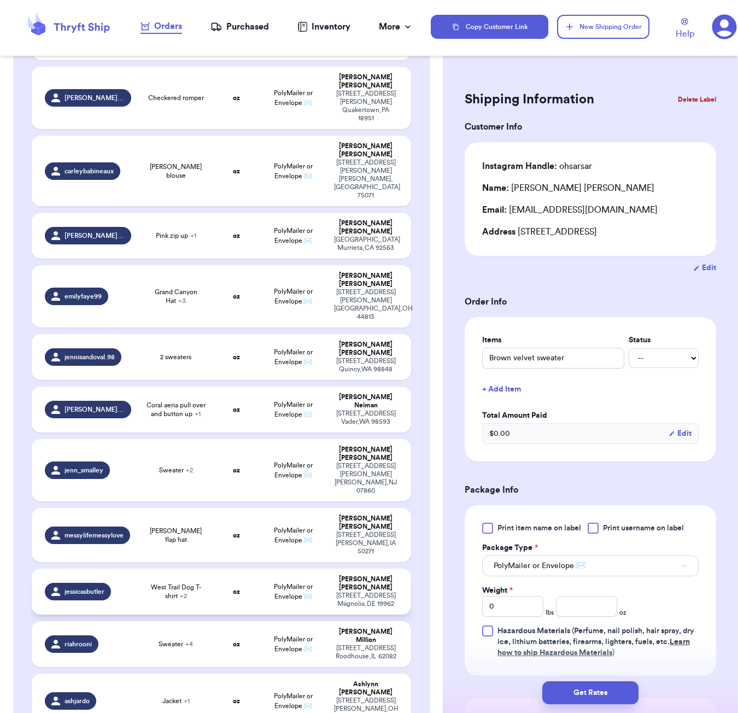
click at [187, 593] on span "+ 2" at bounding box center [183, 596] width 7 height 7
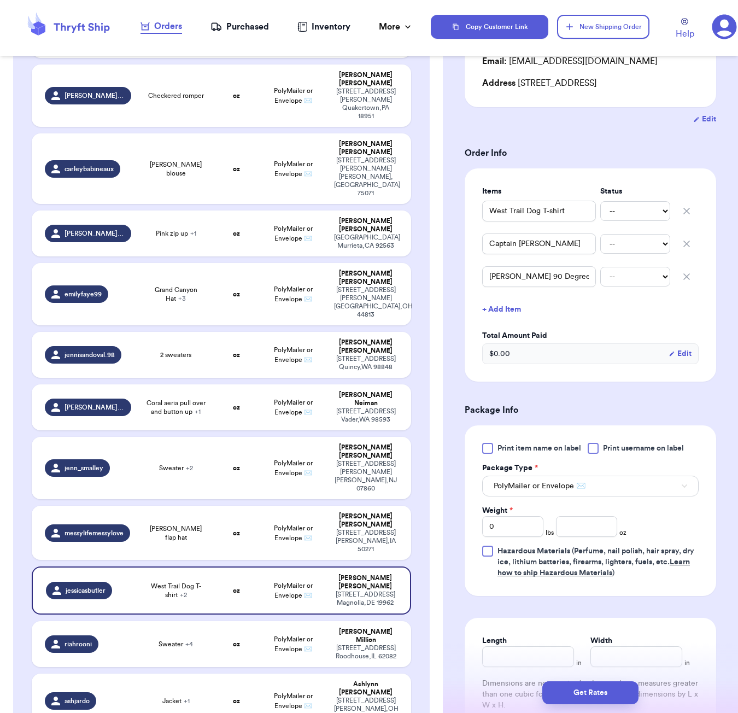
scroll to position [197, 0]
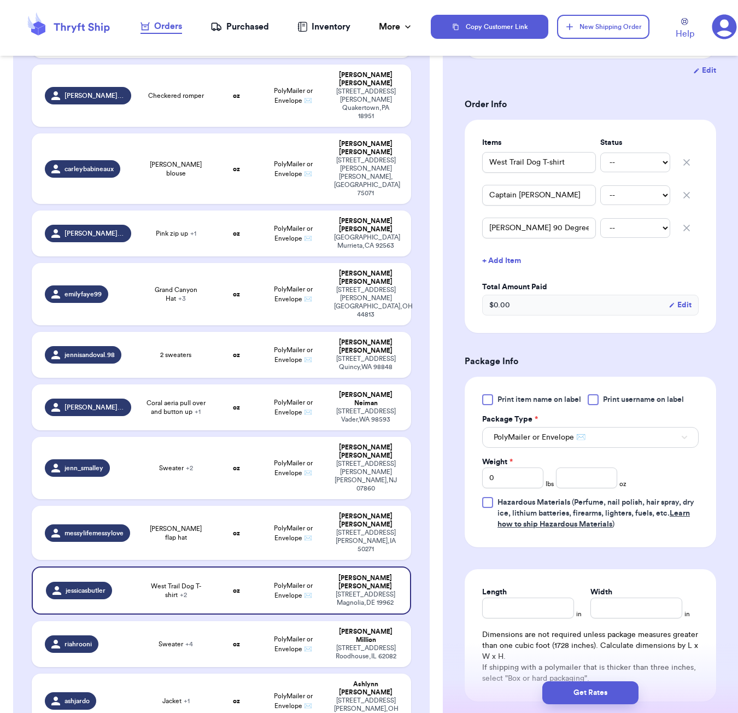
click at [502, 265] on button "+ Add Item" at bounding box center [590, 261] width 225 height 24
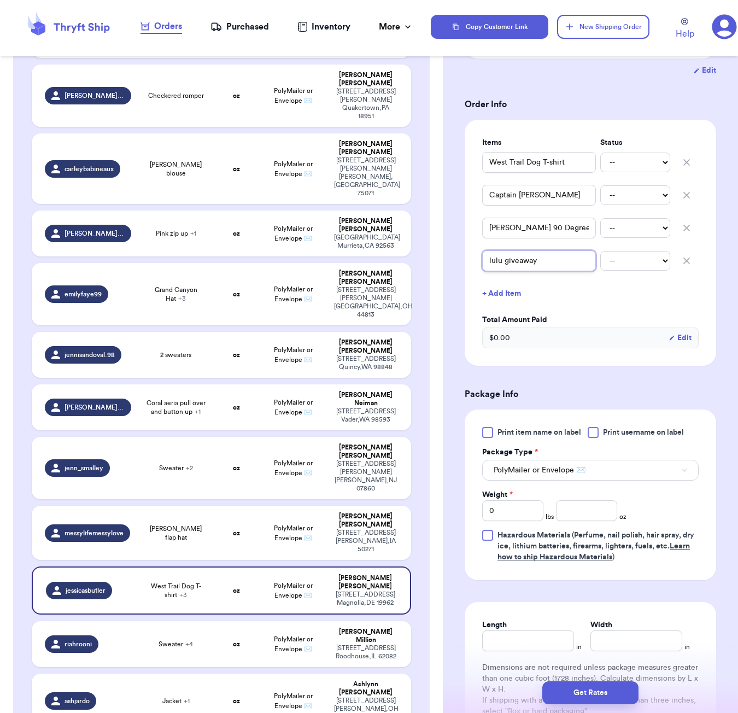
click at [487, 263] on input "lulu giveaway" at bounding box center [539, 261] width 114 height 21
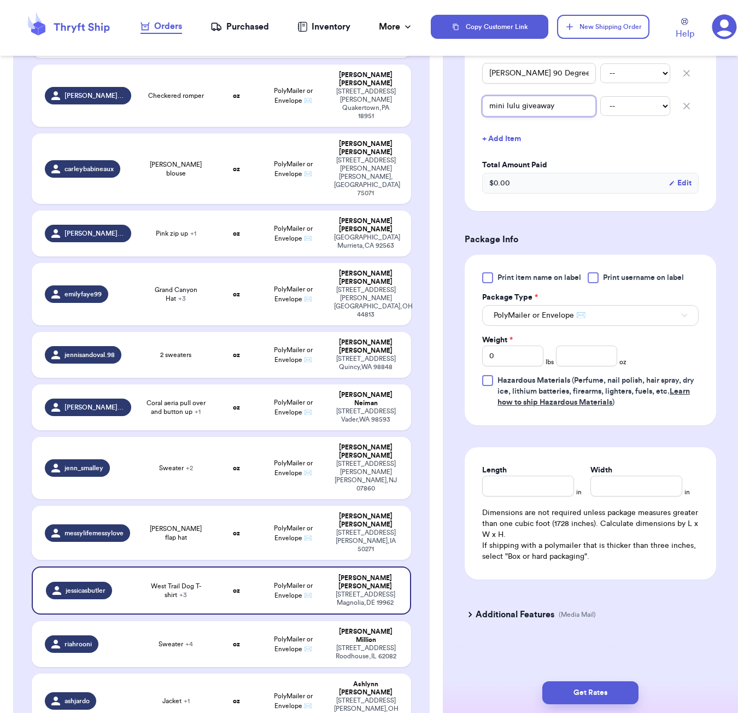
scroll to position [0, 0]
click at [577, 358] on input "number" at bounding box center [586, 356] width 61 height 21
click at [546, 492] on input "Length" at bounding box center [528, 486] width 92 height 21
click at [614, 691] on button "Get Rates" at bounding box center [591, 693] width 96 height 23
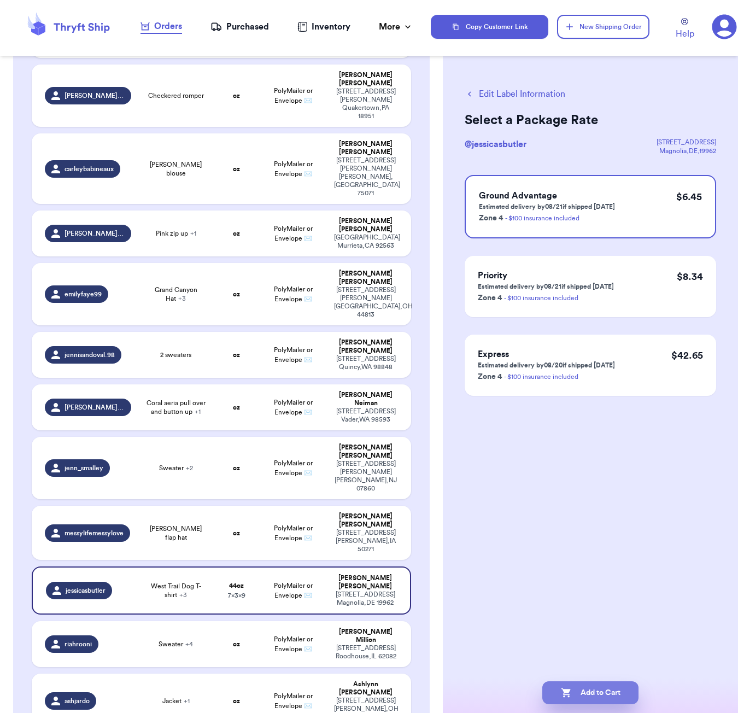
click at [624, 694] on button "Add to Cart" at bounding box center [591, 693] width 96 height 23
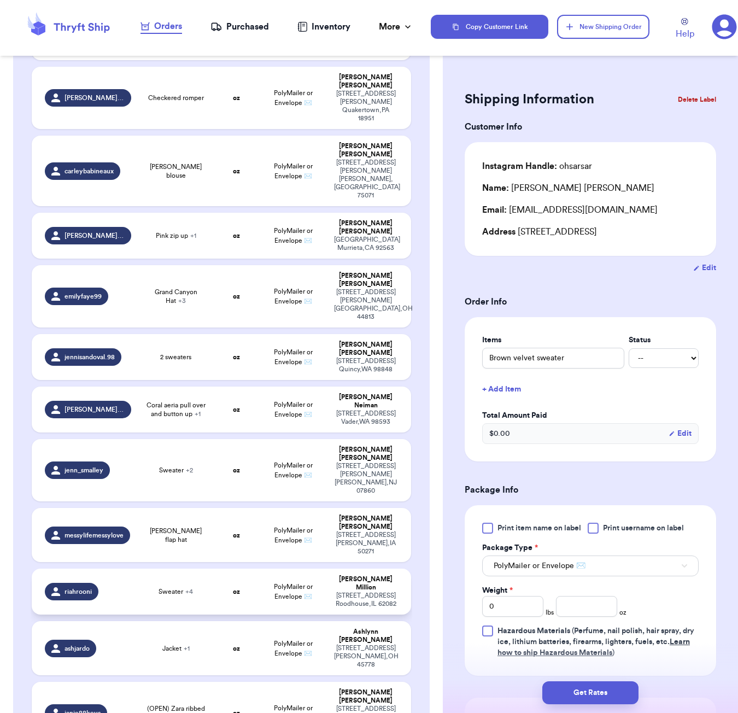
click at [196, 569] on td "Sweater + 4" at bounding box center [176, 592] width 76 height 46
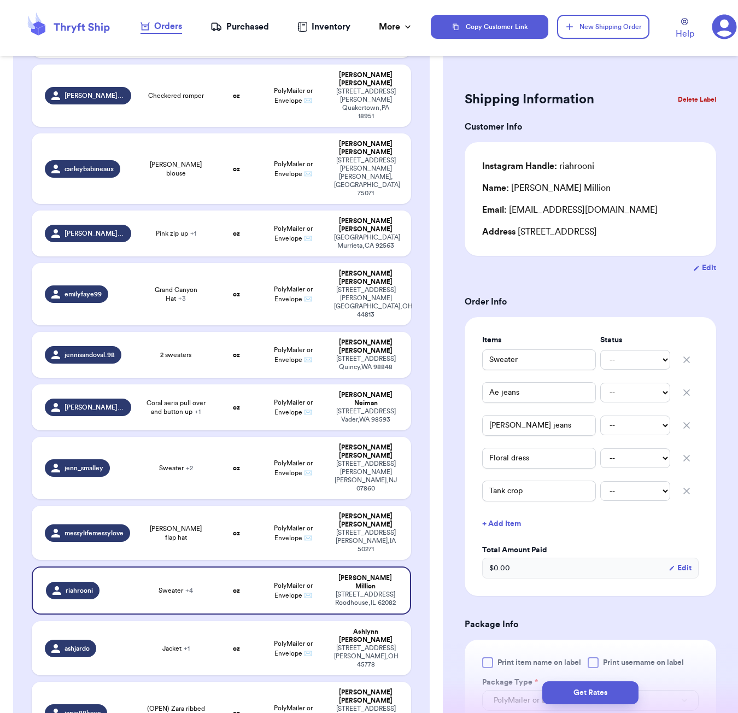
click at [497, 522] on button "+ Add Item" at bounding box center [590, 524] width 225 height 24
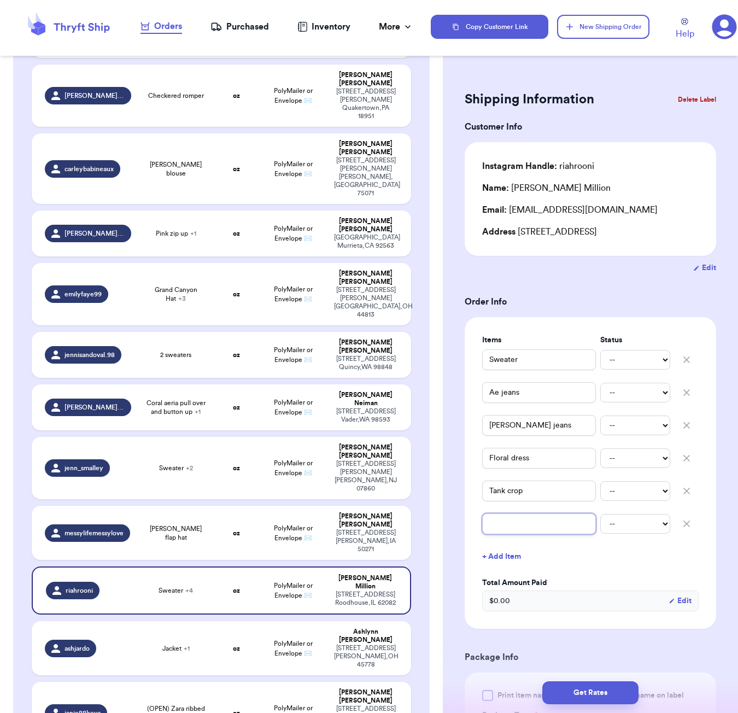
click at [496, 532] on input "text" at bounding box center [539, 524] width 114 height 21
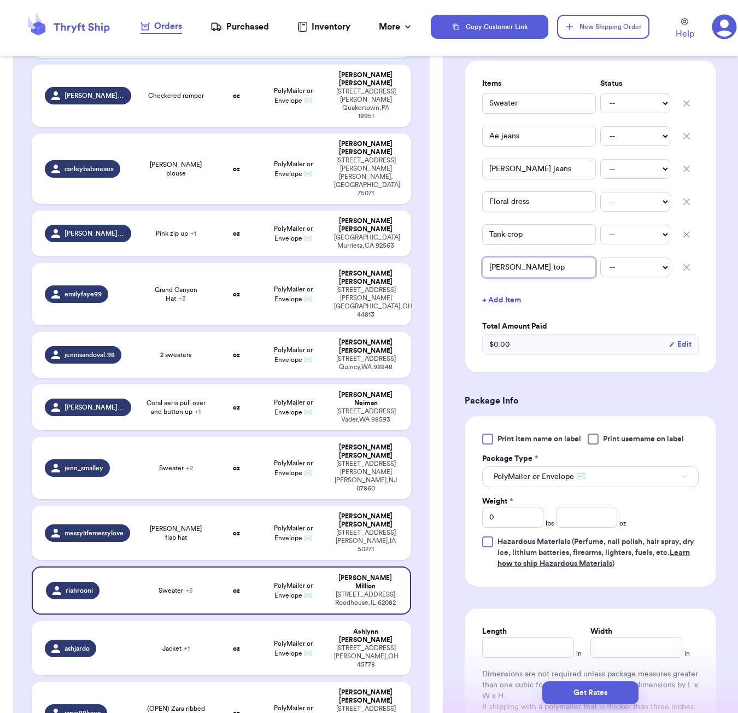
scroll to position [262, 0]
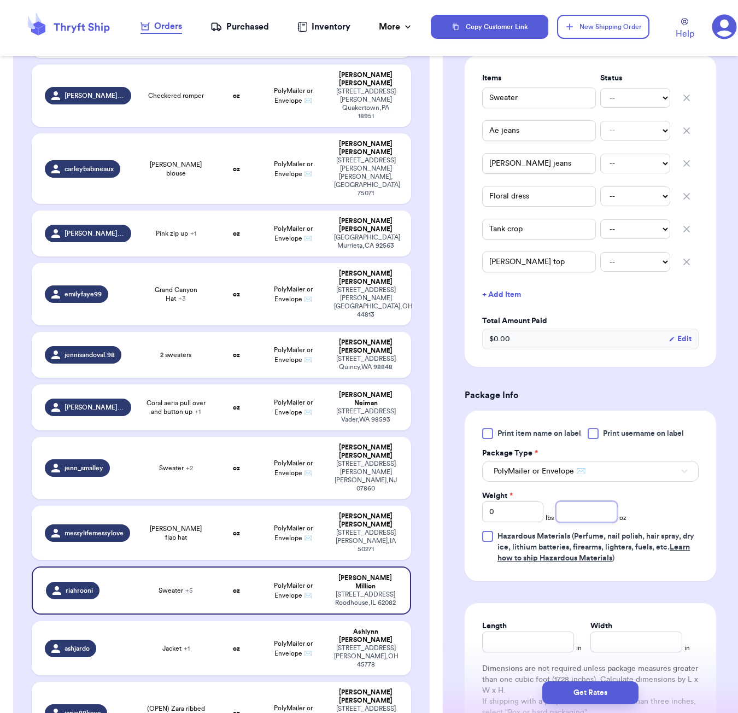
click at [567, 519] on input "number" at bounding box center [586, 512] width 61 height 21
click at [533, 644] on input "Length" at bounding box center [528, 642] width 92 height 21
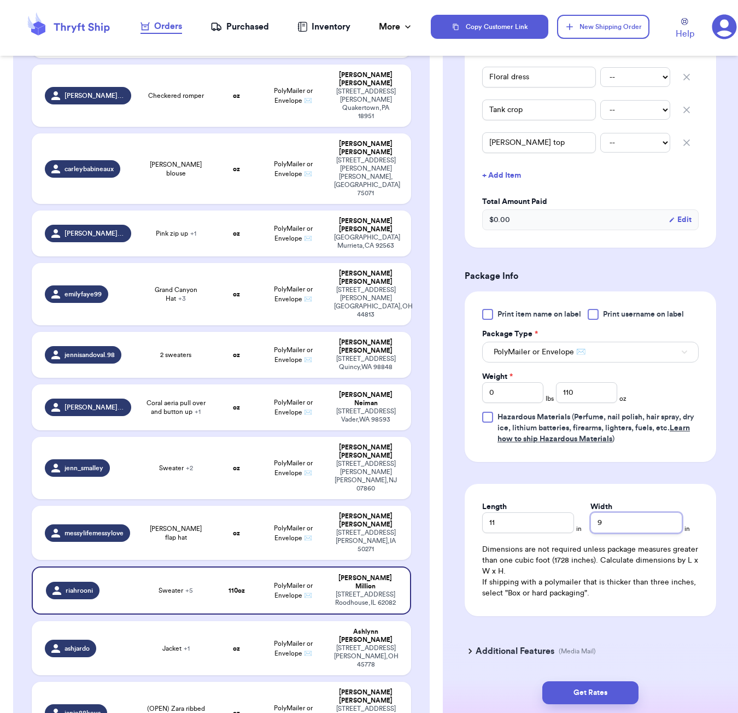
scroll to position [403, 0]
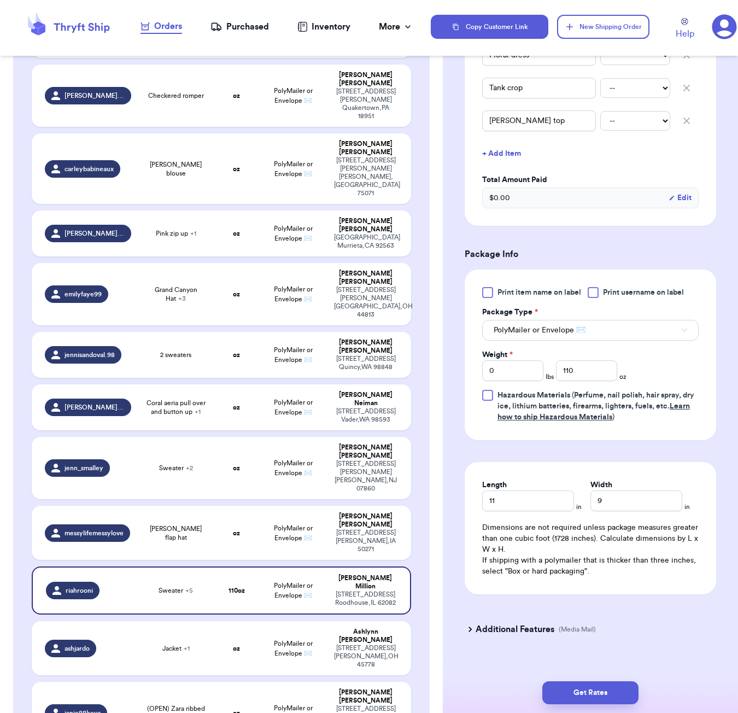
drag, startPoint x: 593, startPoint y: 698, endPoint x: 633, endPoint y: 671, distance: 48.1
click at [593, 698] on button "Get Rates" at bounding box center [591, 693] width 96 height 23
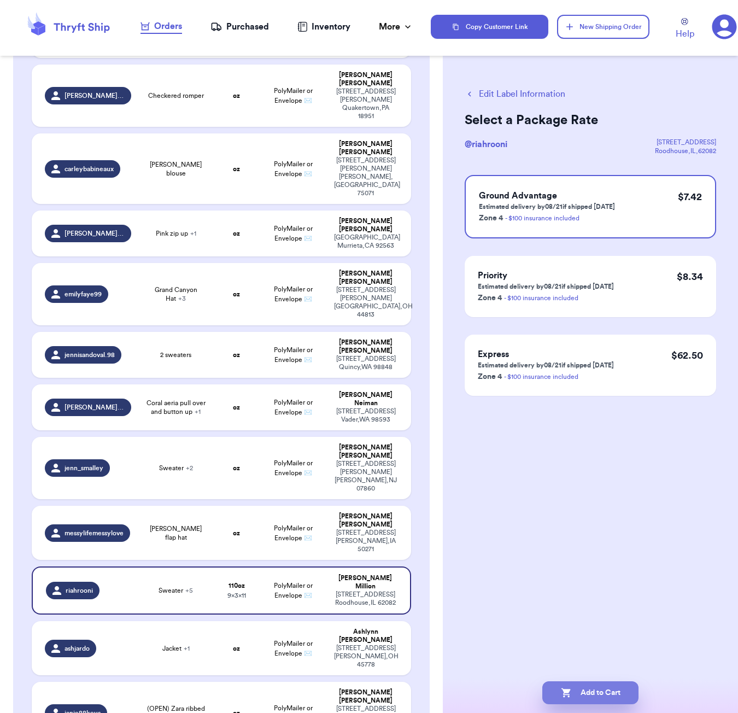
click at [589, 696] on button "Add to Cart" at bounding box center [591, 693] width 96 height 23
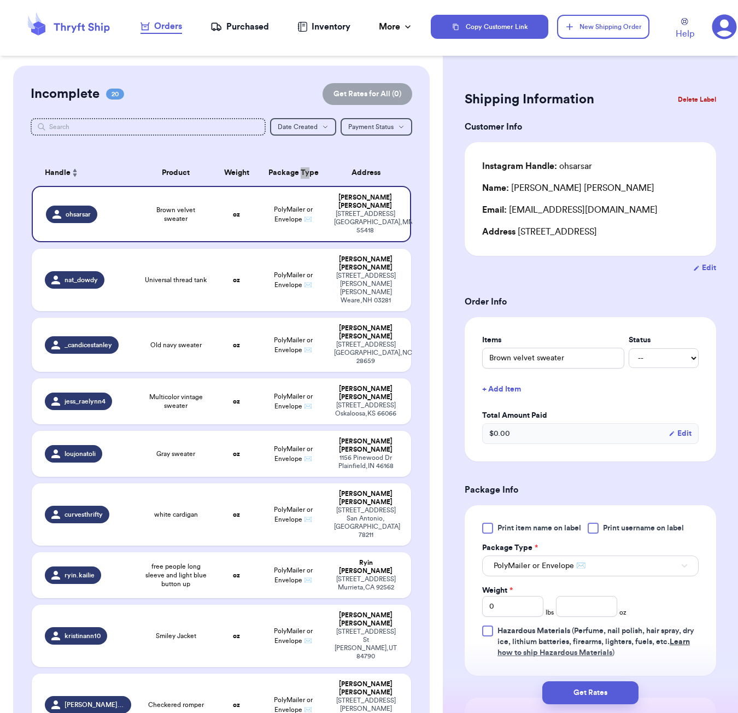
scroll to position [563, 0]
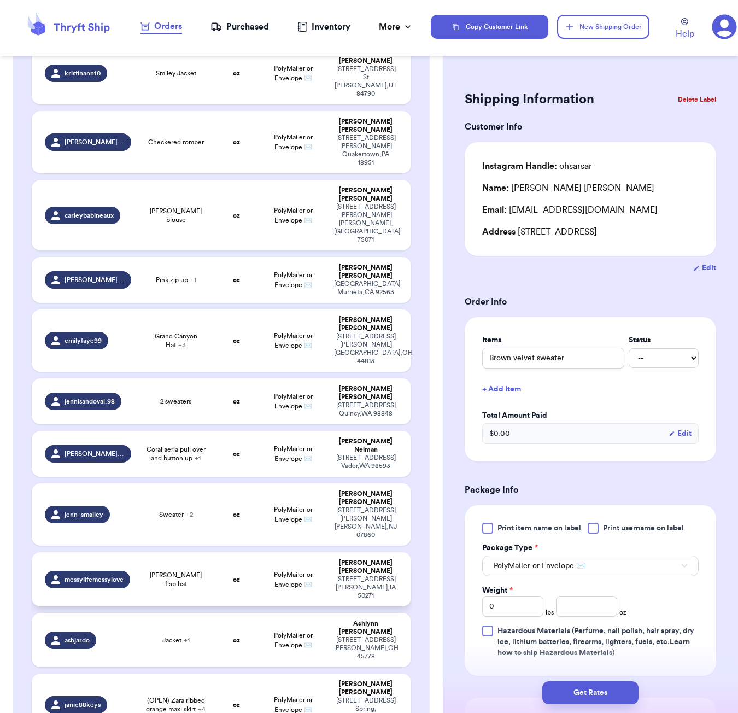
click at [228, 552] on td "oz" at bounding box center [236, 579] width 45 height 54
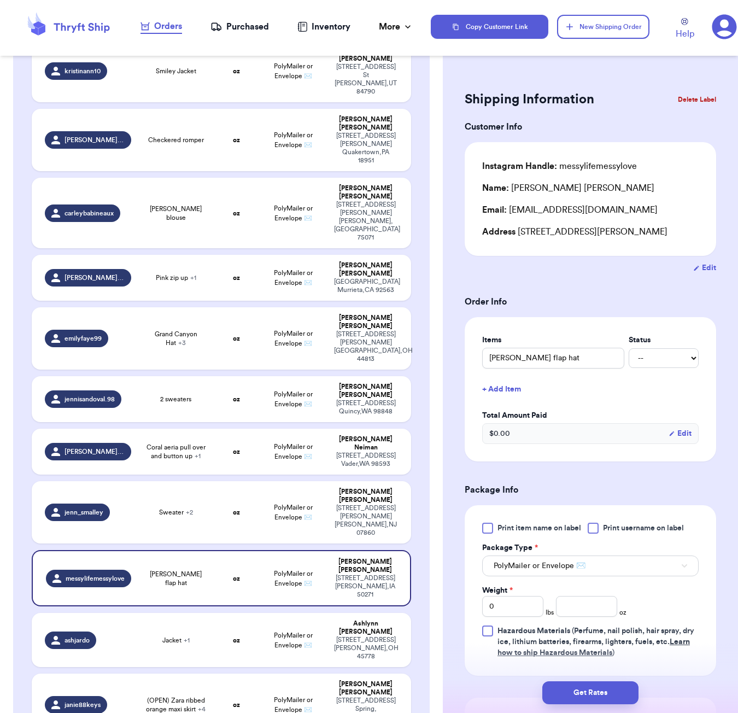
click at [513, 395] on button "+ Add Item" at bounding box center [590, 389] width 225 height 24
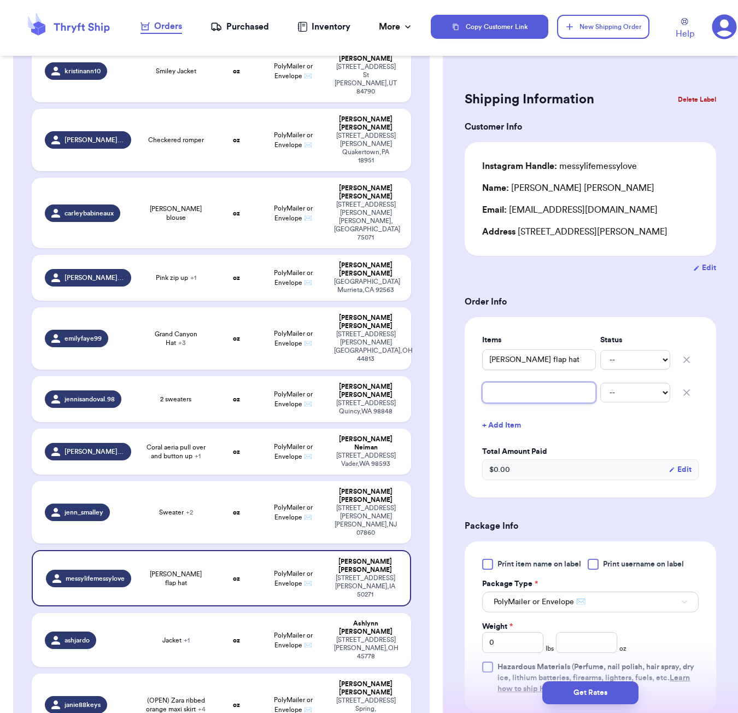
click at [535, 401] on input "text" at bounding box center [539, 392] width 114 height 21
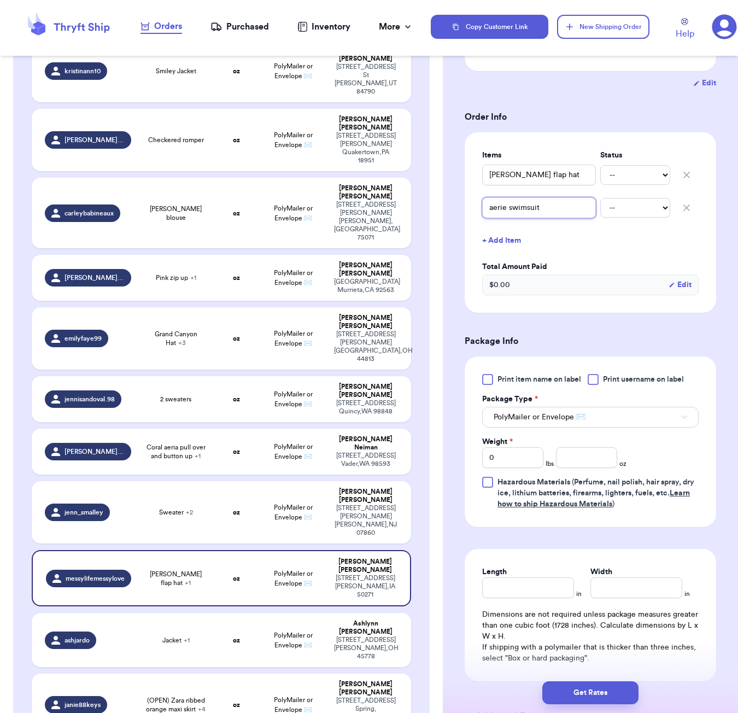
scroll to position [191, 0]
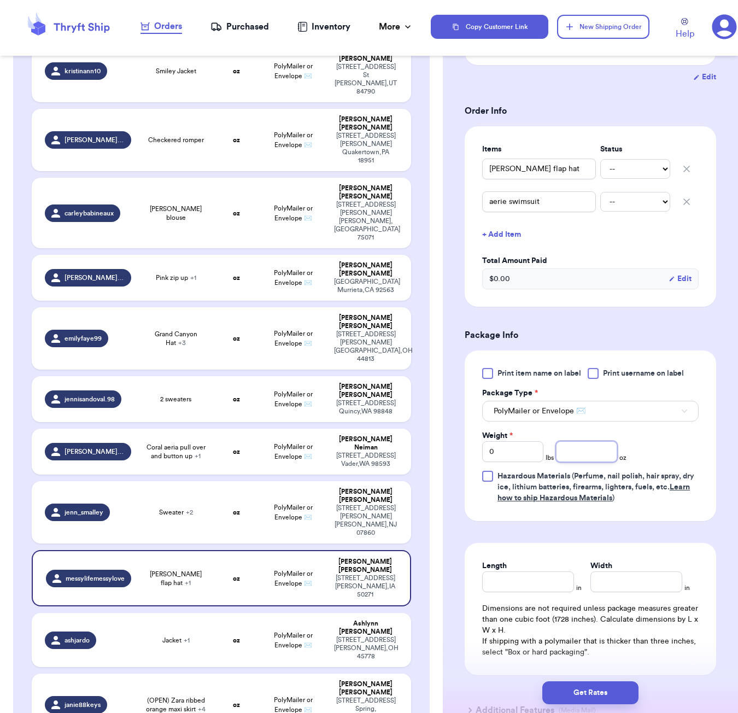
click at [569, 453] on input "number" at bounding box center [586, 451] width 61 height 21
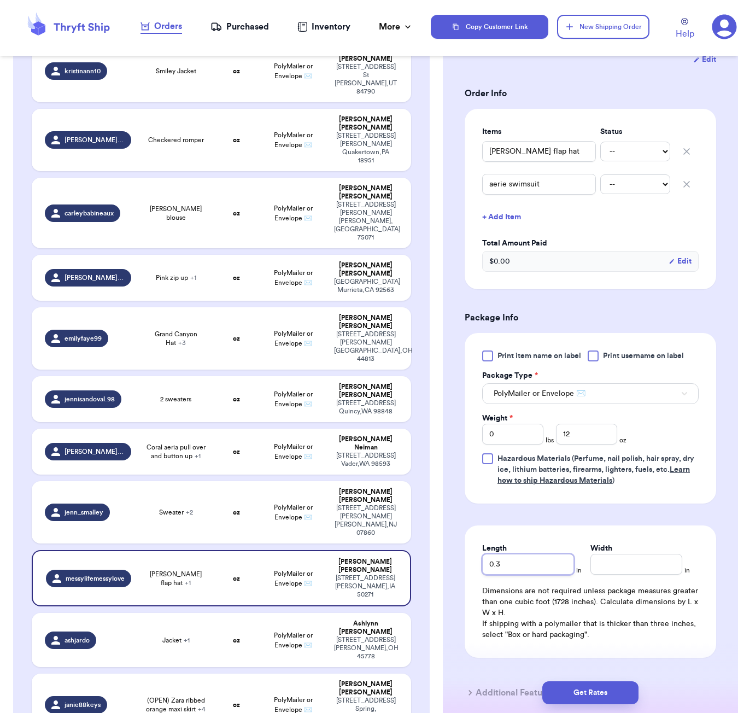
click at [519, 575] on input "0.3" at bounding box center [528, 564] width 92 height 21
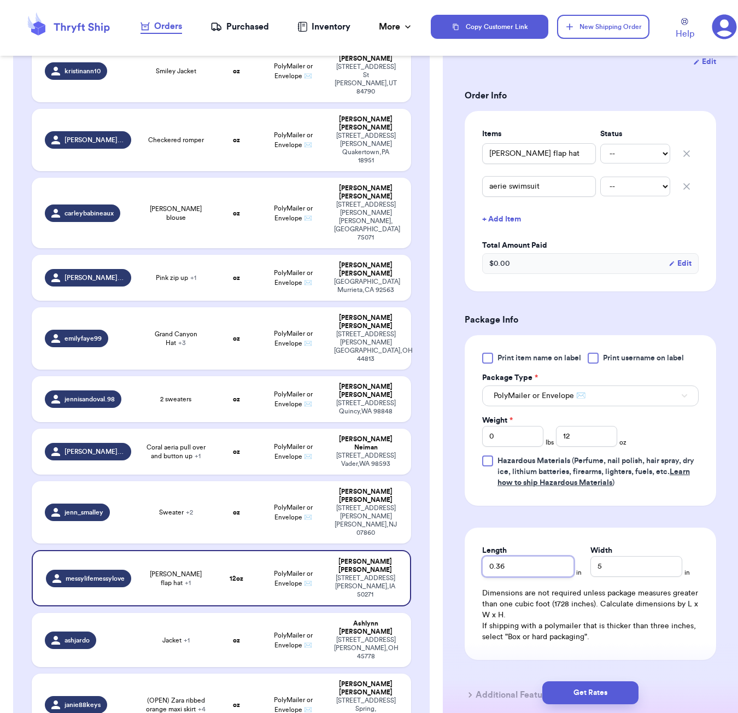
click at [527, 571] on input "0.36" at bounding box center [528, 566] width 92 height 21
click at [615, 695] on button "Get Rates" at bounding box center [591, 693] width 96 height 23
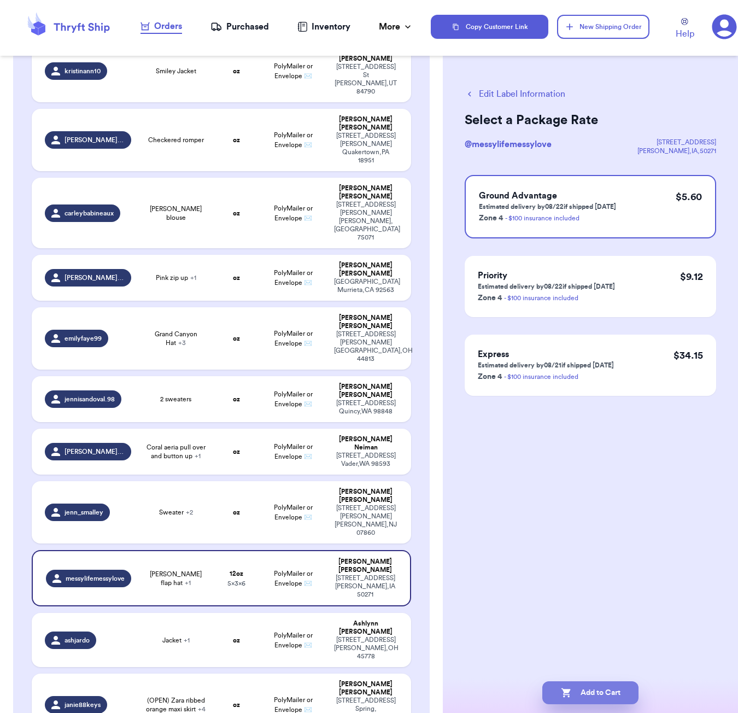
click at [594, 692] on button "Add to Cart" at bounding box center [591, 693] width 96 height 23
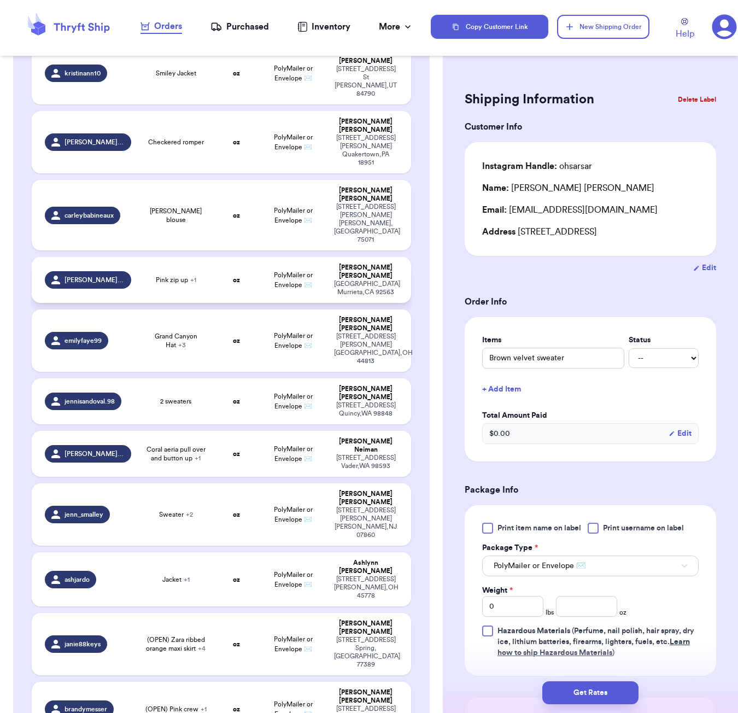
click at [210, 257] on td "Pink zip up + 1" at bounding box center [176, 280] width 76 height 46
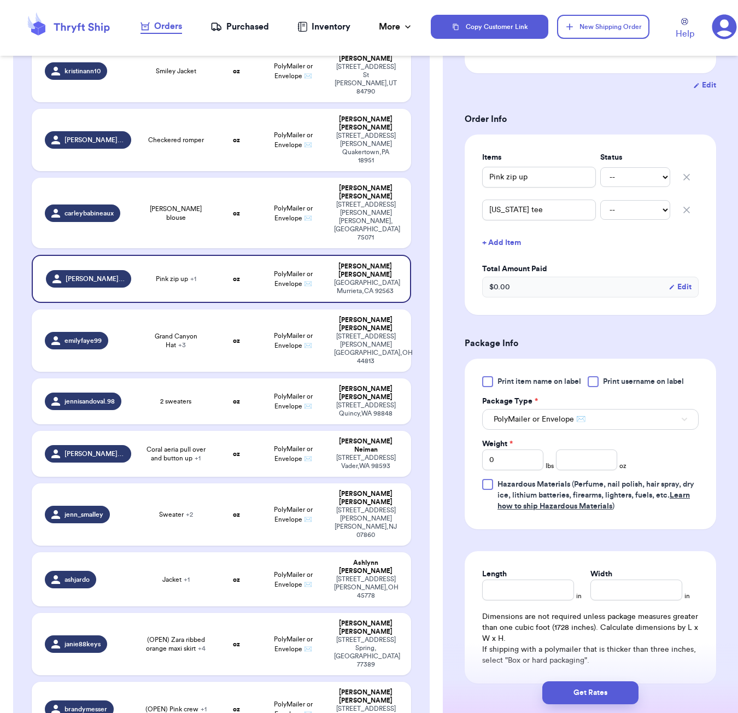
scroll to position [253, 0]
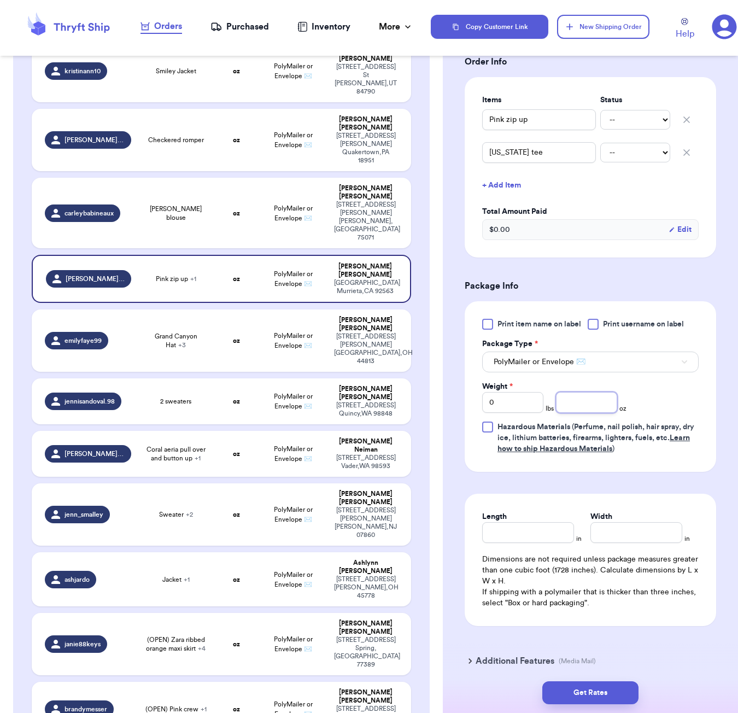
click at [583, 392] on input "number" at bounding box center [586, 402] width 61 height 21
click at [550, 522] on input "Length" at bounding box center [528, 532] width 92 height 21
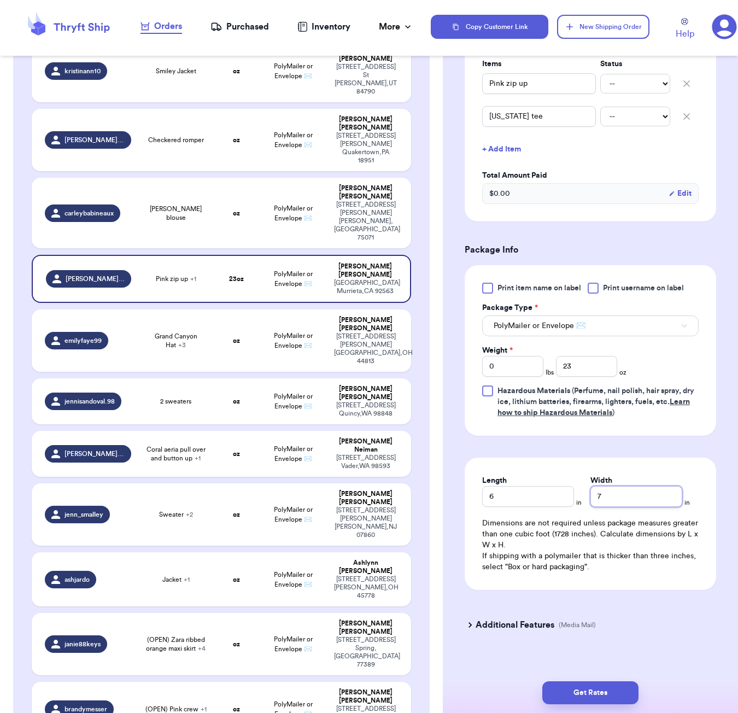
scroll to position [289, 0]
click at [622, 695] on button "Get Rates" at bounding box center [591, 693] width 96 height 23
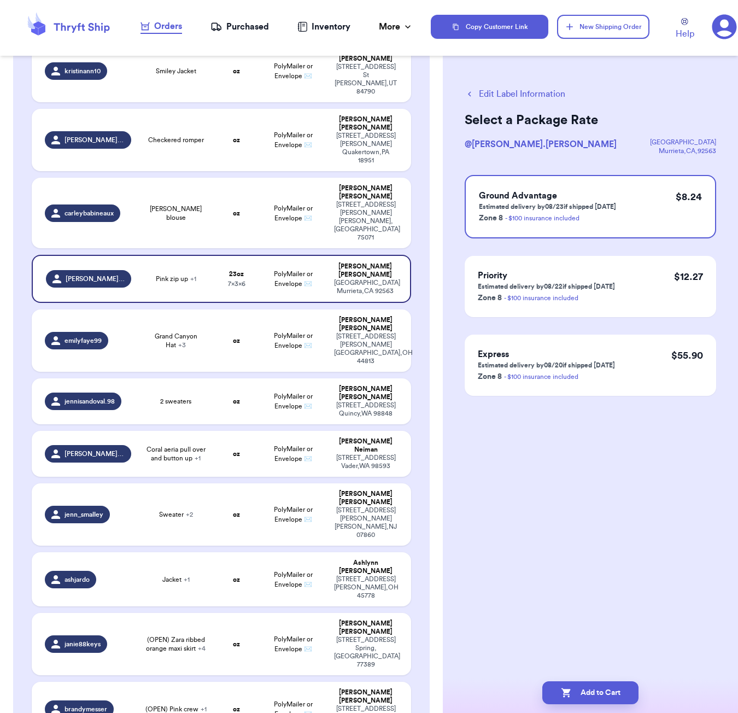
click at [482, 95] on button "Edit Label Information" at bounding box center [515, 94] width 101 height 13
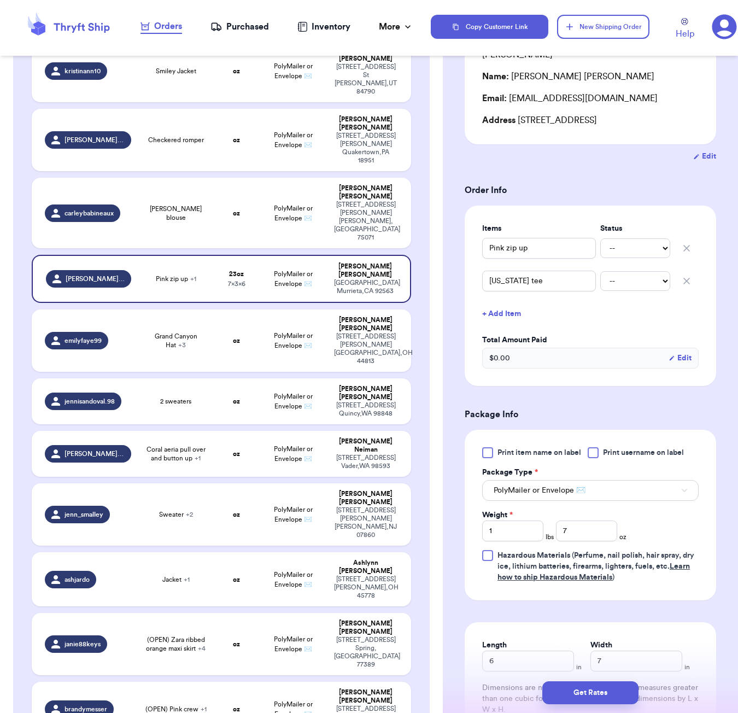
scroll to position [181, 0]
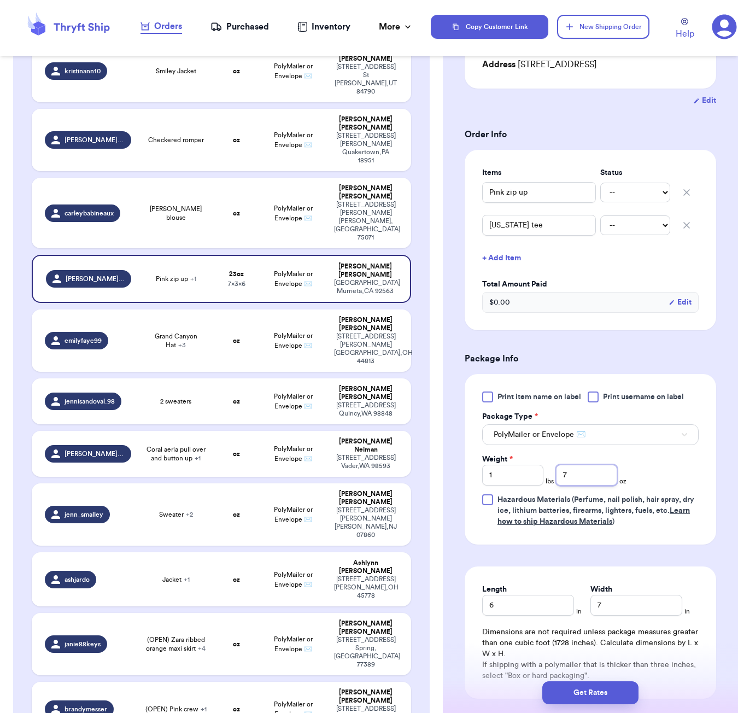
click at [587, 467] on input "7" at bounding box center [586, 475] width 61 height 21
click at [513, 467] on input "1" at bounding box center [512, 475] width 61 height 21
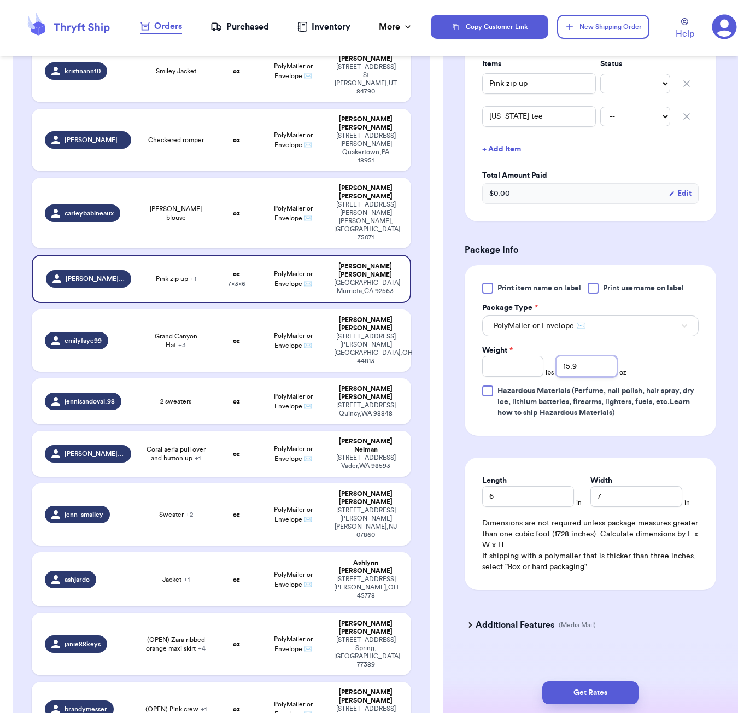
scroll to position [289, 0]
drag, startPoint x: 619, startPoint y: 675, endPoint x: 618, endPoint y: 680, distance: 5.6
click at [618, 680] on div "Get Rates" at bounding box center [590, 693] width 295 height 40
click at [620, 694] on button "Get Rates" at bounding box center [591, 693] width 96 height 23
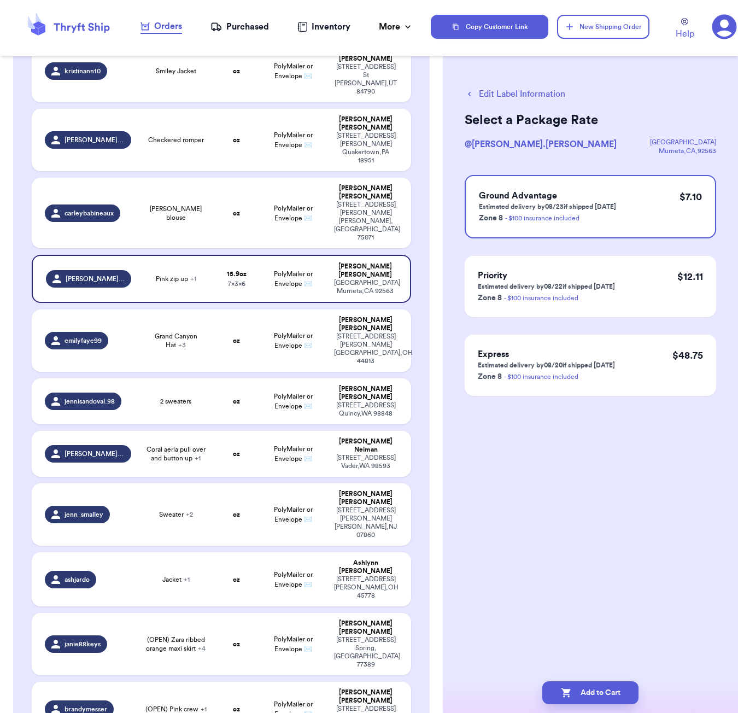
scroll to position [0, 0]
click at [624, 694] on button "Add to Cart" at bounding box center [591, 693] width 96 height 23
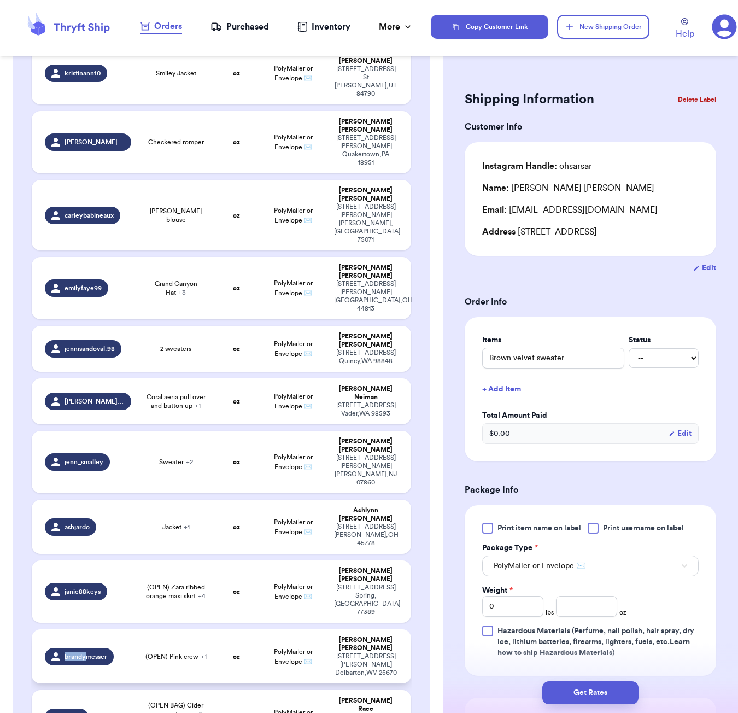
click at [209, 630] on td "(OPEN) Pink crew + 1" at bounding box center [176, 657] width 76 height 54
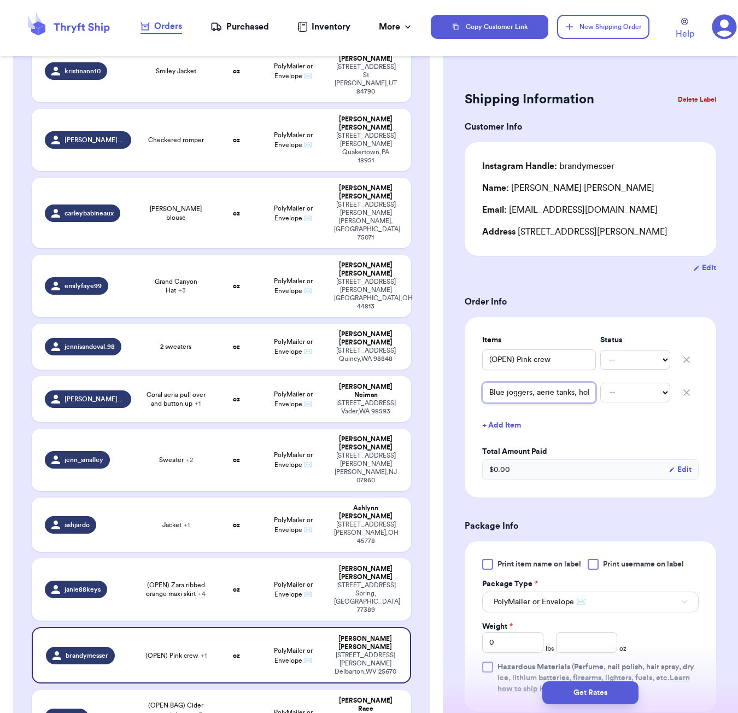
drag, startPoint x: 532, startPoint y: 398, endPoint x: 608, endPoint y: 395, distance: 76.6
click at [608, 395] on div "Blue joggers, aerie tanks, holster crop, fabletics leggings 7 items -- Paid Owes" at bounding box center [590, 393] width 217 height 24
drag, startPoint x: 551, startPoint y: 394, endPoint x: 527, endPoint y: 394, distance: 23.5
click at [549, 394] on input "Blue joggers, aerie tanks, holster crop, fabletics leggings 7 items" at bounding box center [539, 392] width 114 height 21
drag, startPoint x: 522, startPoint y: 395, endPoint x: 487, endPoint y: 395, distance: 35.0
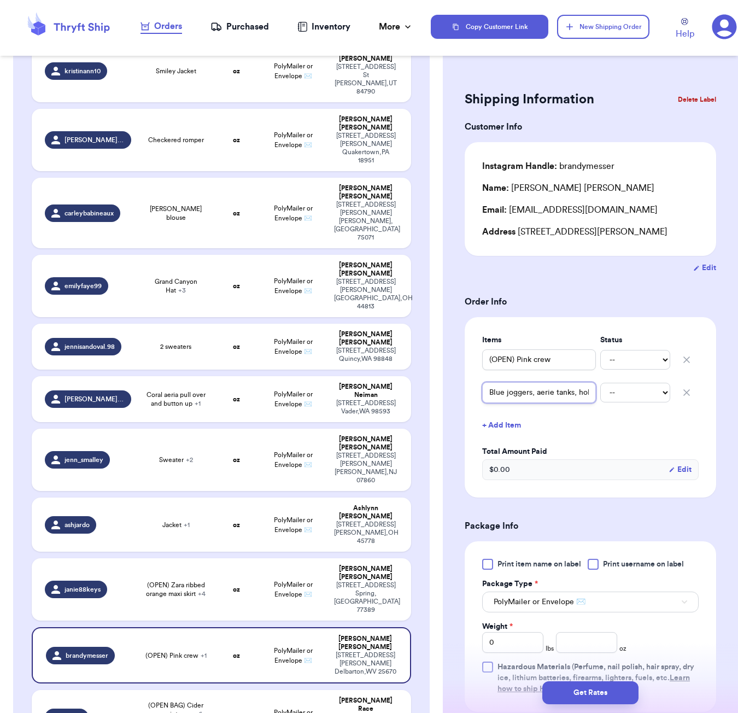
click at [487, 395] on input "Blue joggers, aerie tanks, holster crop, fabletics leggings 7 items" at bounding box center [539, 392] width 114 height 21
click at [525, 397] on input "Blue joggers, aerie tanks, holster crop, fabletics leggings 7 items" at bounding box center [539, 392] width 114 height 21
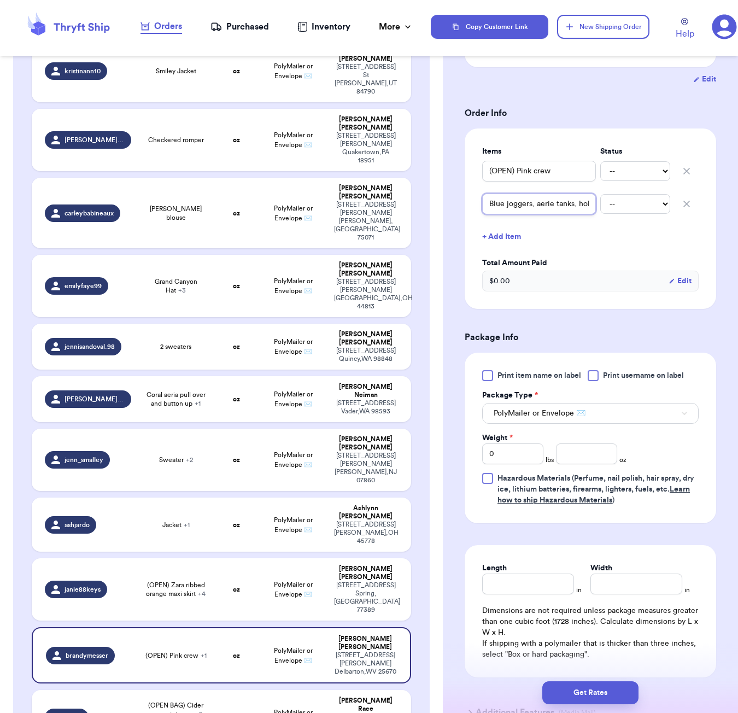
scroll to position [213, 0]
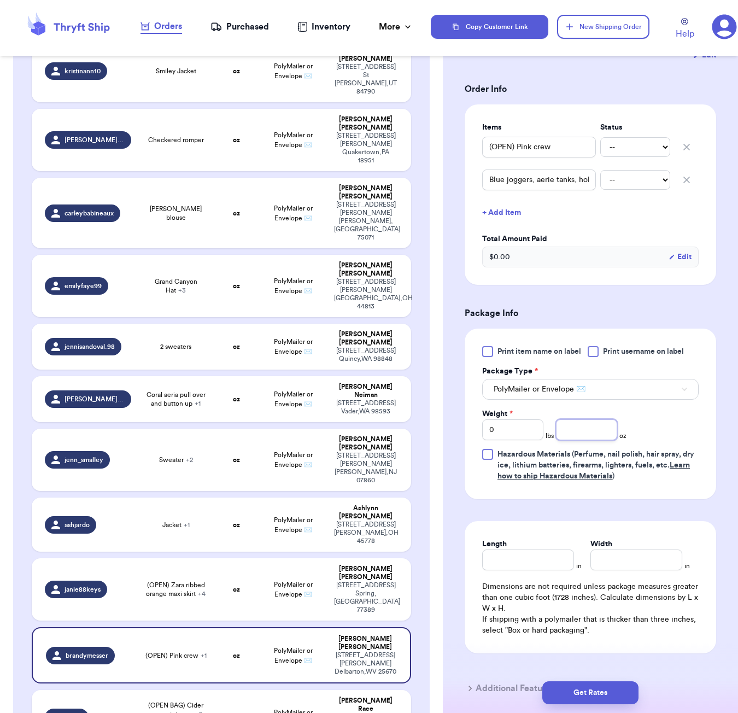
click at [586, 435] on input "number" at bounding box center [586, 430] width 61 height 21
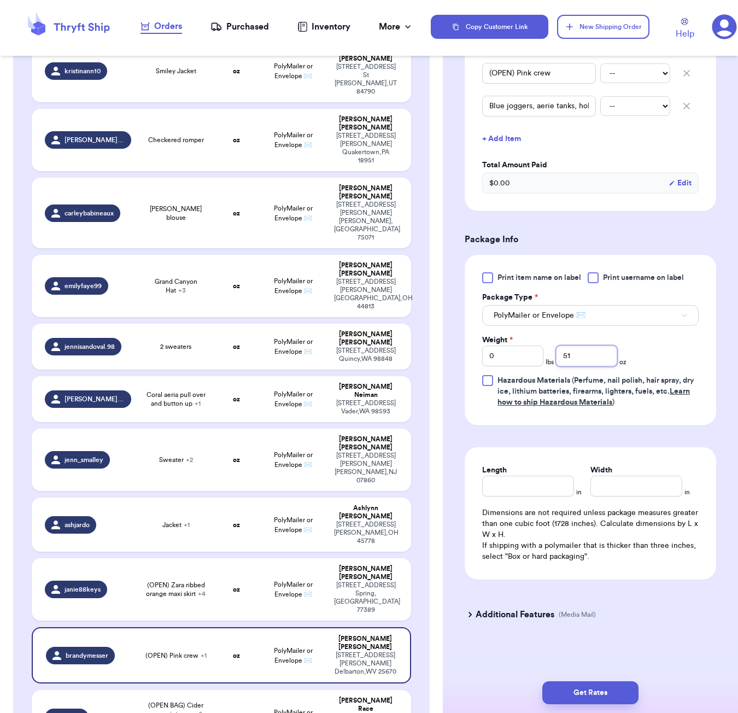
scroll to position [289, 0]
click at [533, 479] on input "Length" at bounding box center [528, 486] width 92 height 21
click at [607, 689] on button "Get Rates" at bounding box center [591, 693] width 96 height 23
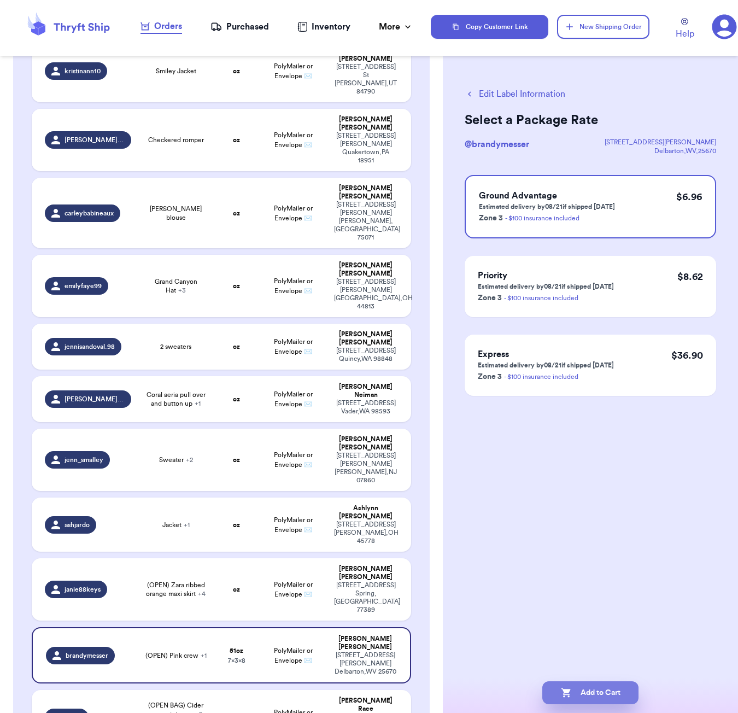
click at [619, 689] on button "Add to Cart" at bounding box center [591, 693] width 96 height 23
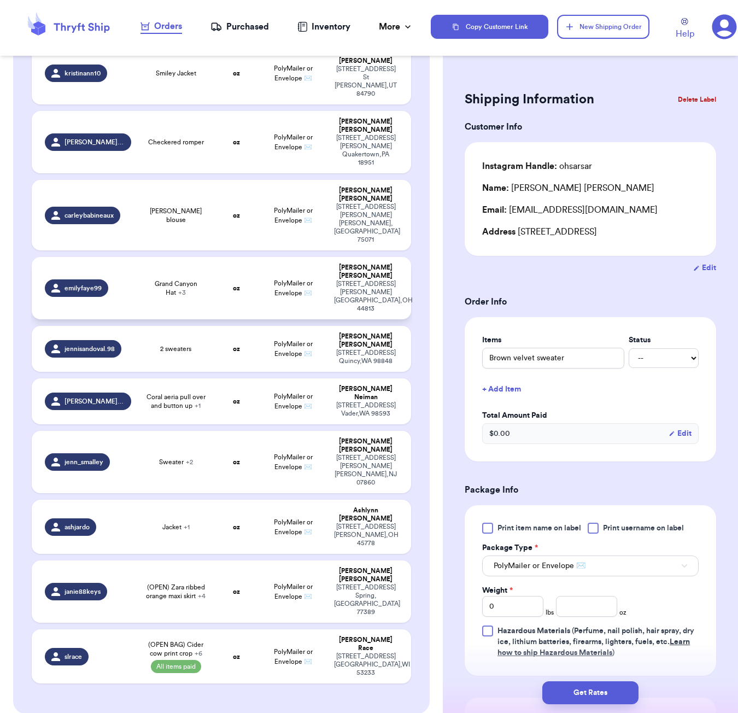
click at [203, 280] on span "Grand Canyon Hat + 3" at bounding box center [175, 289] width 63 height 18
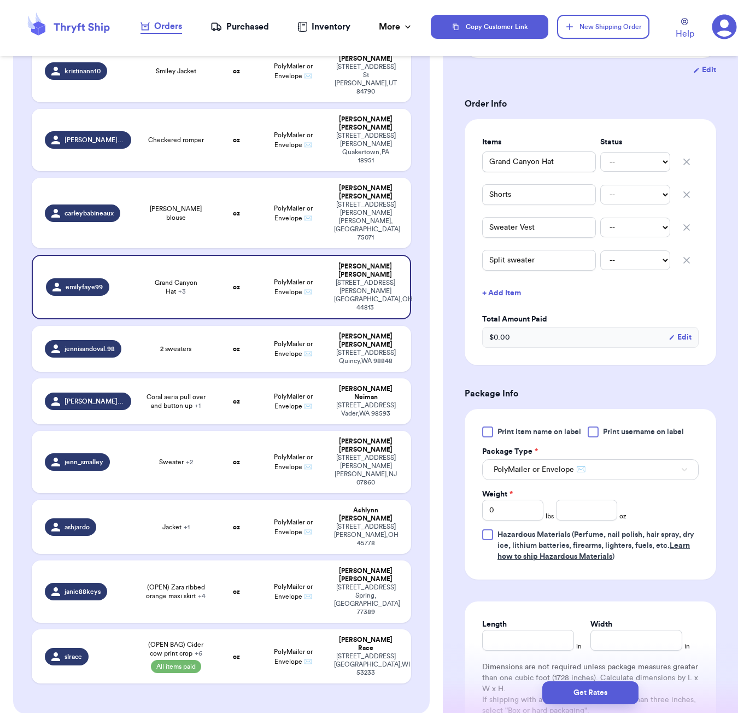
scroll to position [219, 0]
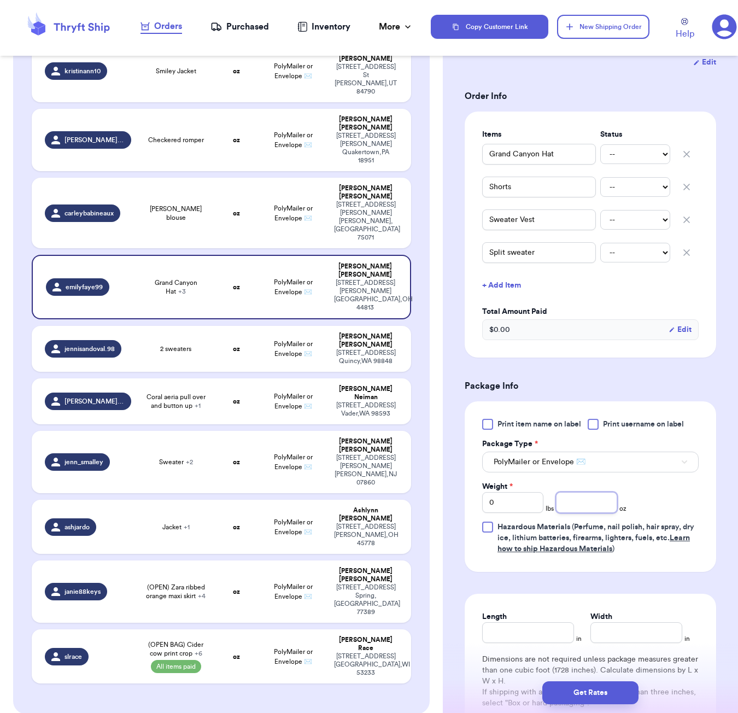
click at [583, 492] on input "number" at bounding box center [586, 502] width 61 height 21
click at [542, 622] on input "Length" at bounding box center [528, 632] width 92 height 21
drag, startPoint x: 599, startPoint y: 697, endPoint x: 603, endPoint y: 670, distance: 28.2
click at [599, 697] on button "Get Rates" at bounding box center [591, 693] width 96 height 23
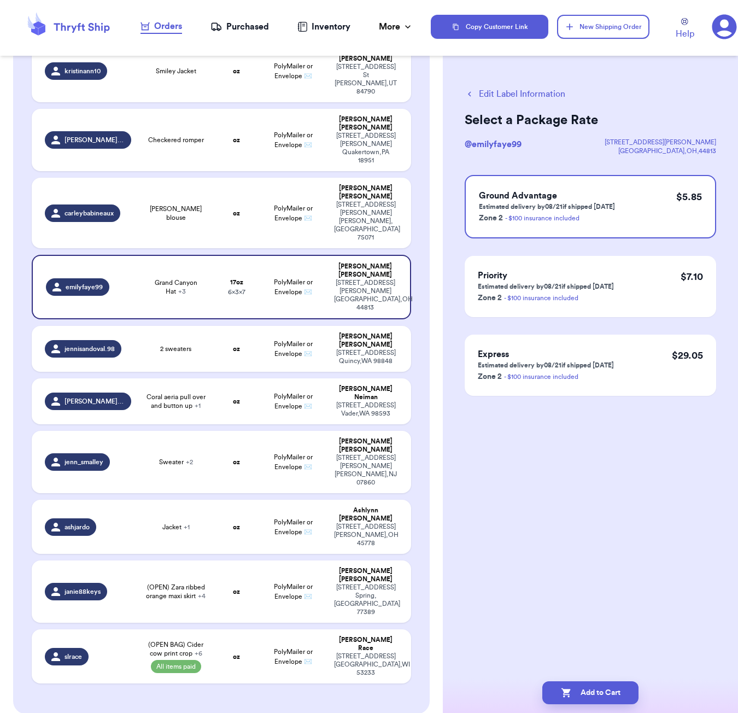
drag, startPoint x: 630, startPoint y: 692, endPoint x: 623, endPoint y: 666, distance: 27.2
click at [629, 692] on button "Add to Cart" at bounding box center [591, 693] width 96 height 23
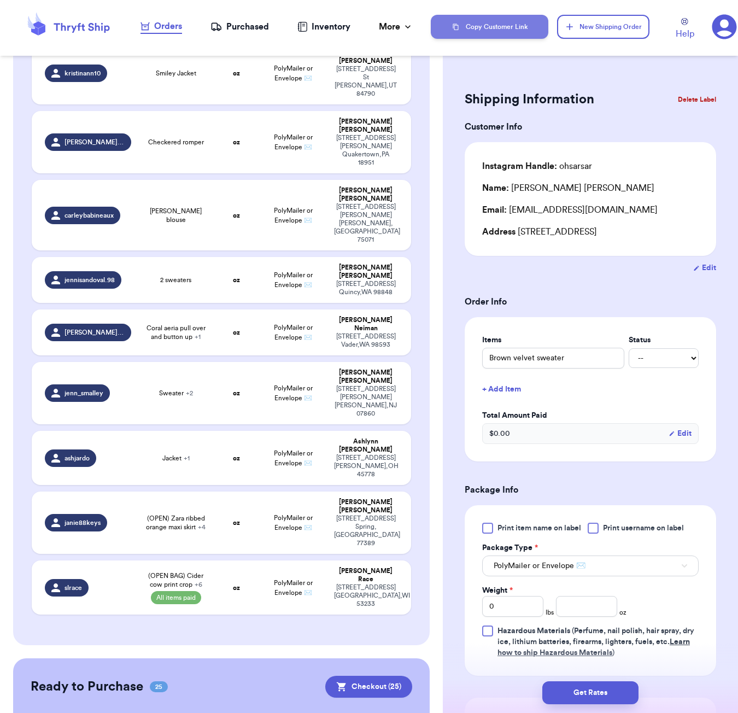
scroll to position [151, 0]
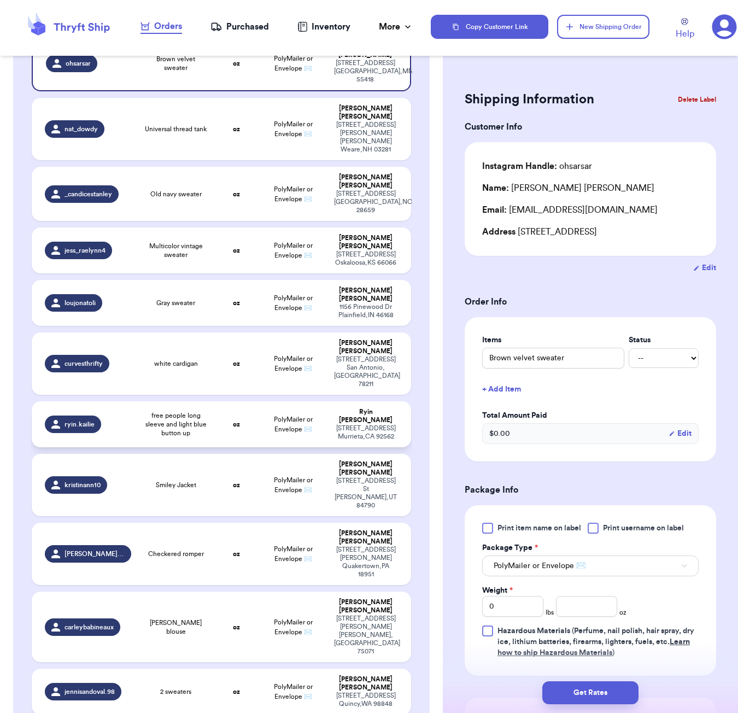
click at [222, 401] on td "oz" at bounding box center [236, 424] width 45 height 46
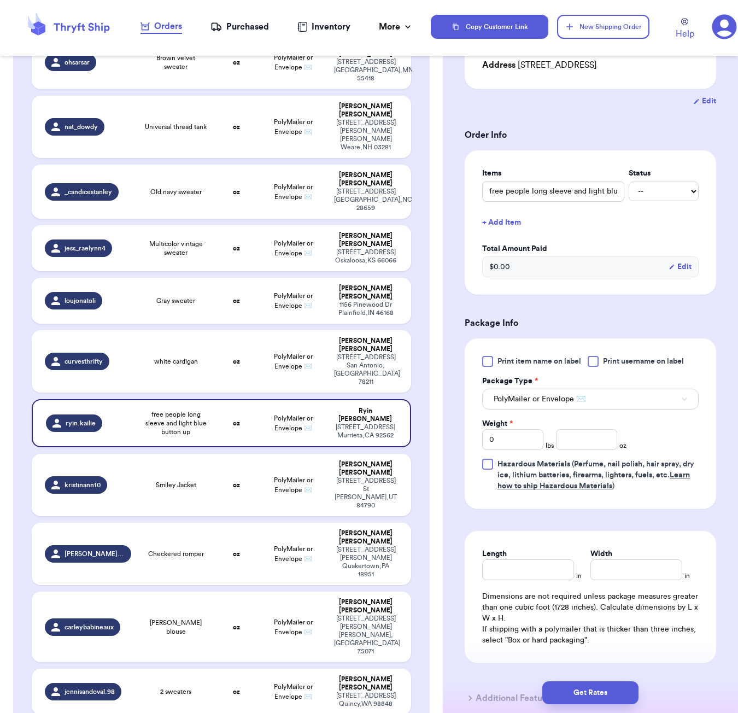
scroll to position [185, 0]
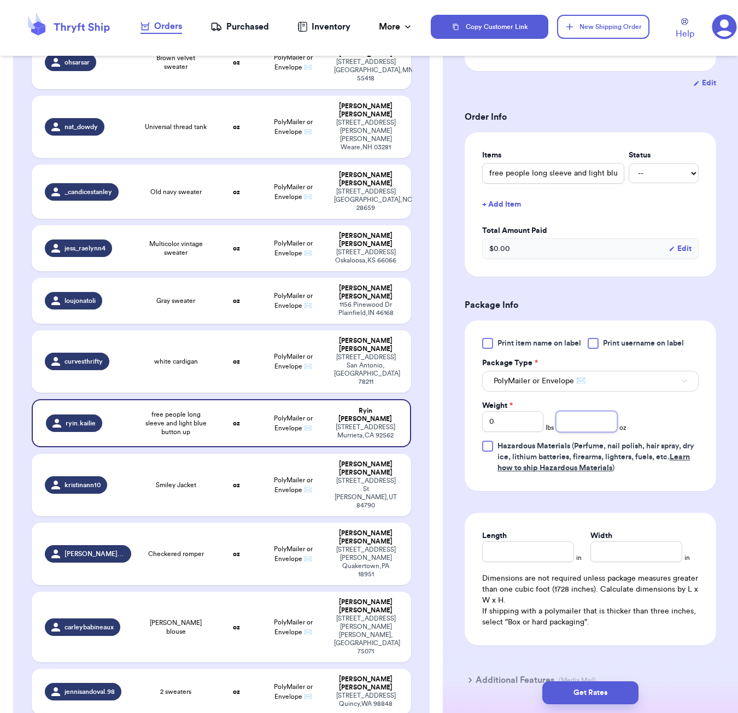
click at [577, 424] on input "number" at bounding box center [586, 421] width 61 height 21
click at [556, 551] on input "Length" at bounding box center [528, 552] width 92 height 21
click at [631, 555] on input "Width *" at bounding box center [637, 552] width 92 height 21
click at [595, 699] on button "Get Rates" at bounding box center [591, 693] width 96 height 23
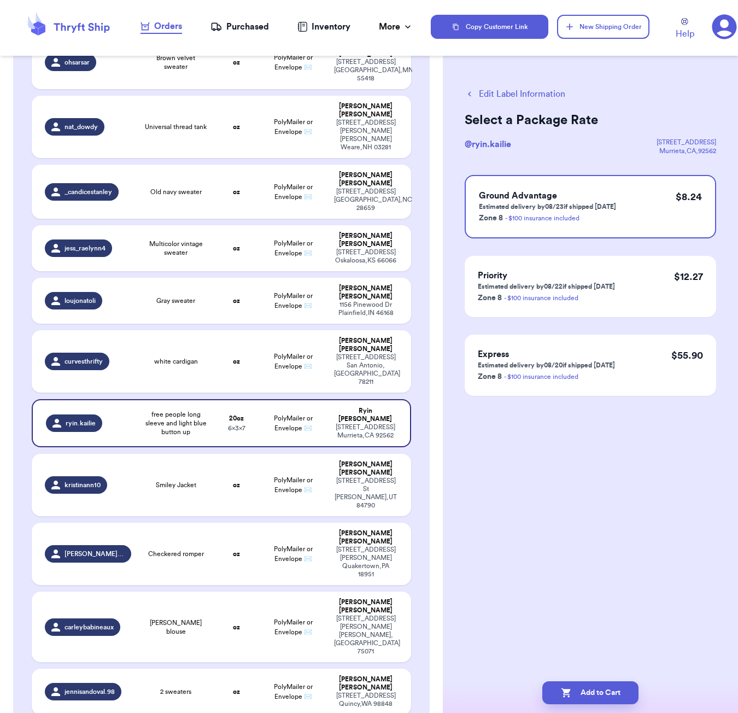
scroll to position [0, 0]
click at [492, 91] on button "Edit Label Information" at bounding box center [515, 94] width 101 height 13
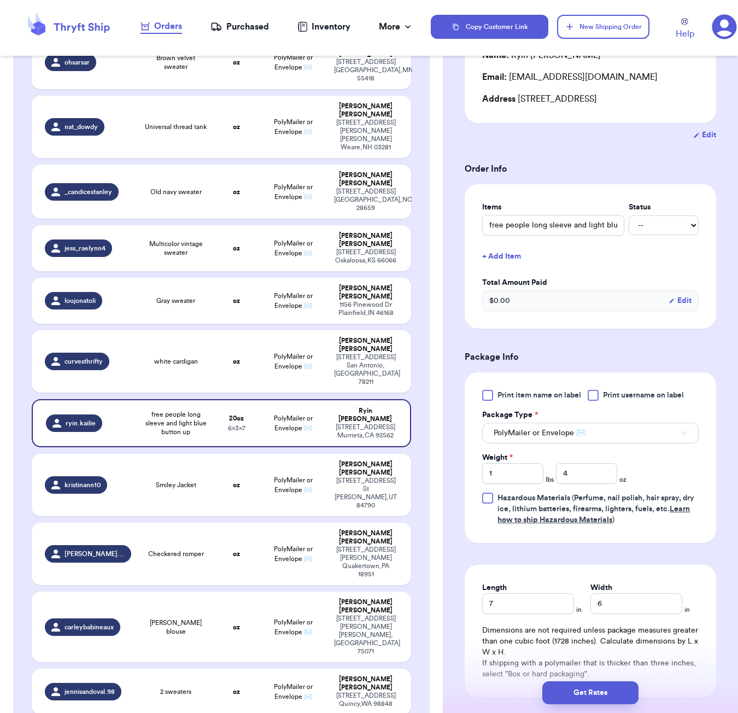
scroll to position [138, 0]
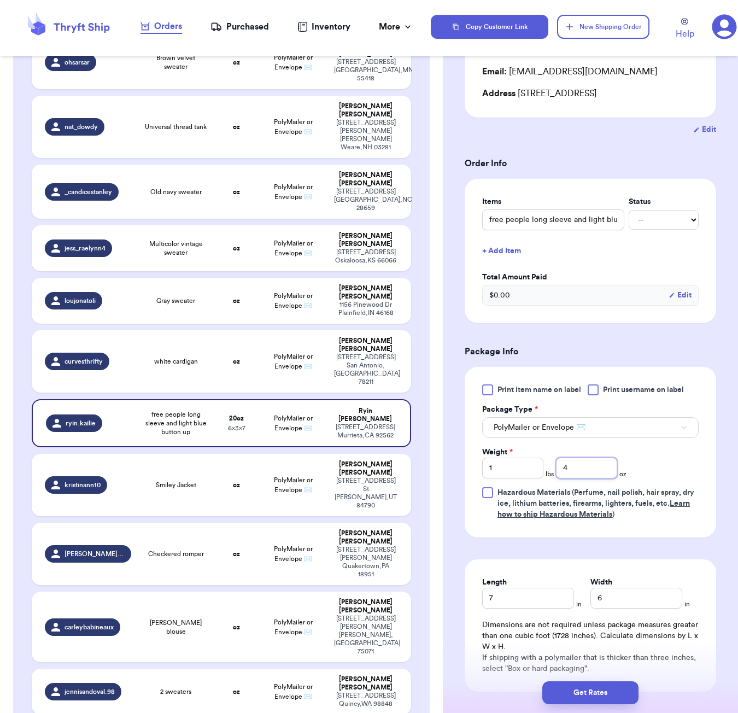
click at [600, 472] on input "4" at bounding box center [586, 468] width 61 height 21
drag, startPoint x: 545, startPoint y: 476, endPoint x: 536, endPoint y: 474, distance: 8.9
click at [540, 475] on div "Weight * 1 lbs oz" at bounding box center [554, 463] width 144 height 32
click at [531, 473] on input "1" at bounding box center [512, 468] width 61 height 21
click at [613, 690] on button "Get Rates" at bounding box center [591, 693] width 96 height 23
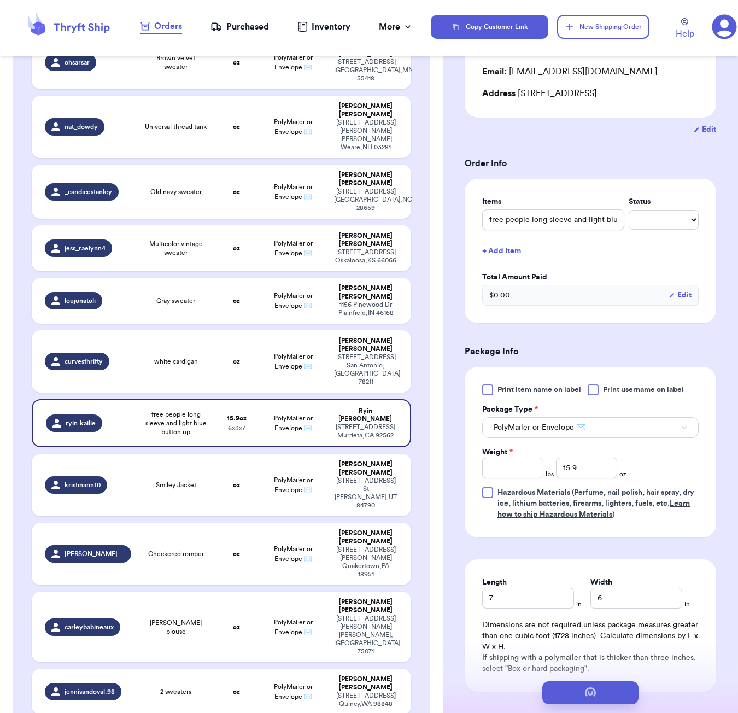
scroll to position [0, 0]
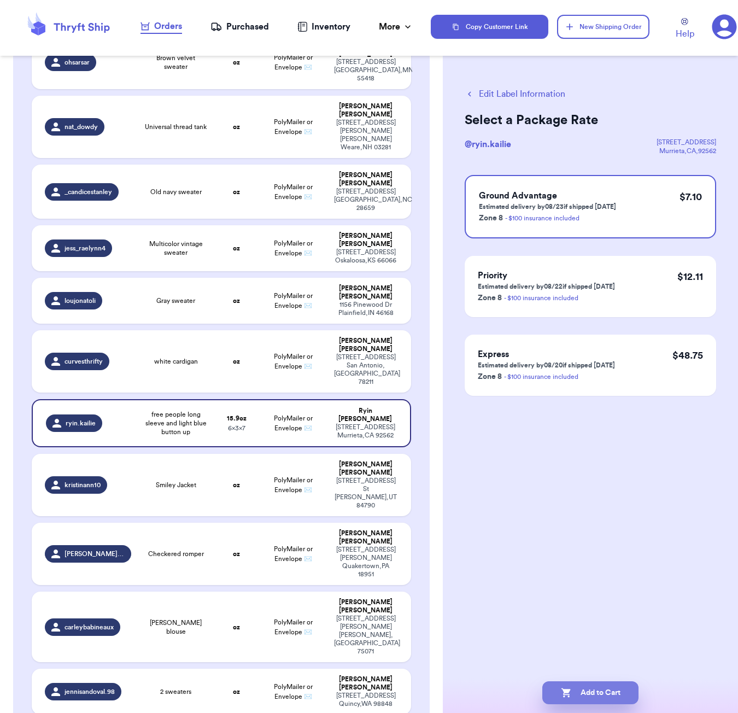
click at [605, 691] on button "Add to Cart" at bounding box center [591, 693] width 96 height 23
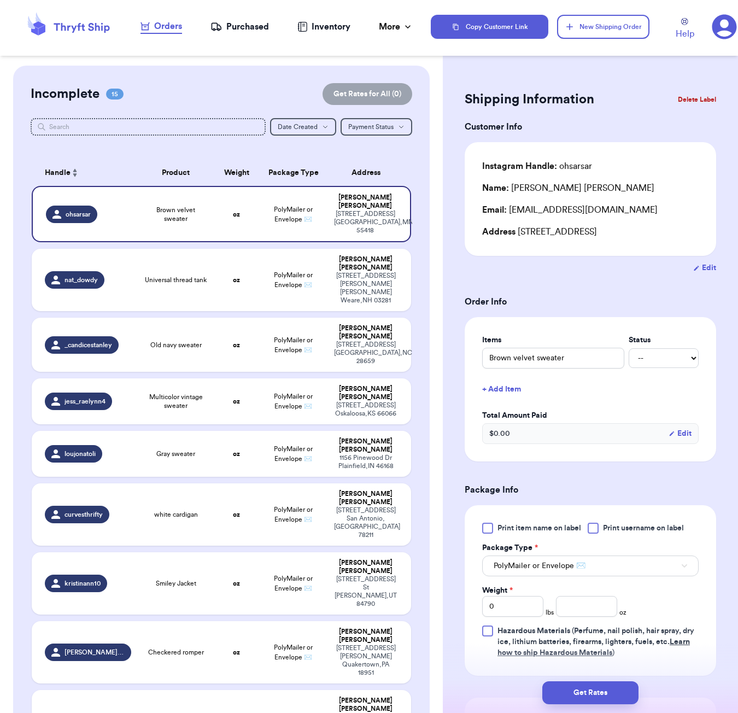
click at [638, 77] on div "Shipping Information Delete Label Customer Info Instagram Handle: ohsarsar Name…" at bounding box center [590, 515] width 295 height 898
click at [632, 32] on button "New Shipping Order" at bounding box center [603, 27] width 92 height 24
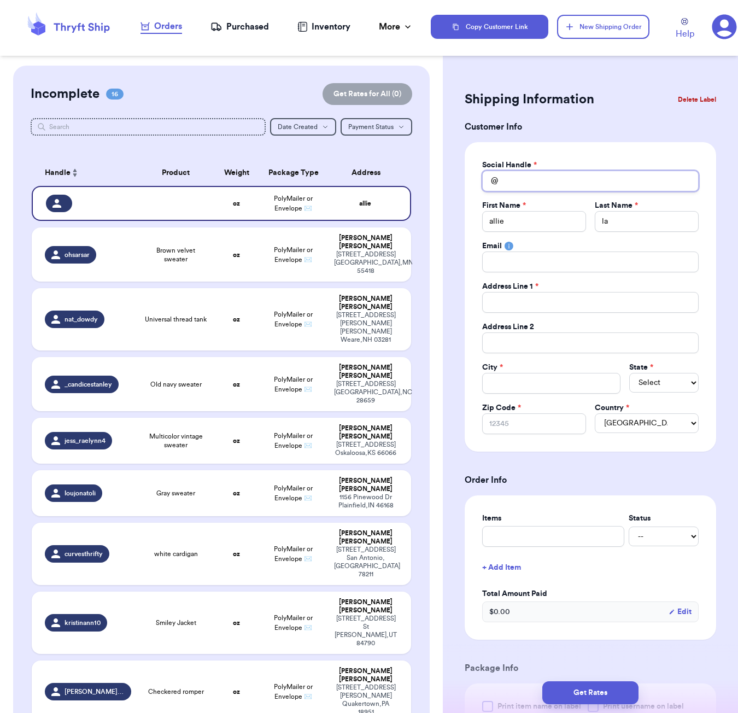
click at [564, 188] on input "Total Amount Paid" at bounding box center [590, 181] width 217 height 21
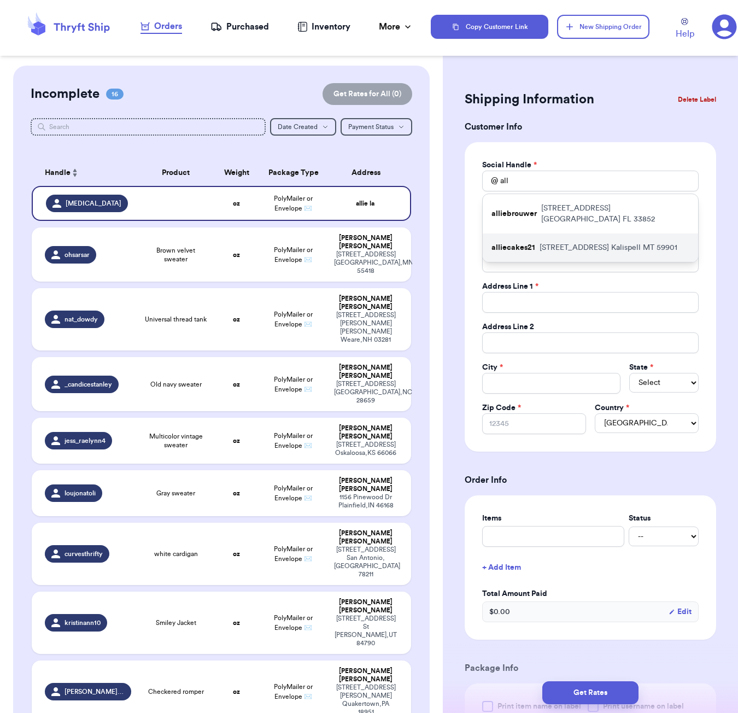
drag, startPoint x: 562, startPoint y: 194, endPoint x: 561, endPoint y: 239, distance: 44.9
click at [561, 242] on p "[STREET_ADDRESS]" at bounding box center [609, 247] width 138 height 11
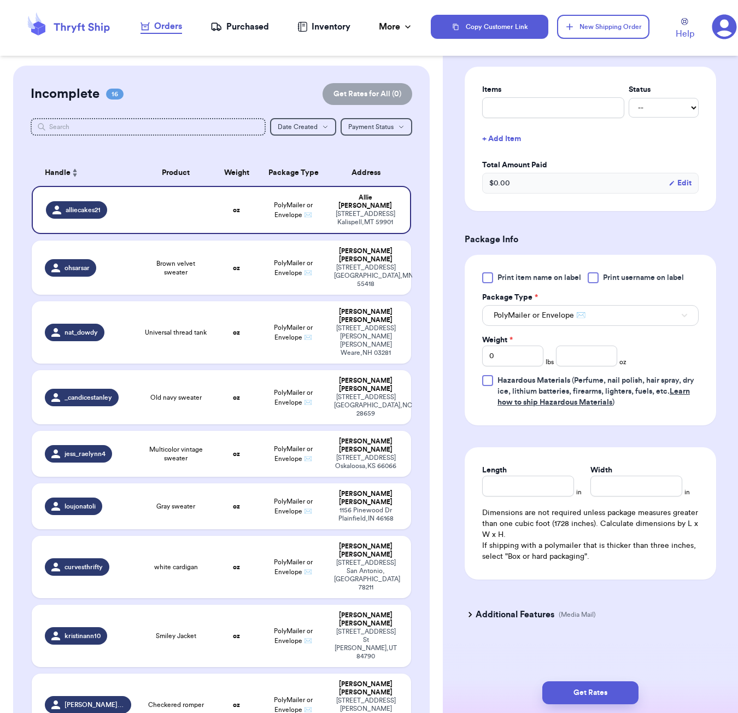
scroll to position [429, 0]
click at [606, 358] on input "number" at bounding box center [586, 356] width 61 height 21
click at [540, 475] on div "Length" at bounding box center [528, 470] width 92 height 11
click at [539, 482] on input "Length" at bounding box center [528, 486] width 92 height 21
click at [612, 693] on button "Get Rates" at bounding box center [591, 693] width 96 height 23
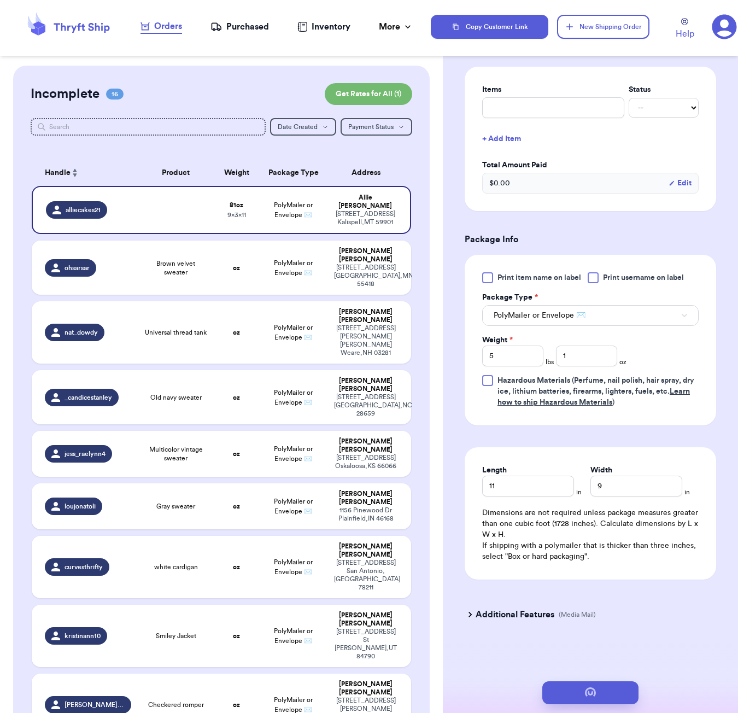
scroll to position [0, 0]
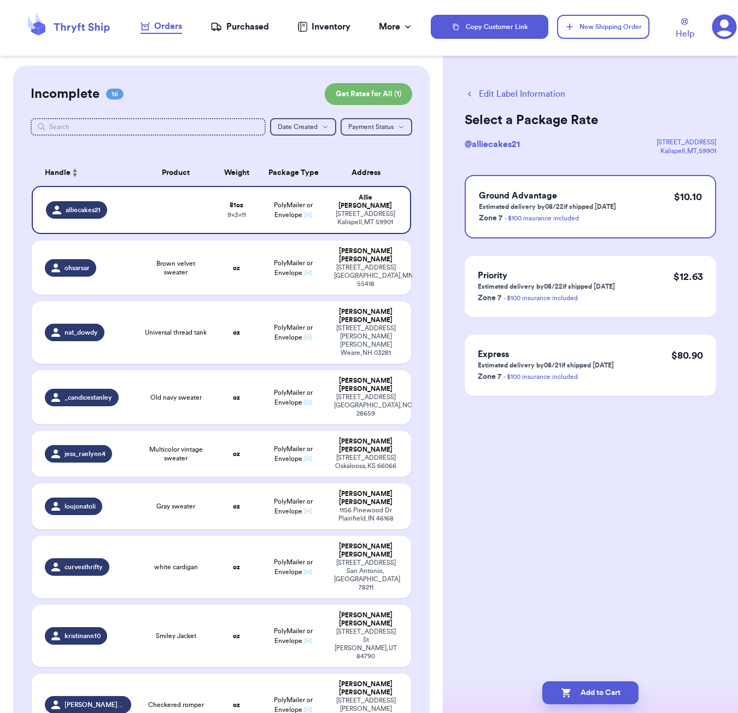
click at [529, 98] on button "Edit Label Information" at bounding box center [515, 94] width 101 height 13
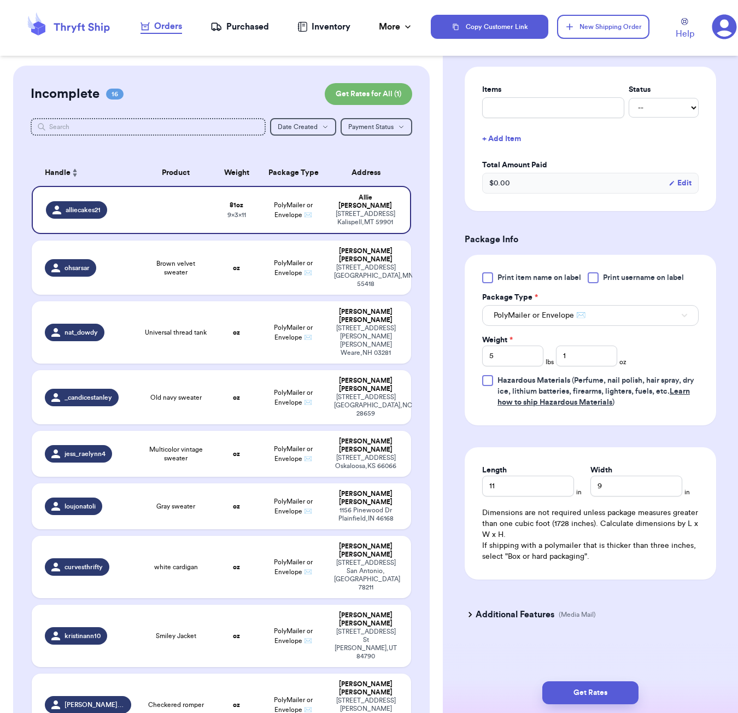
scroll to position [253, 0]
click at [591, 355] on input "1" at bounding box center [586, 356] width 61 height 21
click at [562, 490] on input "11" at bounding box center [528, 486] width 92 height 21
click at [620, 687] on button "Get Rates" at bounding box center [591, 693] width 96 height 23
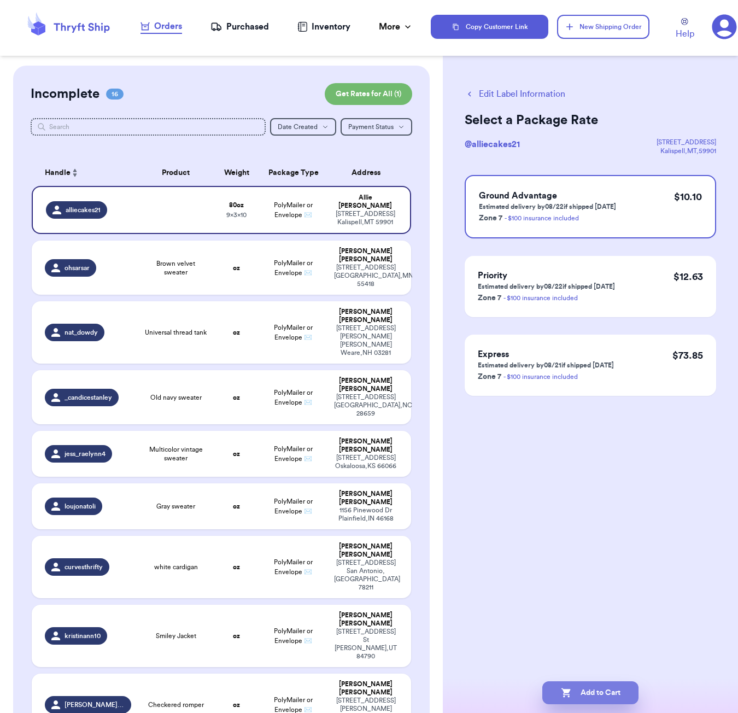
click at [627, 689] on button "Add to Cart" at bounding box center [591, 693] width 96 height 23
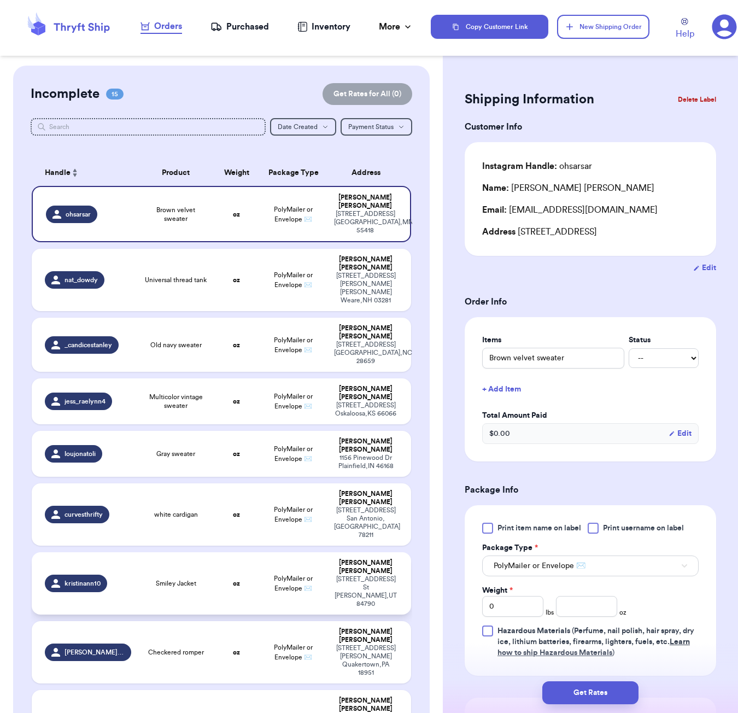
click at [208, 552] on td "Smiley Jacket" at bounding box center [176, 583] width 76 height 62
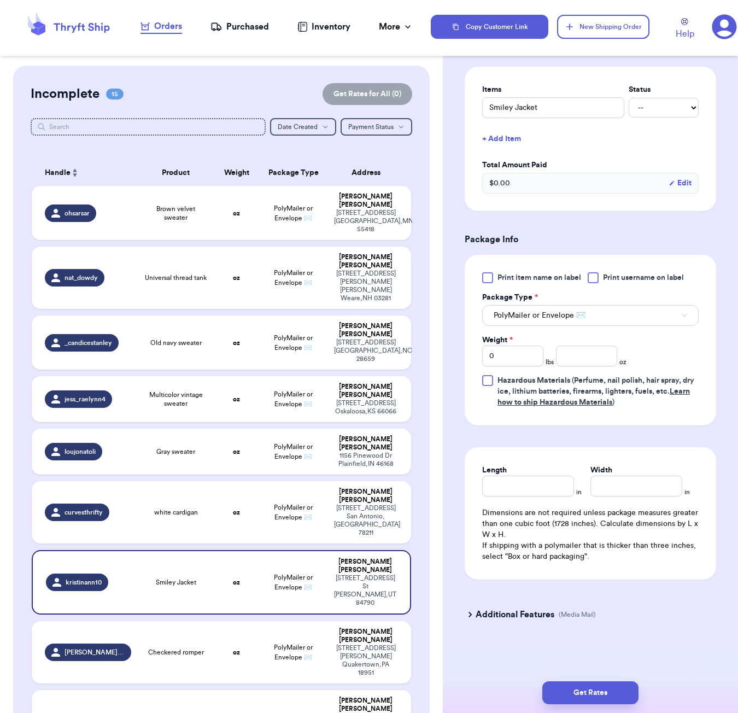
scroll to position [253, 0]
click at [572, 352] on input "number" at bounding box center [586, 356] width 61 height 21
click at [551, 488] on input "Length" at bounding box center [528, 486] width 92 height 21
click at [613, 690] on button "Get Rates" at bounding box center [591, 693] width 96 height 23
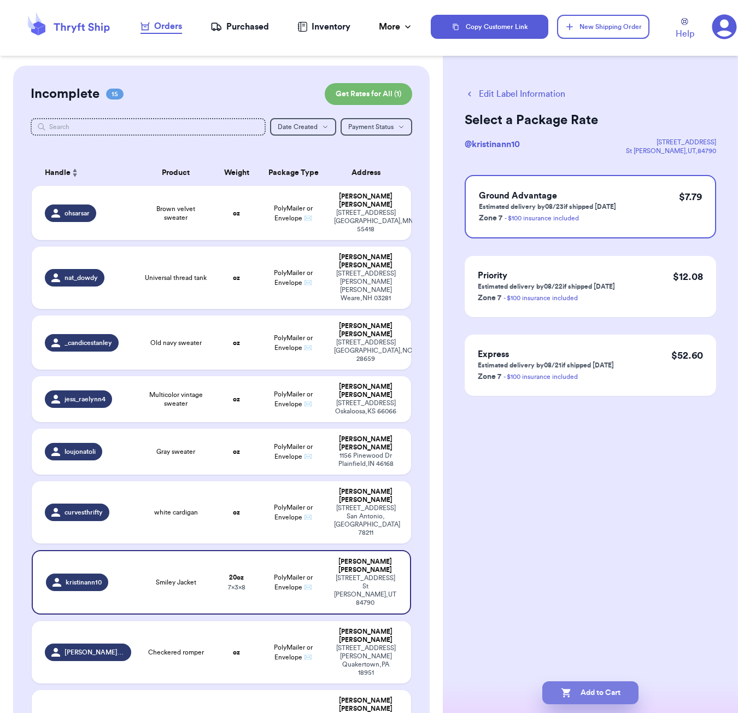
click at [610, 686] on button "Add to Cart" at bounding box center [591, 693] width 96 height 23
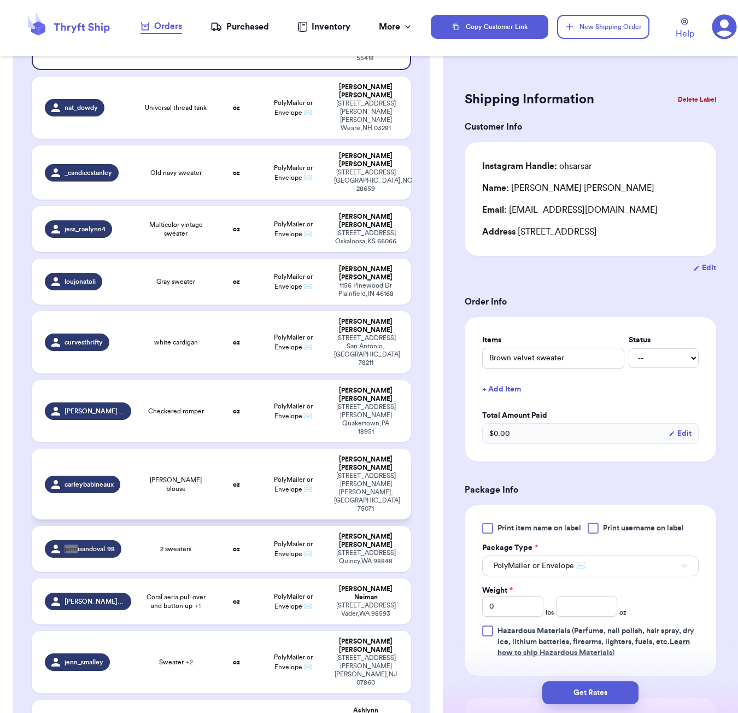
scroll to position [285, 0]
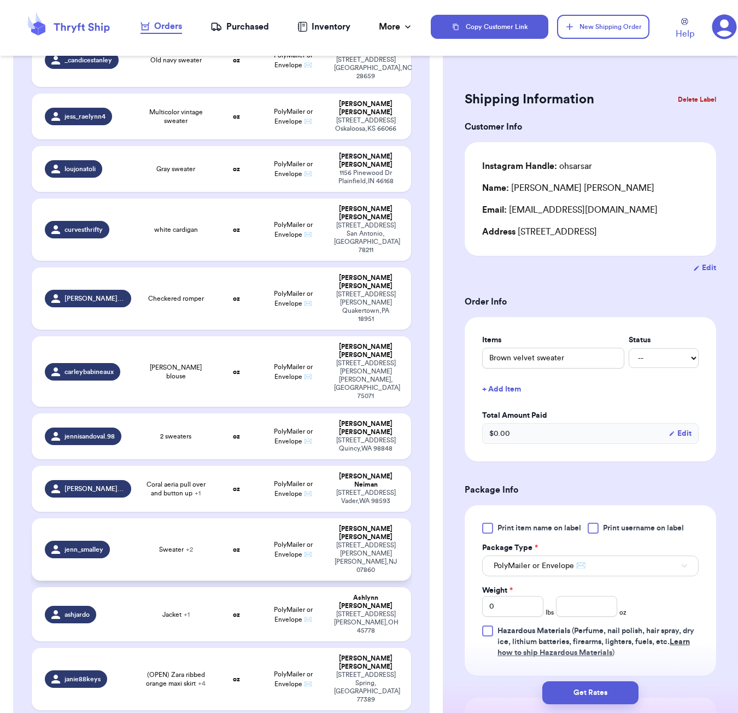
click at [191, 519] on td "Sweater + 2" at bounding box center [176, 550] width 76 height 62
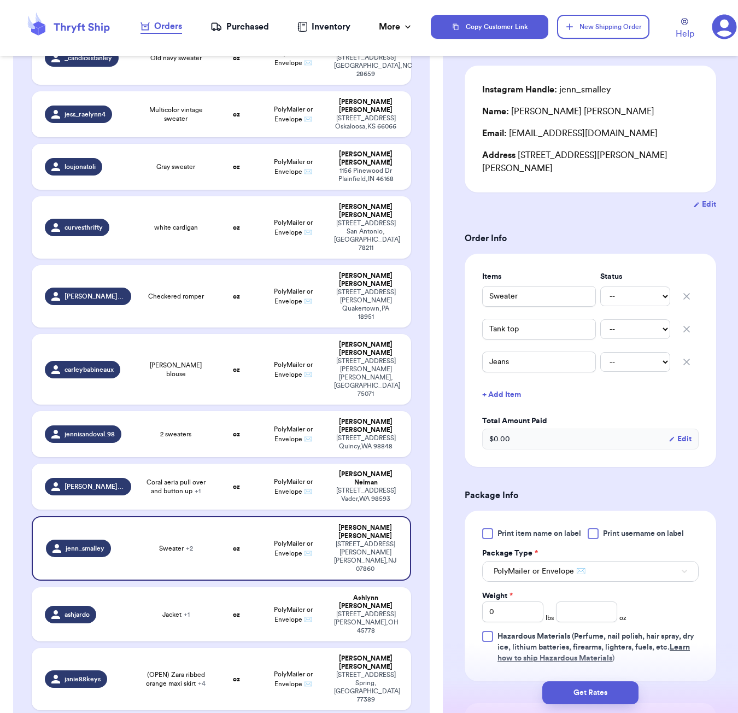
scroll to position [85, 0]
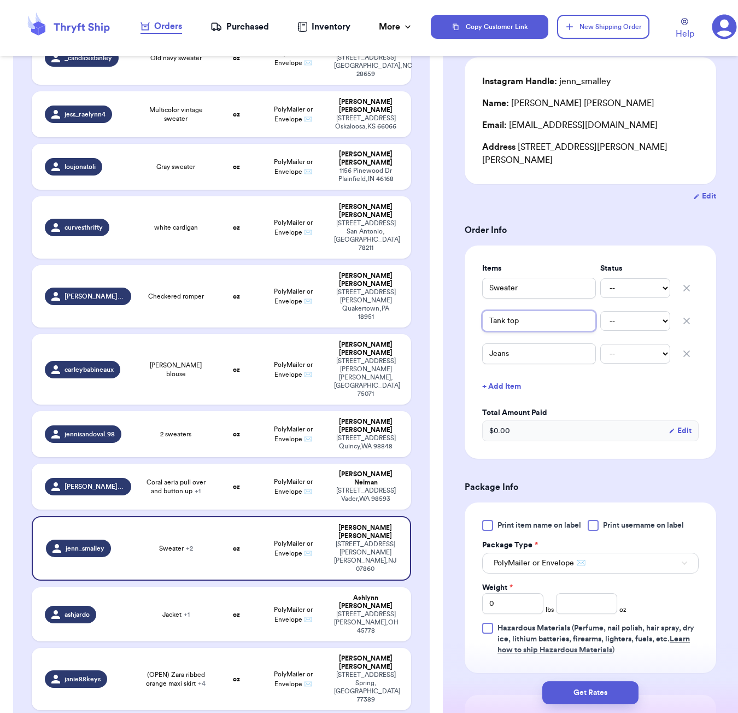
click at [488, 313] on input "Tank top" at bounding box center [539, 321] width 114 height 21
click at [578, 604] on div "Print item name on label Print username on label Package Type * PolyMailer or E…" at bounding box center [590, 588] width 217 height 136
click at [581, 593] on input "number" at bounding box center [586, 603] width 61 height 21
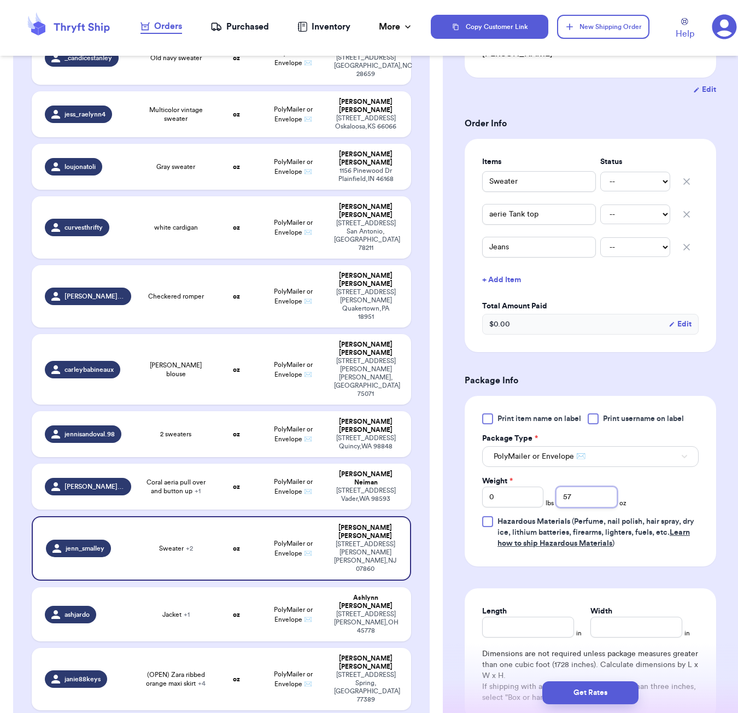
scroll to position [208, 0]
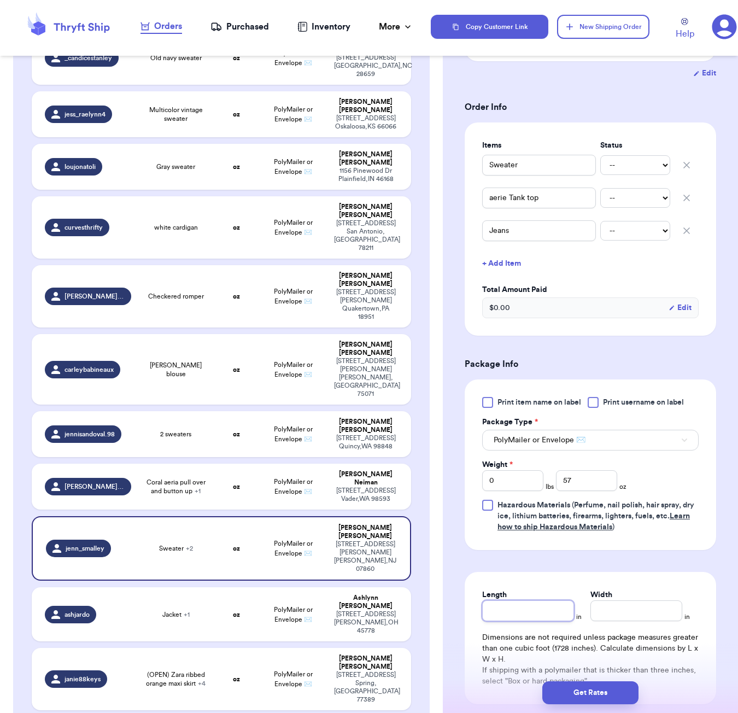
click at [541, 601] on input "Length" at bounding box center [528, 611] width 92 height 21
click at [606, 686] on button "Get Rates" at bounding box center [591, 693] width 96 height 23
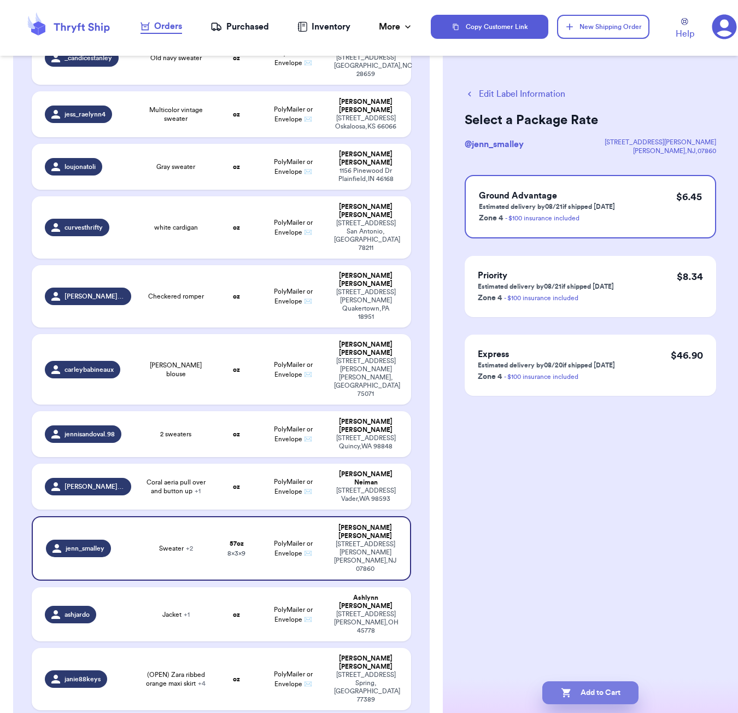
click at [607, 693] on button "Add to Cart" at bounding box center [591, 693] width 96 height 23
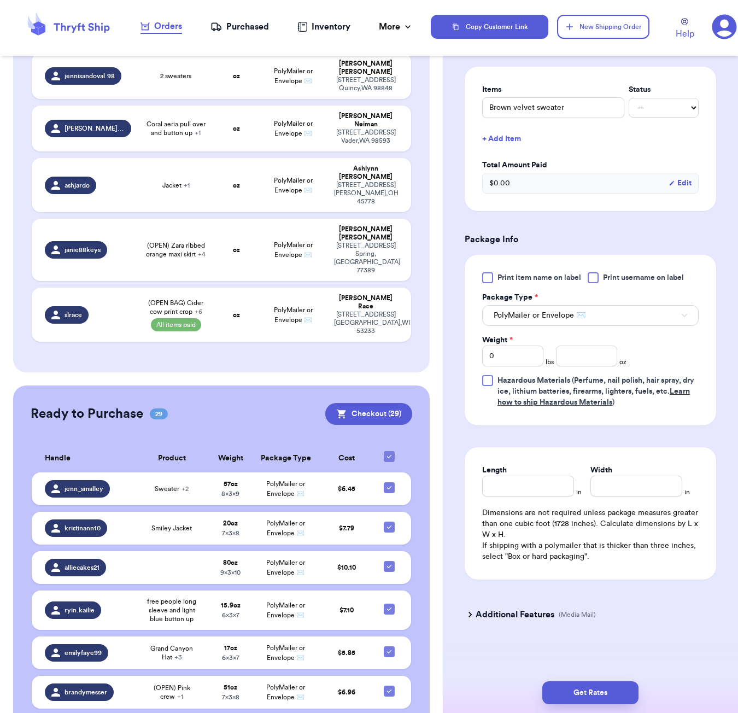
scroll to position [650, 0]
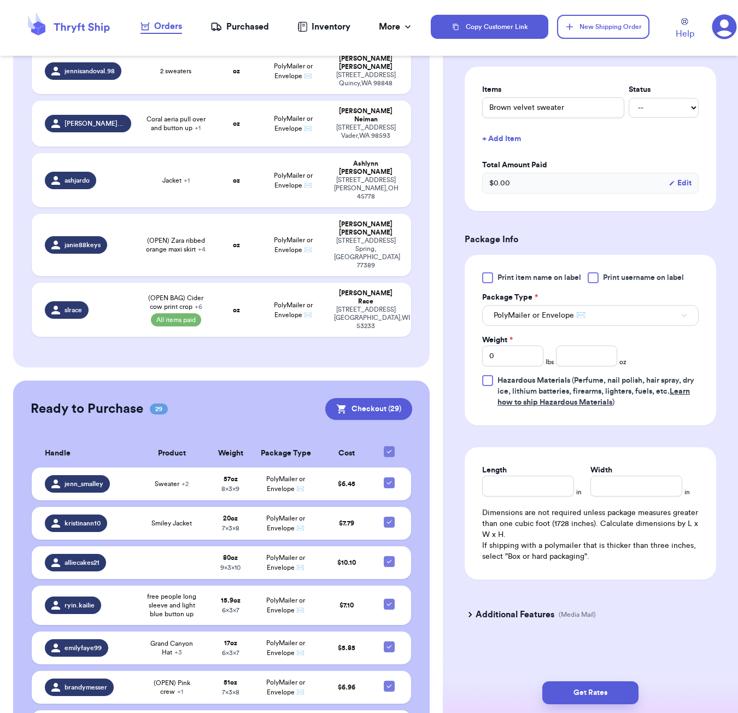
click at [393, 447] on icon at bounding box center [389, 451] width 9 height 9
click at [389, 446] on input "checkbox" at bounding box center [389, 446] width 1 height 1
click at [389, 446] on div at bounding box center [389, 451] width 11 height 11
click at [389, 446] on input "checkbox" at bounding box center [389, 446] width 1 height 1
click at [373, 398] on button "Checkout ( 29 )" at bounding box center [368, 409] width 87 height 22
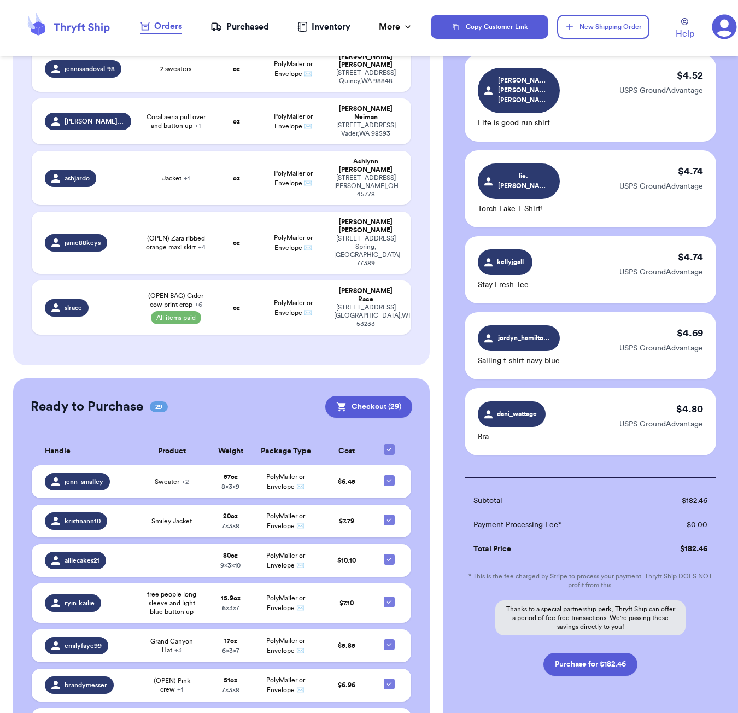
scroll to position [0, 0]
click at [591, 653] on button "Purchase for $182.46" at bounding box center [591, 664] width 94 height 23
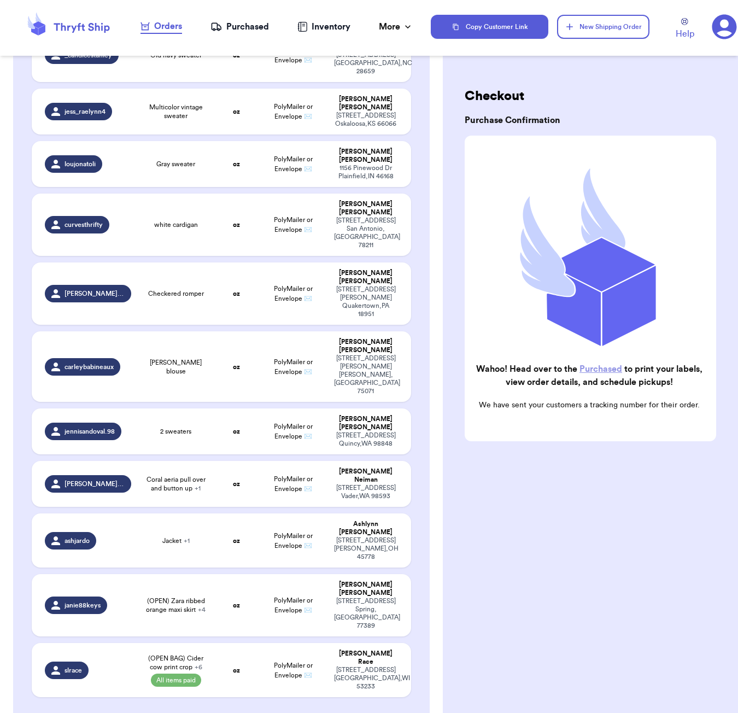
click at [254, 29] on div "Purchased" at bounding box center [240, 26] width 59 height 13
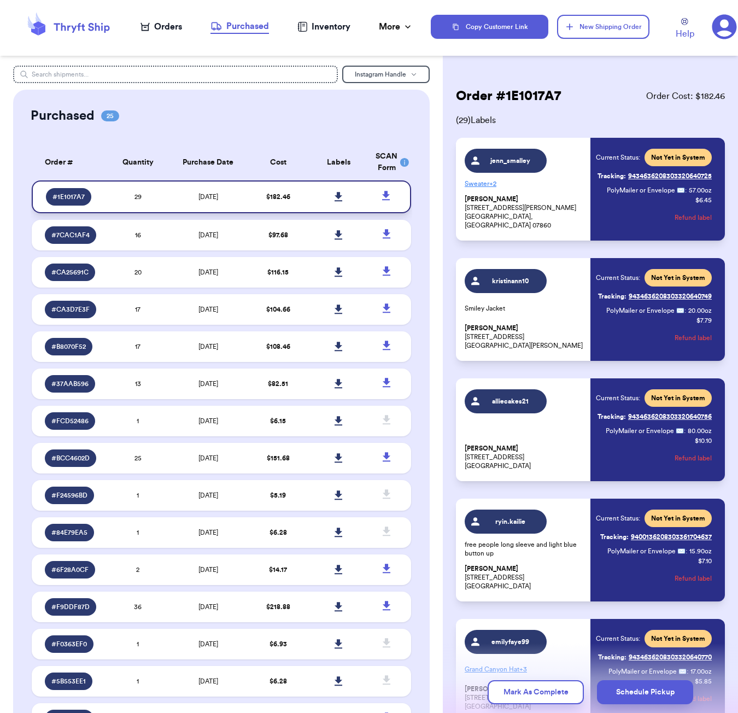
click at [339, 201] on icon at bounding box center [339, 196] width 8 height 9
click at [355, 0] on html "Orders Purchased Inventory More Stats Completed Orders Copy Customer Link New S…" at bounding box center [369, 356] width 738 height 713
